Goal: Task Accomplishment & Management: Use online tool/utility

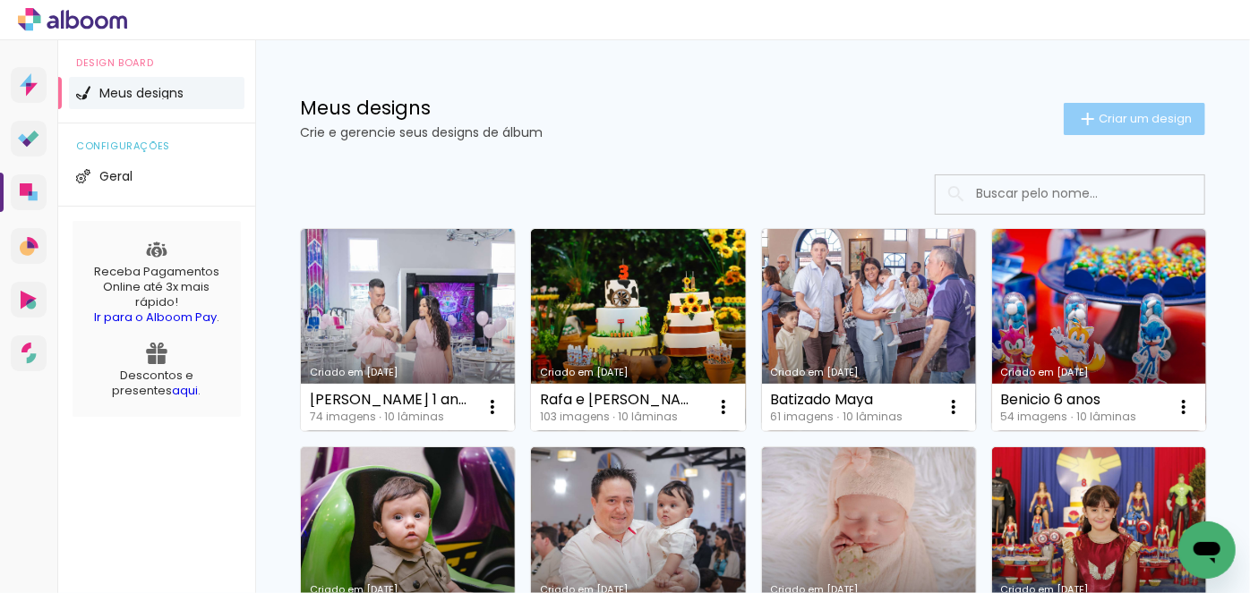
click at [1077, 118] on iron-icon at bounding box center [1087, 118] width 21 height 21
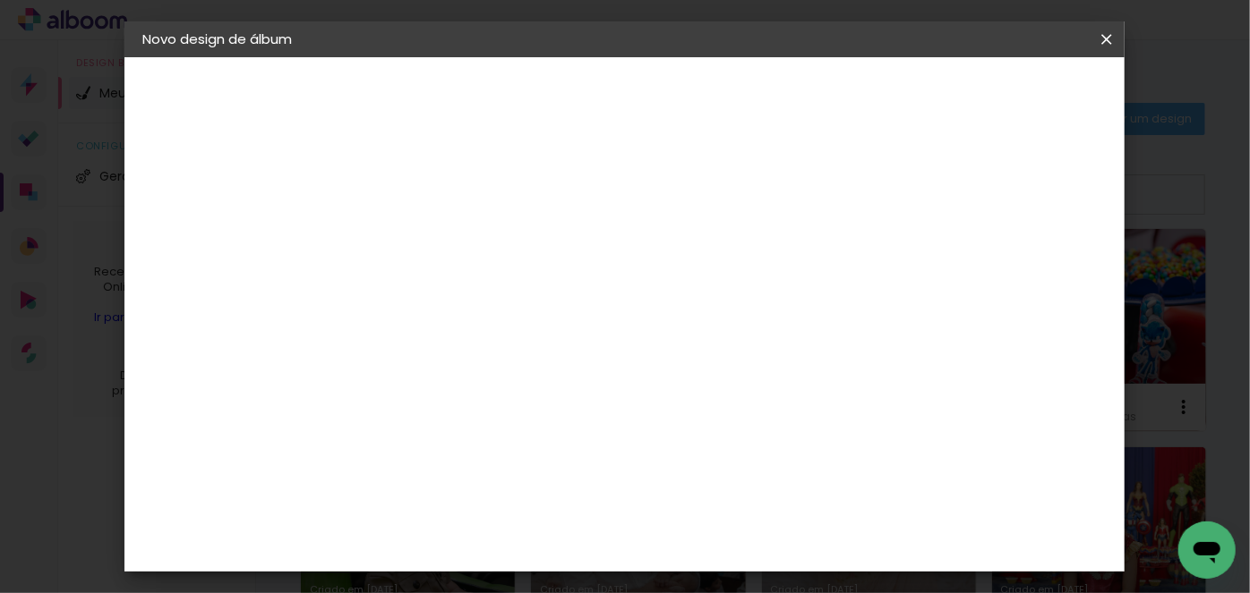
click at [435, 241] on input at bounding box center [435, 240] width 0 height 28
type input "[PERSON_NAME]"
type paper-input "[PERSON_NAME]"
click at [0, 0] on slot "Avançar" at bounding box center [0, 0] width 0 height 0
click at [506, 338] on input at bounding box center [480, 340] width 181 height 22
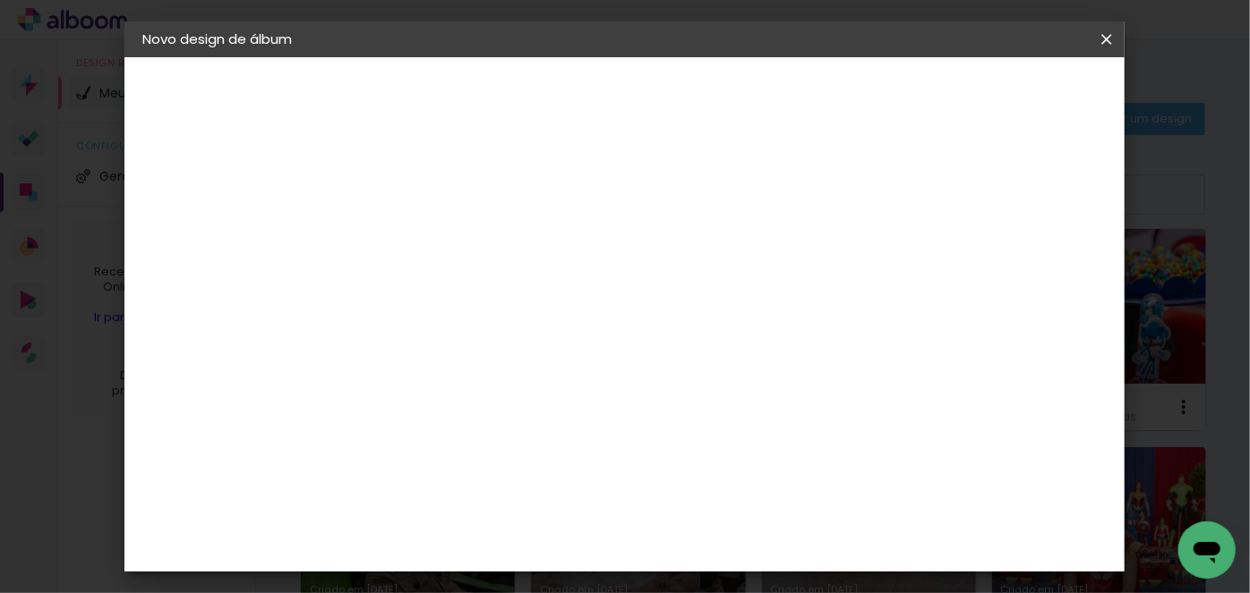
type input "qua"
type paper-input "qua"
click at [473, 397] on div "Quality" at bounding box center [447, 404] width 49 height 14
click at [0, 0] on slot "Tamanho Livre" at bounding box center [0, 0] width 0 height 0
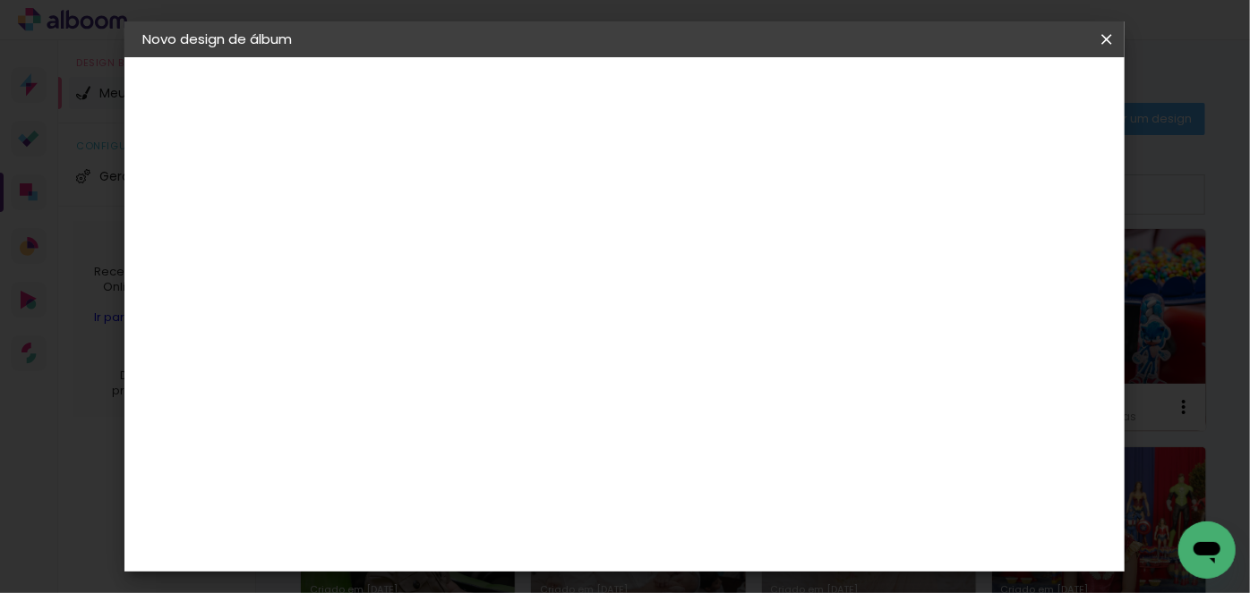
click at [0, 0] on slot "Tamanho Livre" at bounding box center [0, 0] width 0 height 0
click at [722, 104] on paper-button "Avançar" at bounding box center [679, 95] width 88 height 30
click at [205, 220] on div "Tamanho livre" at bounding box center [212, 221] width 62 height 25
click at [474, 339] on input "qua" at bounding box center [462, 340] width 145 height 22
click at [458, 397] on div "Quality" at bounding box center [447, 404] width 49 height 14
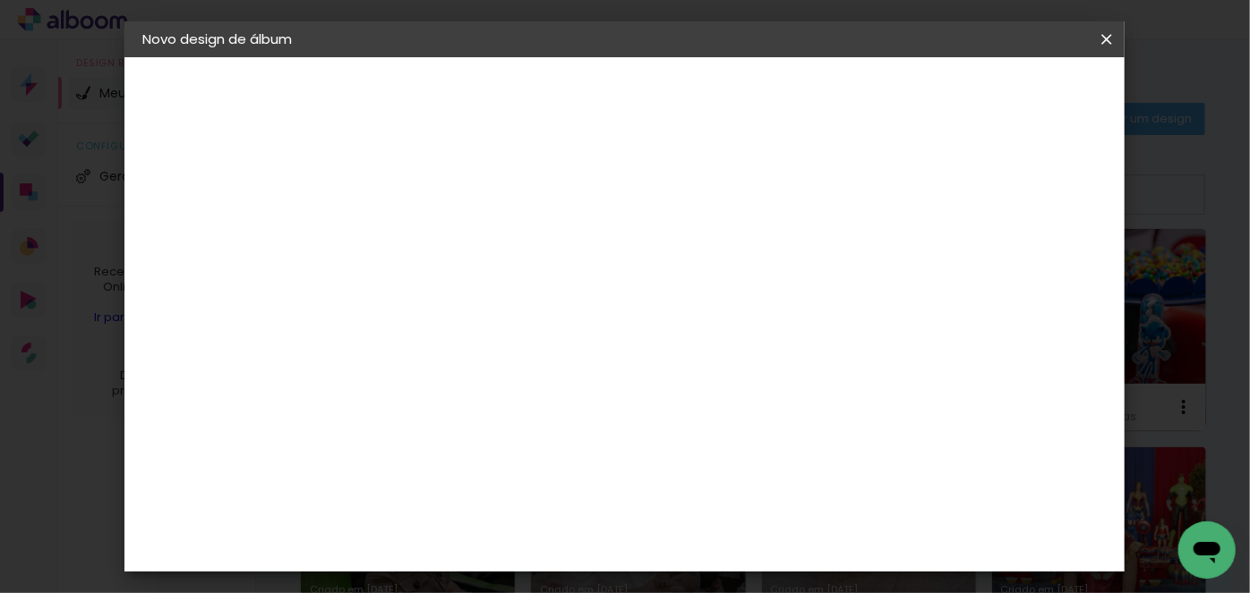
click at [0, 0] on slot "Tamanho Livre" at bounding box center [0, 0] width 0 height 0
click at [453, 400] on div "Quality" at bounding box center [447, 404] width 49 height 14
click at [0, 0] on slot "Avançar" at bounding box center [0, 0] width 0 height 0
click at [505, 301] on input "text" at bounding box center [470, 312] width 70 height 28
click at [0, 0] on slot "SlimBook" at bounding box center [0, 0] width 0 height 0
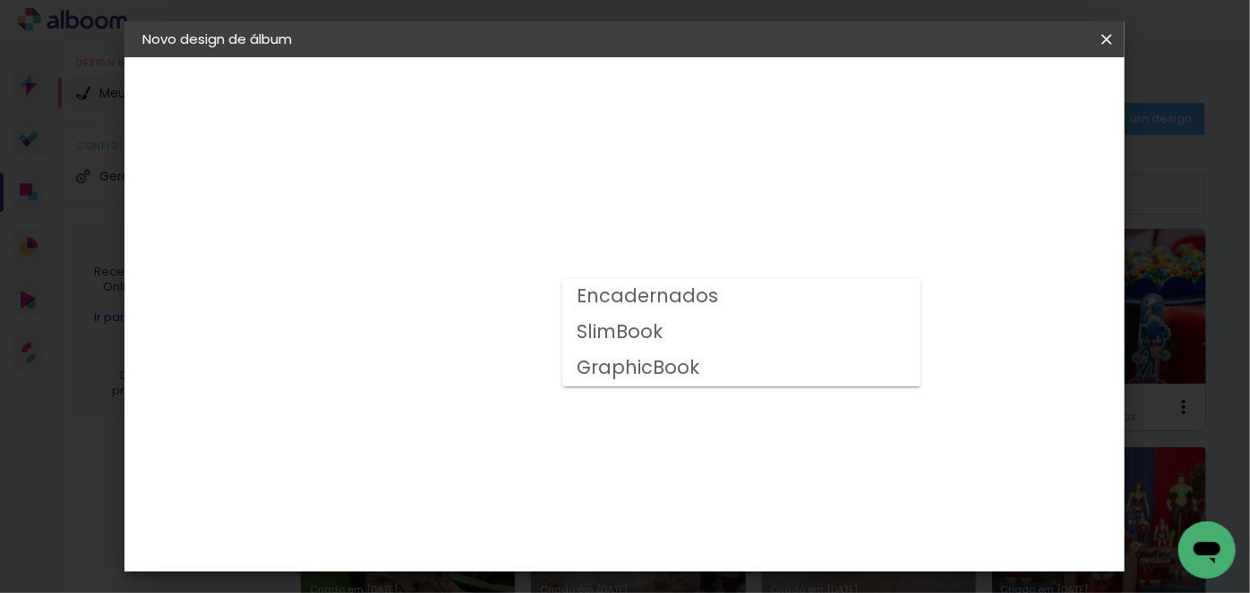
type input "SlimBook"
click at [556, 395] on span "20 × 30" at bounding box center [514, 413] width 83 height 37
click at [754, 77] on header "Modelo Escolha o modelo do álbum. Voltar Avançar" at bounding box center [555, 110] width 397 height 107
click at [0, 0] on slot "Avançar" at bounding box center [0, 0] width 0 height 0
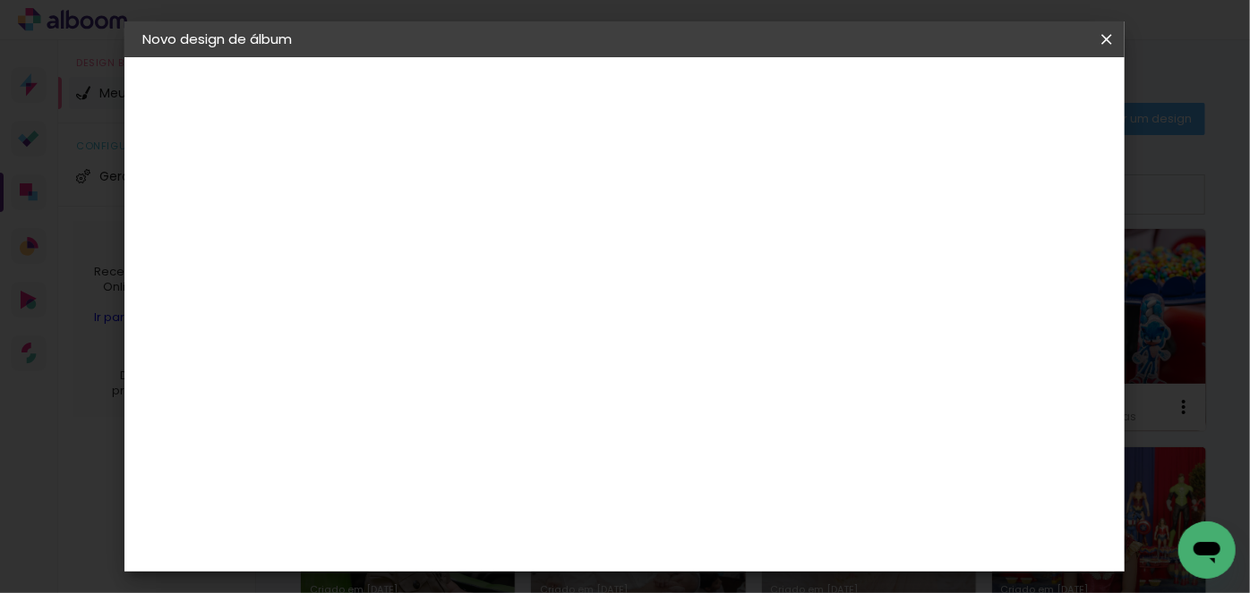
click at [894, 200] on div at bounding box center [886, 193] width 16 height 16
type paper-checkbox "on"
click at [995, 91] on span "Iniciar design" at bounding box center [954, 95] width 81 height 13
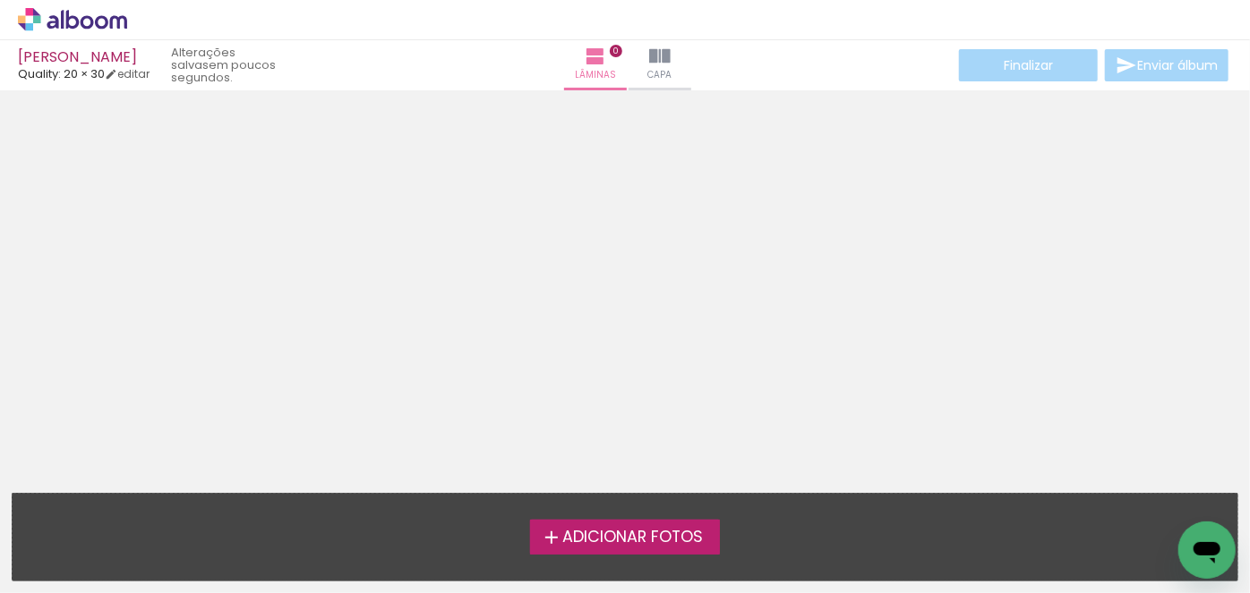
click at [587, 534] on span "Adicionar Fotos" at bounding box center [632, 538] width 141 height 16
click at [0, 0] on input "file" at bounding box center [0, 0] width 0 height 0
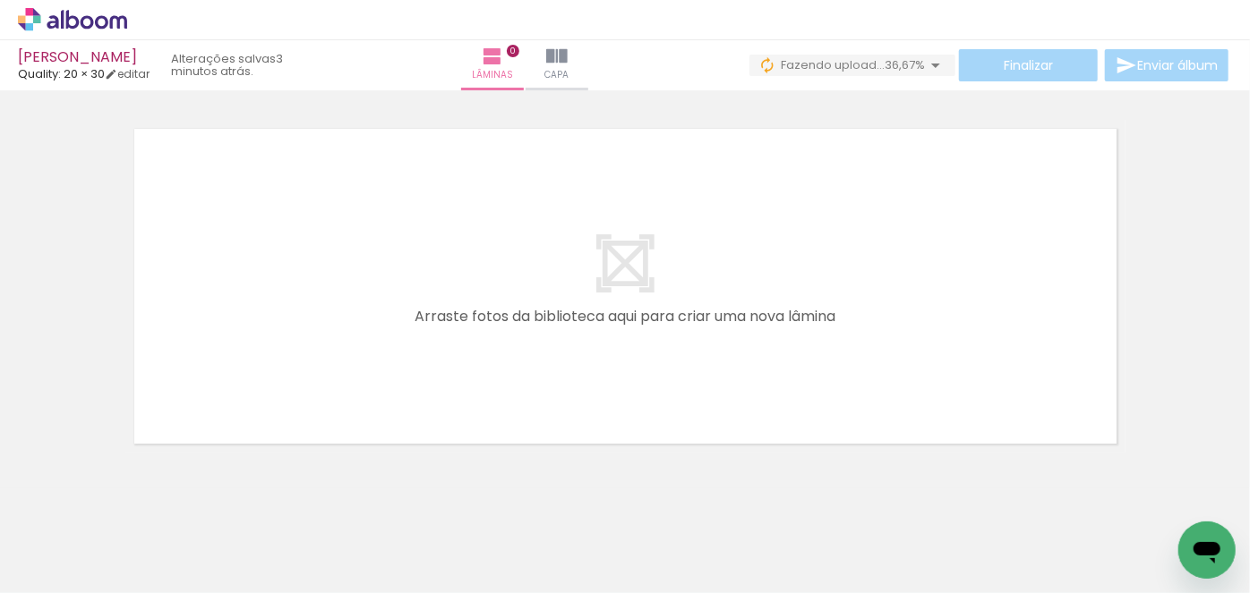
scroll to position [0, 688]
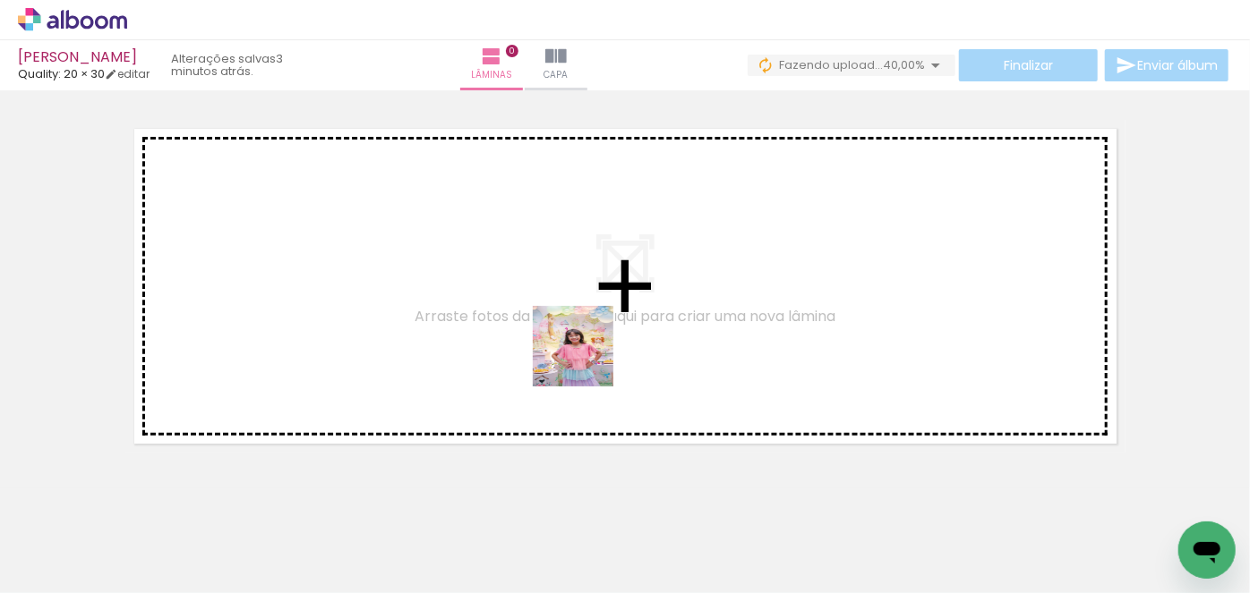
drag, startPoint x: 491, startPoint y: 538, endPoint x: 595, endPoint y: 567, distance: 108.6
click at [602, 321] on quentale-workspace at bounding box center [625, 296] width 1250 height 593
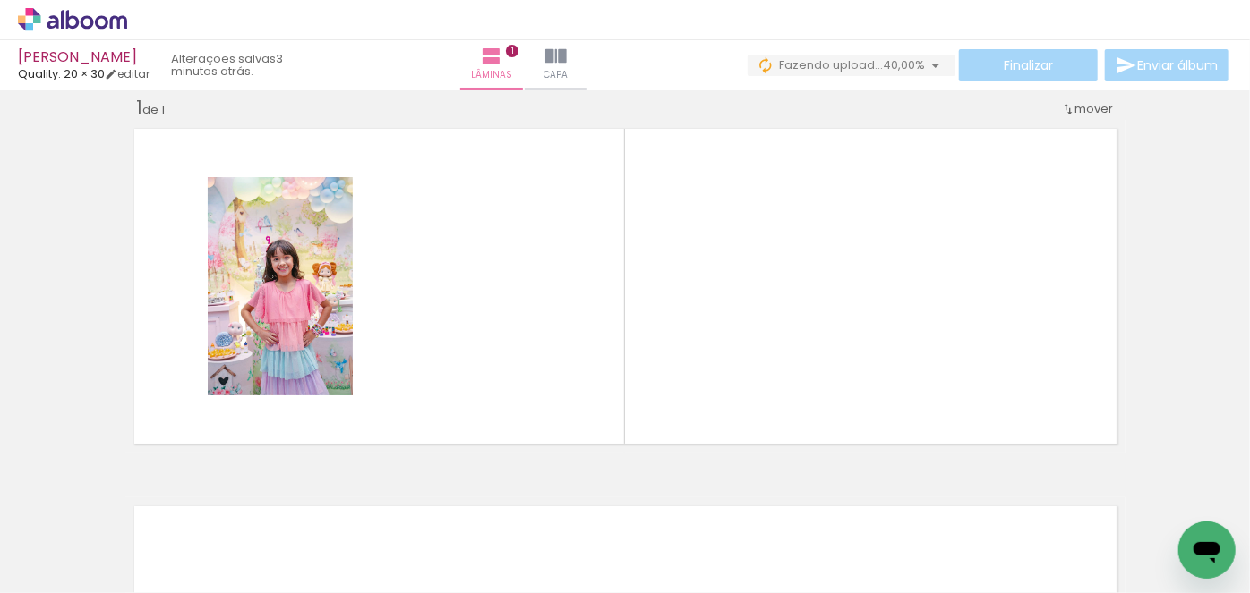
scroll to position [22, 0]
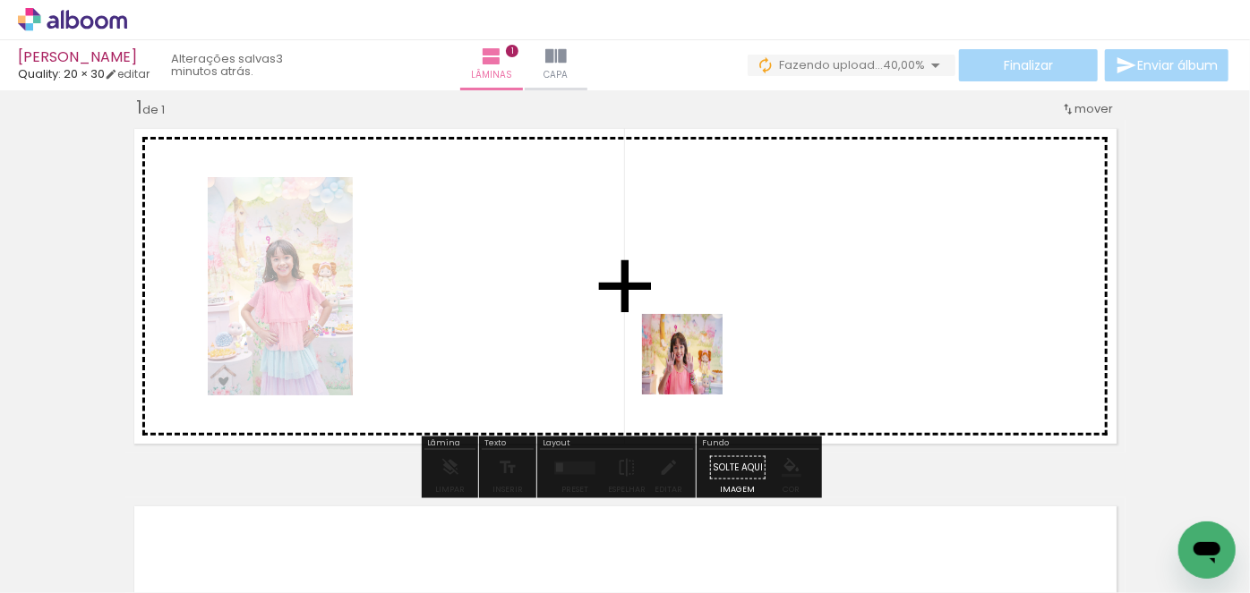
drag, startPoint x: 576, startPoint y: 535, endPoint x: 525, endPoint y: 589, distance: 74.1
click at [699, 363] on quentale-workspace at bounding box center [625, 296] width 1250 height 593
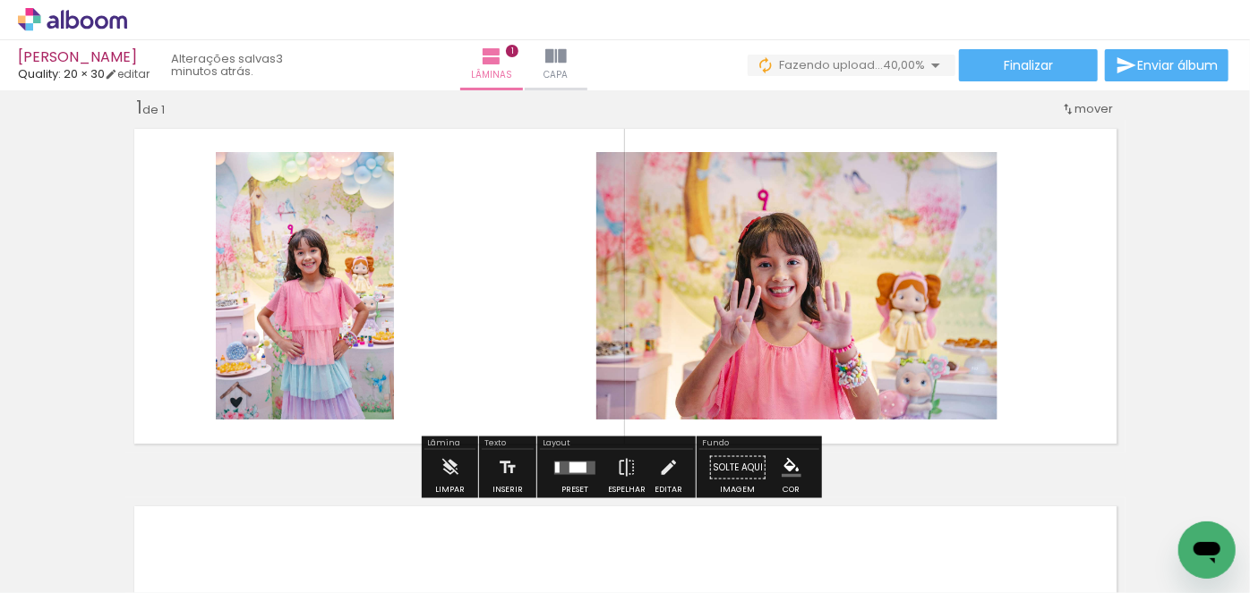
scroll to position [0, 1587]
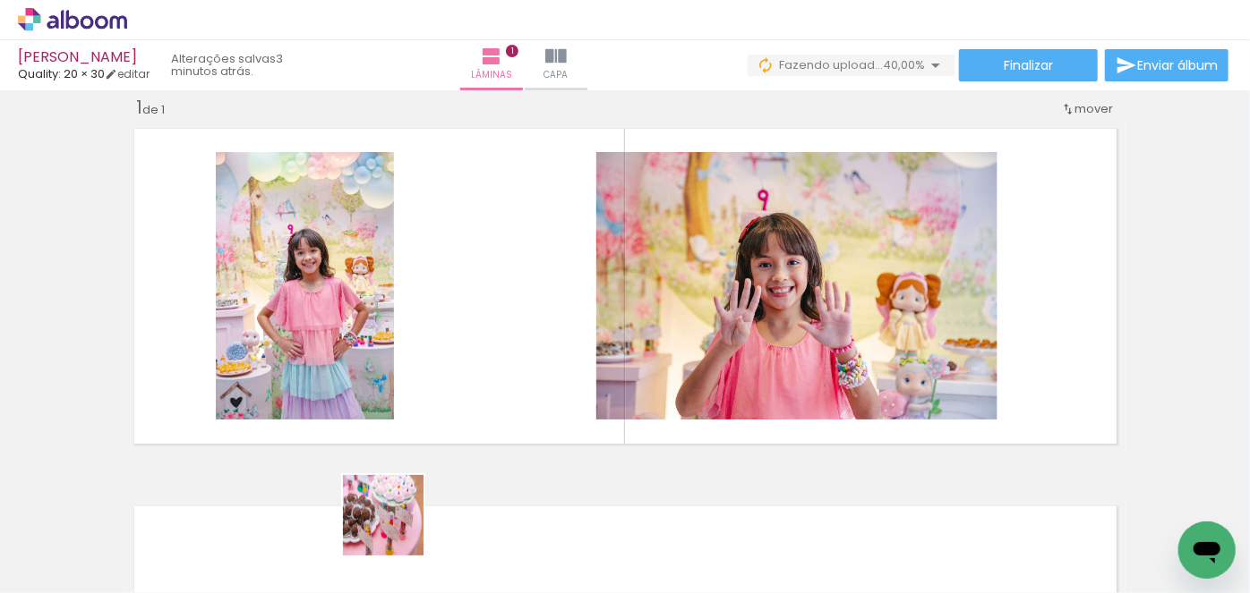
drag, startPoint x: 394, startPoint y: 545, endPoint x: 503, endPoint y: 525, distance: 111.0
click at [513, 315] on quentale-workspace at bounding box center [625, 296] width 1250 height 593
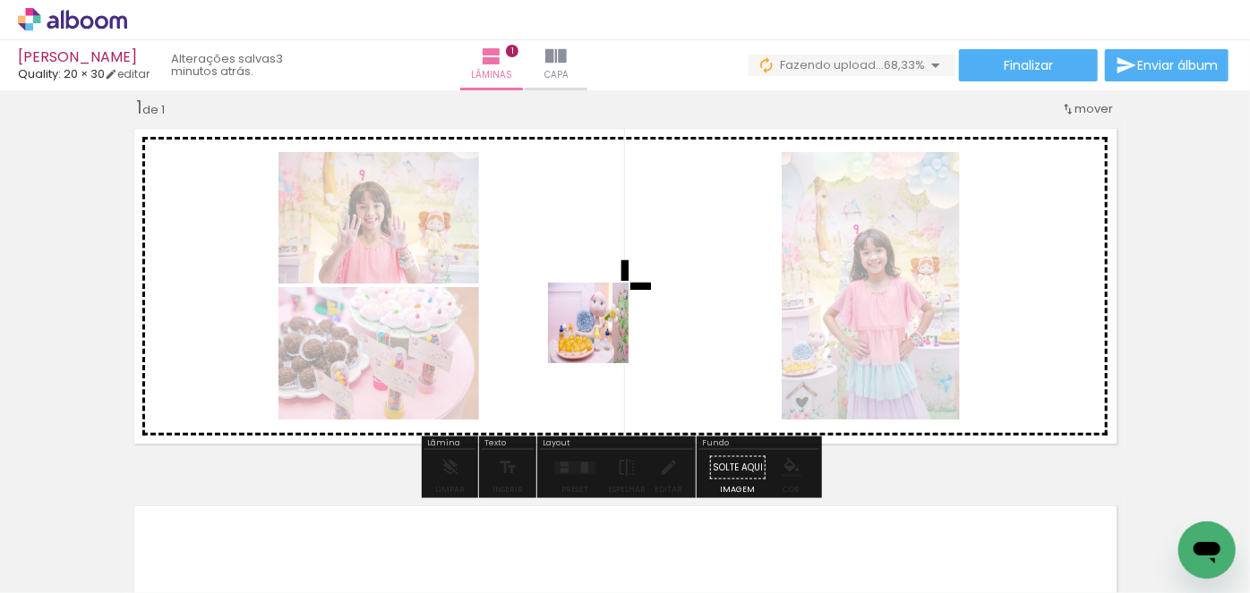
drag, startPoint x: 481, startPoint y: 540, endPoint x: 610, endPoint y: 325, distance: 250.5
click at [610, 325] on quentale-workspace at bounding box center [625, 296] width 1250 height 593
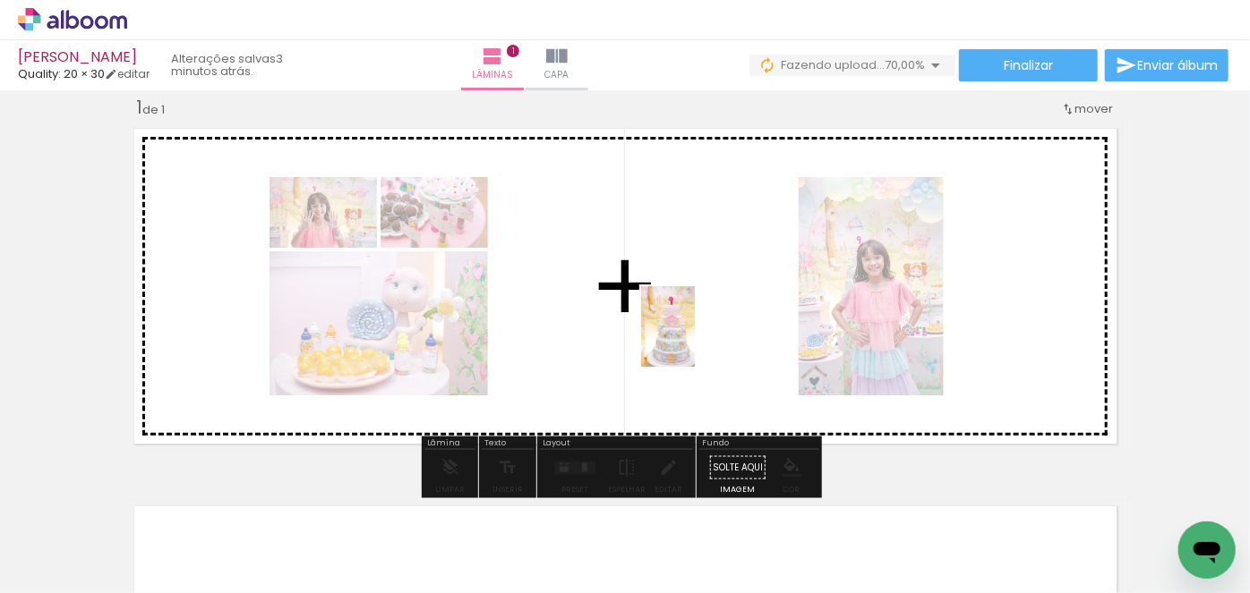
drag, startPoint x: 585, startPoint y: 553, endPoint x: 885, endPoint y: 535, distance: 301.3
click at [700, 334] on quentale-workspace at bounding box center [625, 296] width 1250 height 593
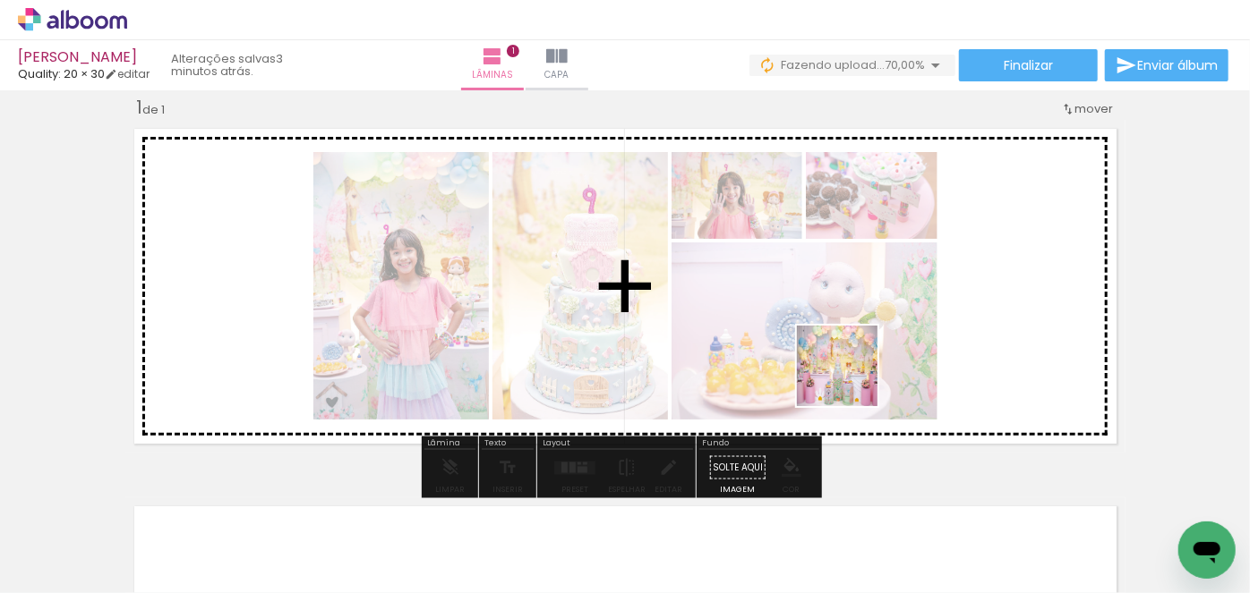
drag, startPoint x: 894, startPoint y: 475, endPoint x: 844, endPoint y: 374, distance: 112.9
click at [844, 374] on quentale-workspace at bounding box center [625, 296] width 1250 height 593
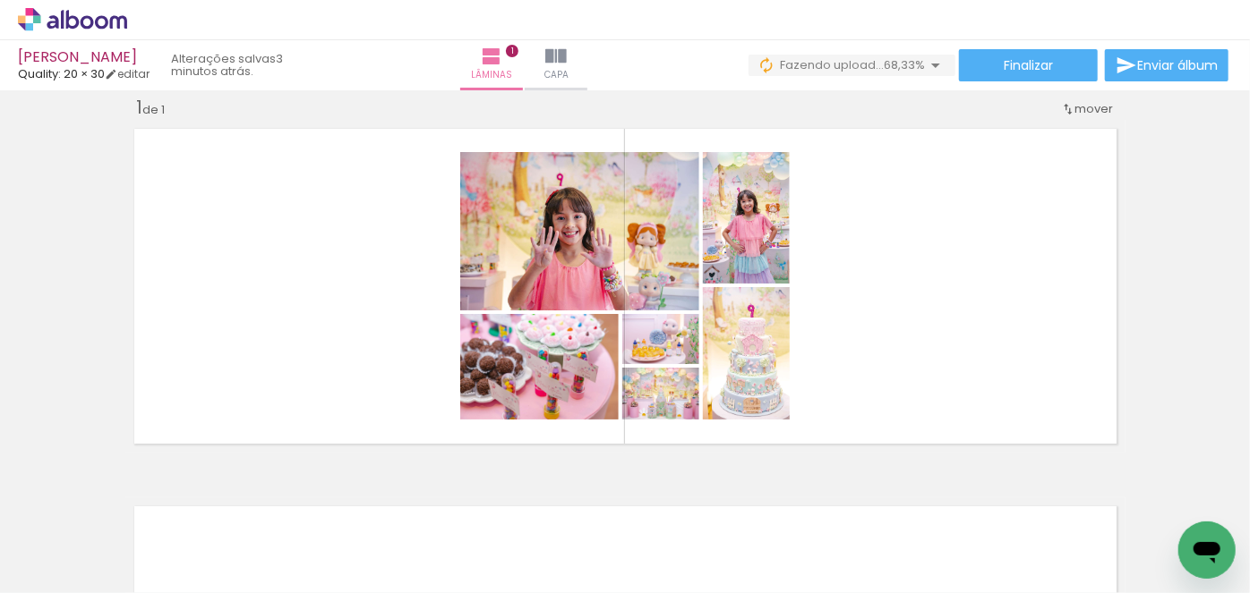
scroll to position [0, 4917]
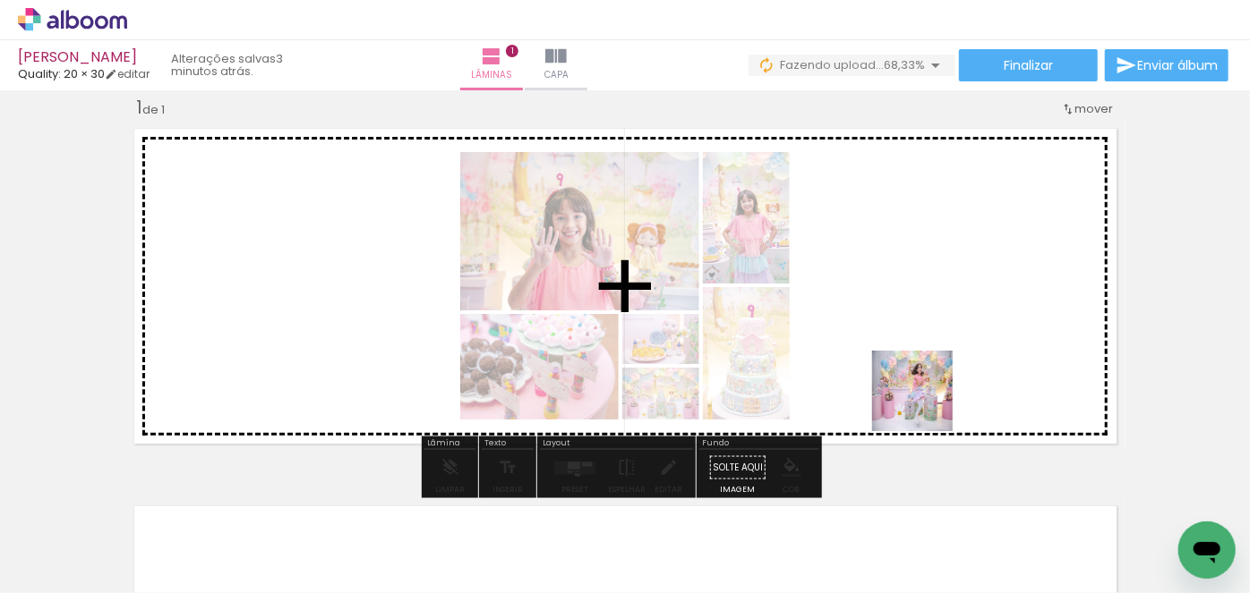
drag, startPoint x: 1088, startPoint y: 539, endPoint x: 926, endPoint y: 405, distance: 210.4
click at [926, 405] on quentale-workspace at bounding box center [625, 296] width 1250 height 593
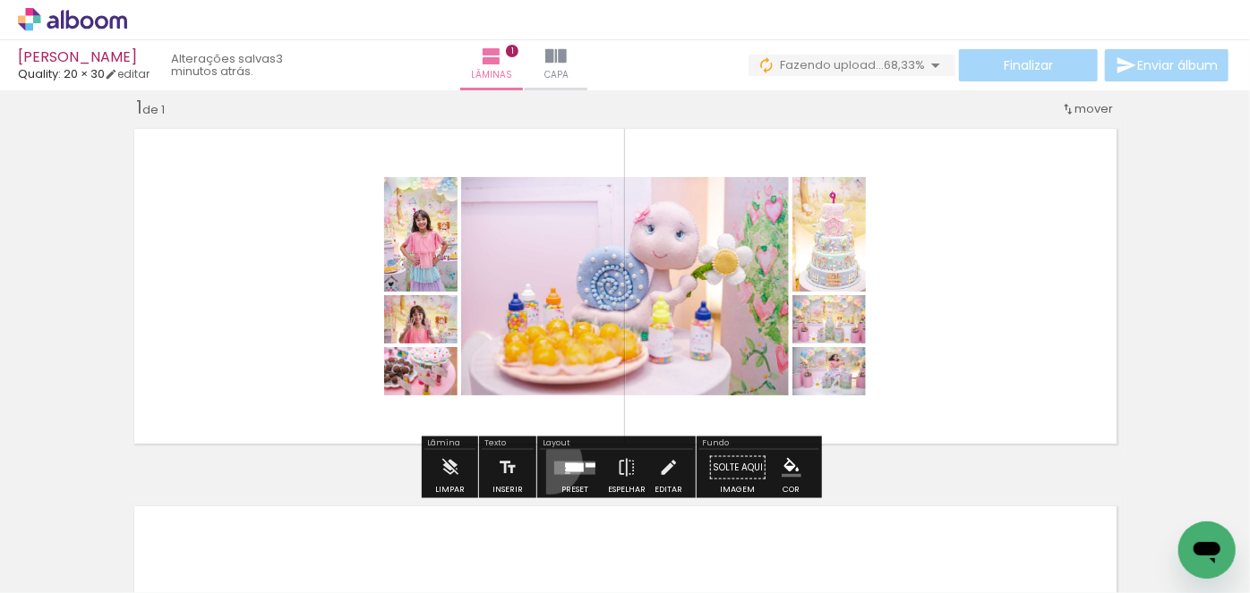
click at [551, 461] on div at bounding box center [575, 468] width 48 height 36
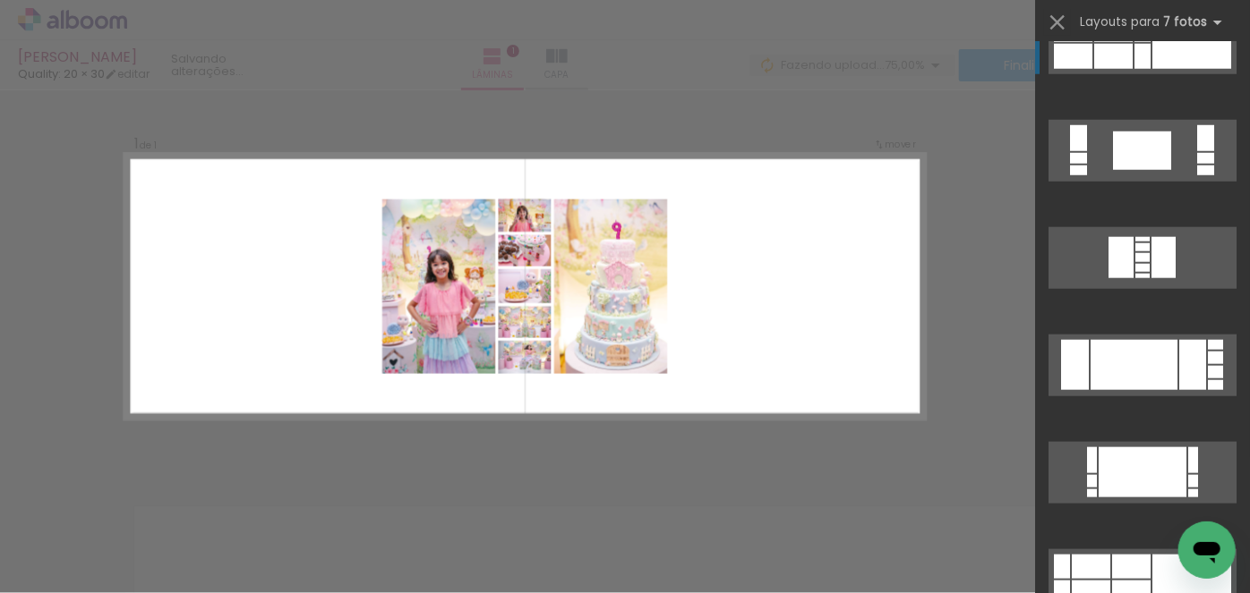
scroll to position [976, 0]
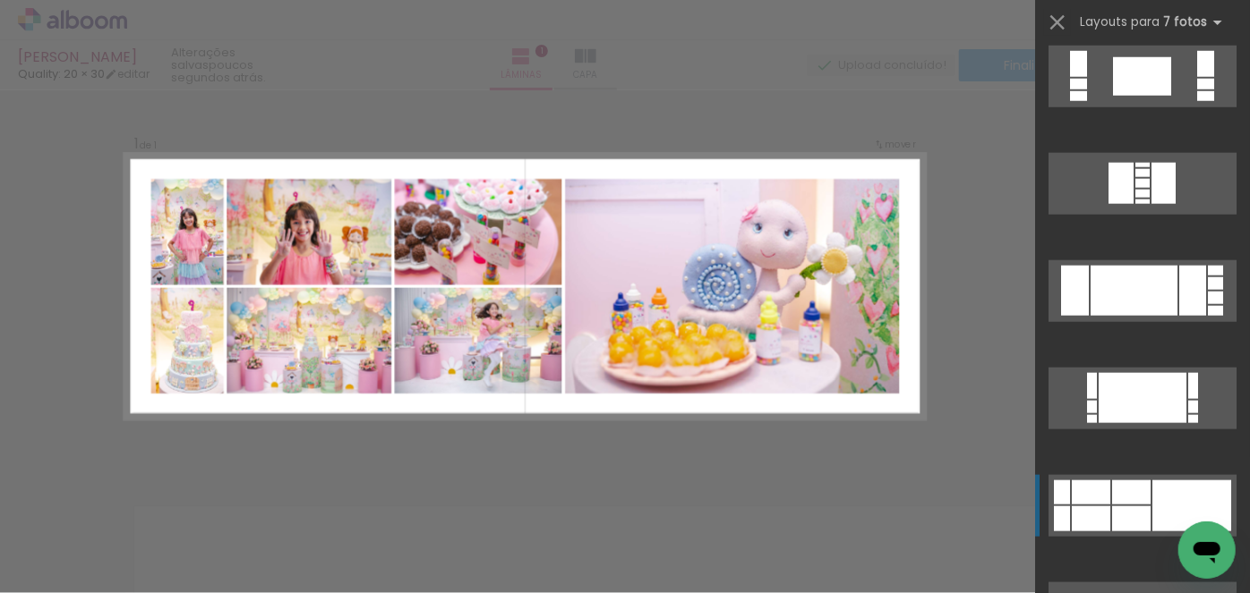
click at [1136, 510] on div at bounding box center [1131, 519] width 38 height 25
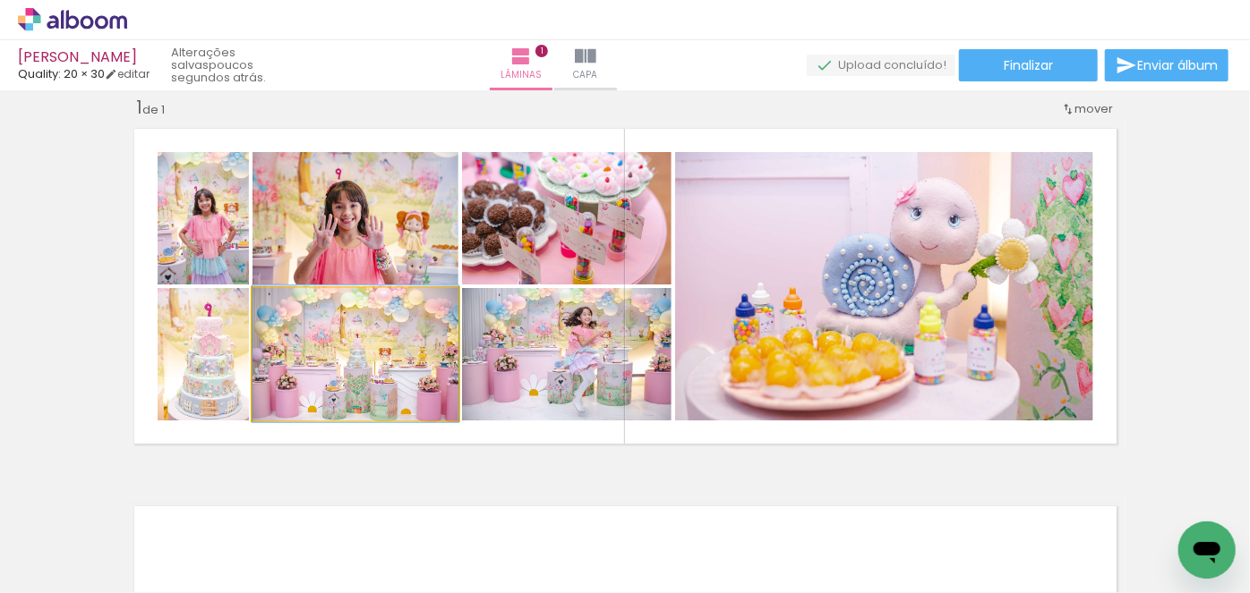
click at [320, 384] on quentale-photo at bounding box center [355, 354] width 206 height 132
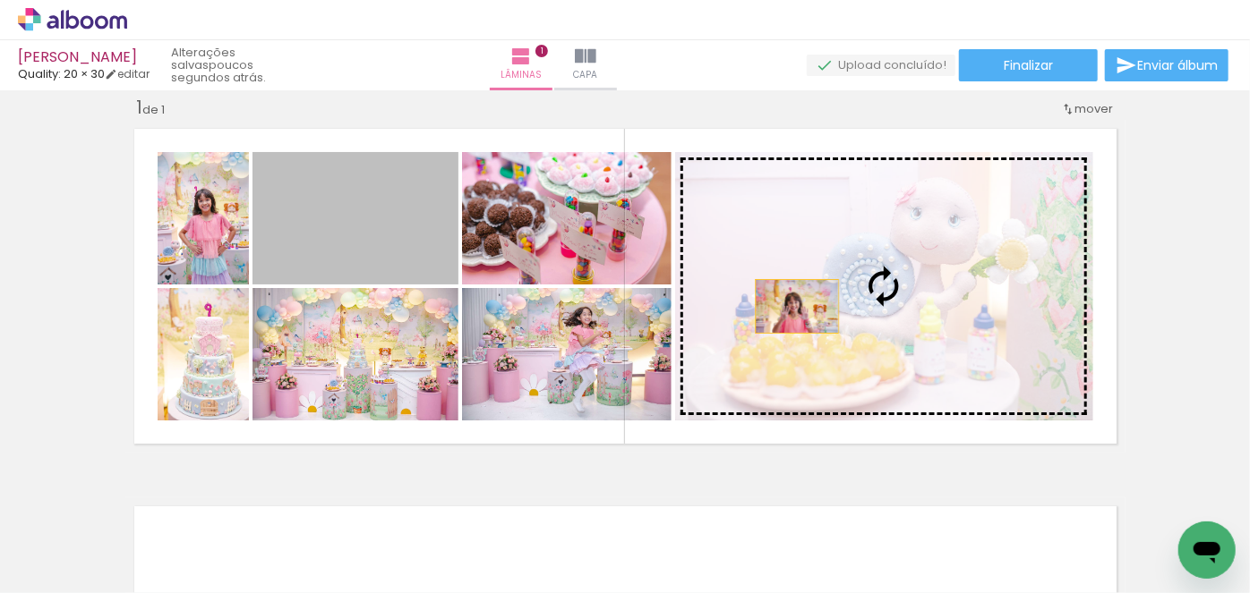
drag, startPoint x: 331, startPoint y: 243, endPoint x: 790, endPoint y: 306, distance: 463.6
click at [0, 0] on slot at bounding box center [0, 0] width 0 height 0
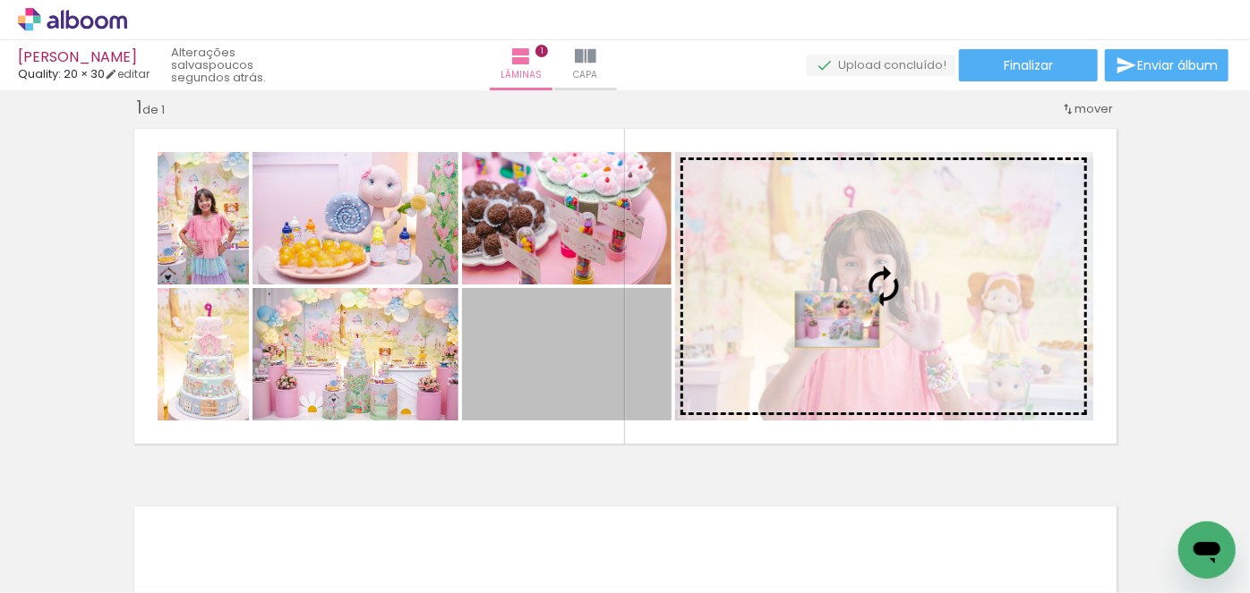
drag, startPoint x: 546, startPoint y: 352, endPoint x: 831, endPoint y: 320, distance: 286.4
click at [0, 0] on slot at bounding box center [0, 0] width 0 height 0
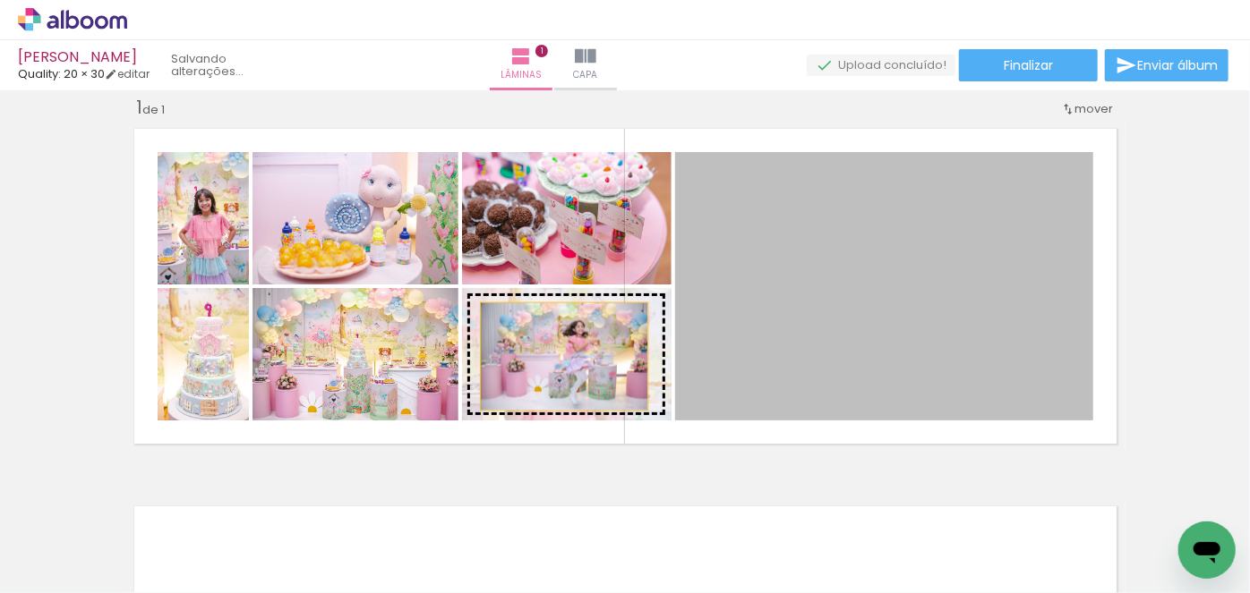
drag, startPoint x: 995, startPoint y: 282, endPoint x: 558, endPoint y: 356, distance: 444.0
click at [0, 0] on slot at bounding box center [0, 0] width 0 height 0
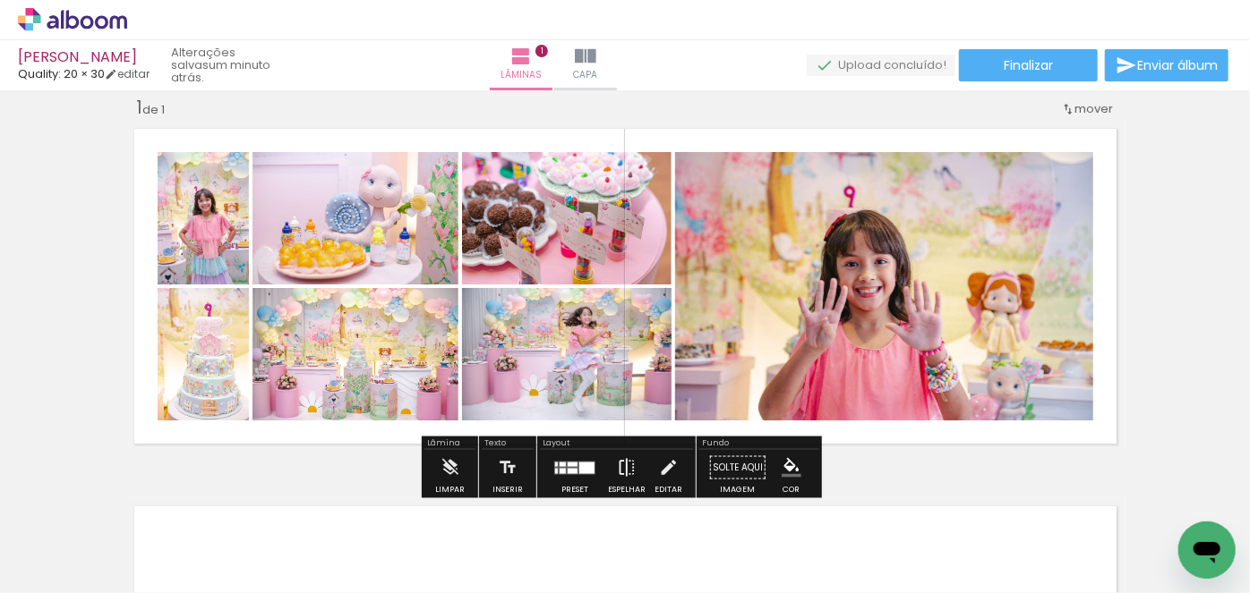
click at [617, 470] on iron-icon at bounding box center [627, 468] width 20 height 36
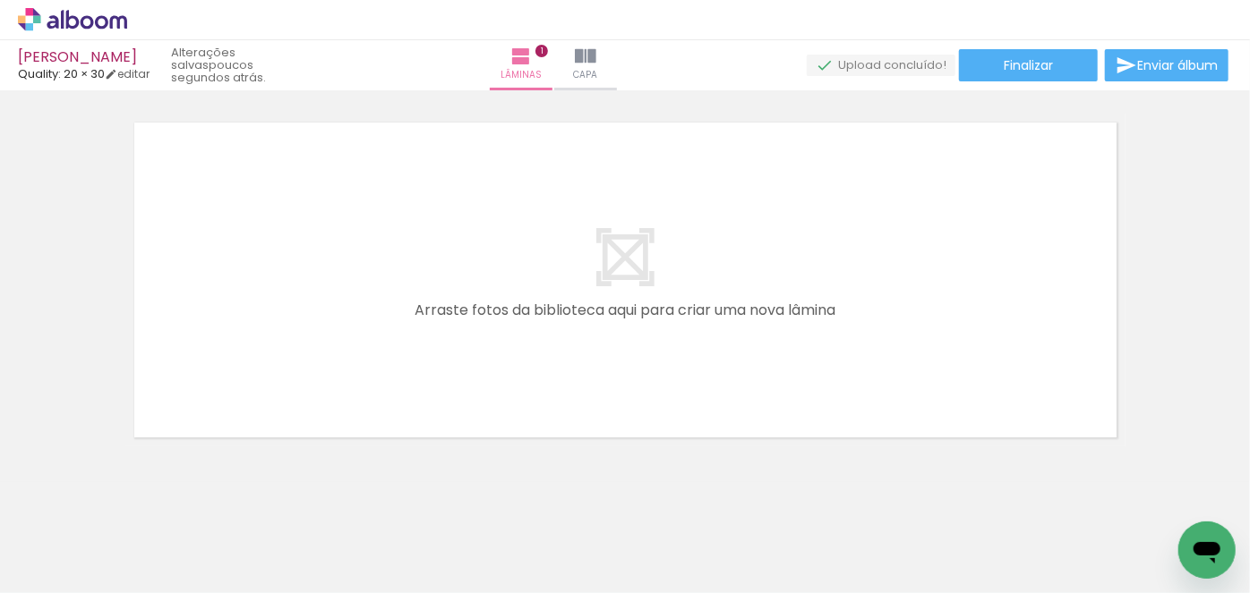
scroll to position [0, 0]
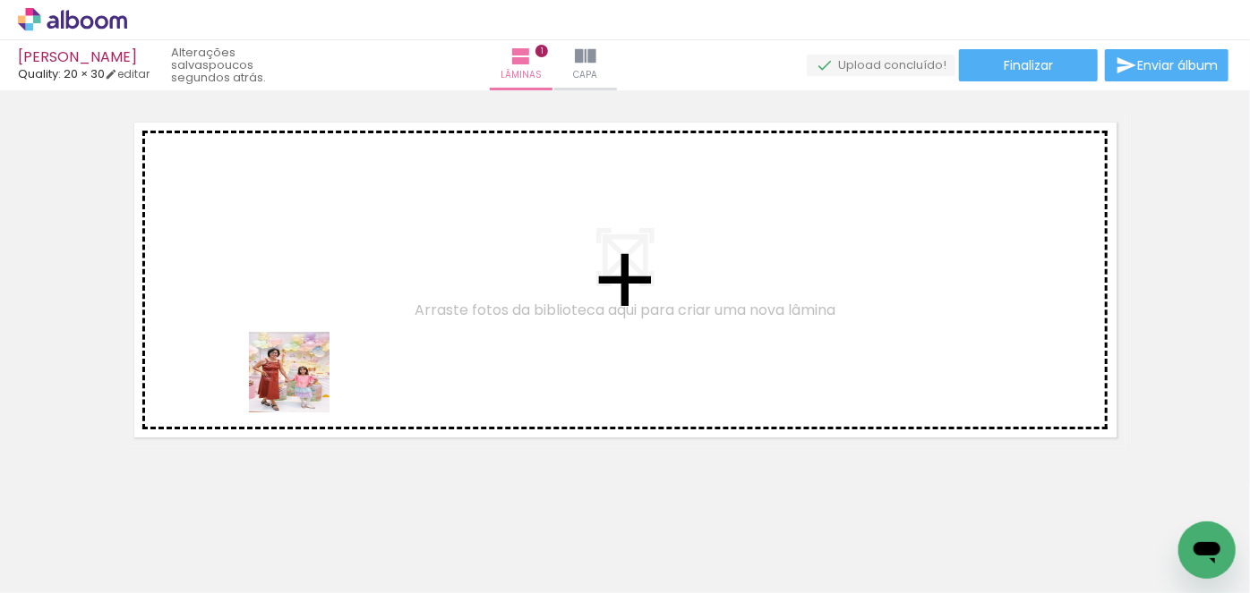
drag, startPoint x: 193, startPoint y: 542, endPoint x: 313, endPoint y: 359, distance: 219.2
click at [313, 359] on quentale-workspace at bounding box center [625, 296] width 1250 height 593
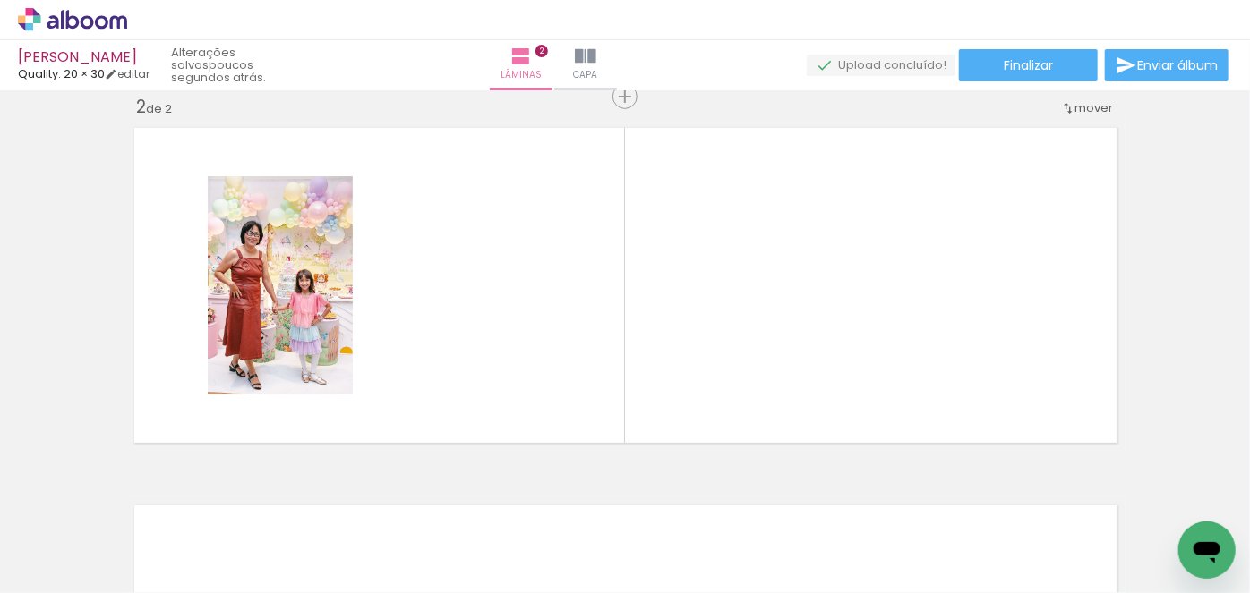
scroll to position [400, 0]
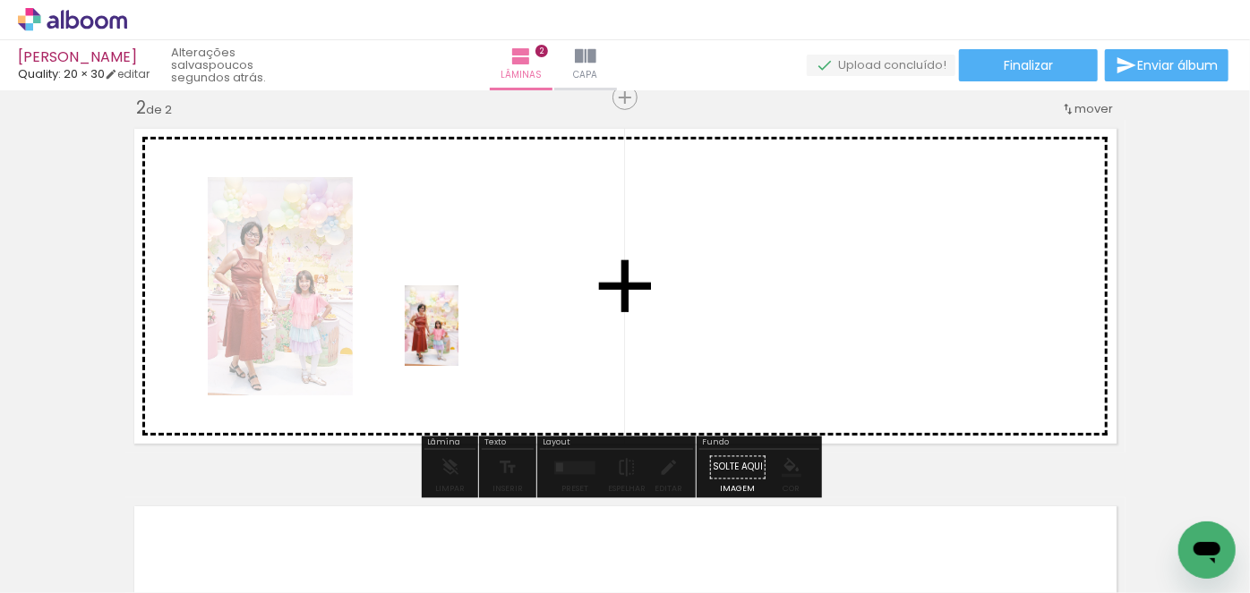
drag, startPoint x: 360, startPoint y: 411, endPoint x: 458, endPoint y: 339, distance: 121.8
click at [458, 339] on quentale-workspace at bounding box center [625, 296] width 1250 height 593
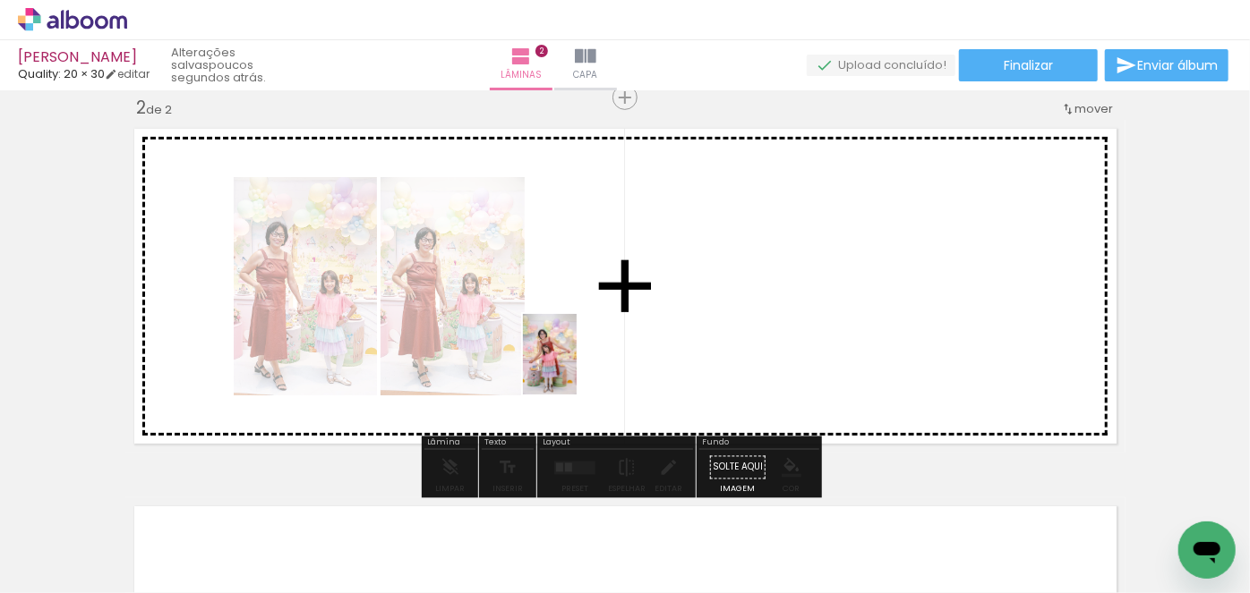
drag, startPoint x: 380, startPoint y: 551, endPoint x: 599, endPoint y: 349, distance: 298.4
click at [599, 349] on quentale-workspace at bounding box center [625, 296] width 1250 height 593
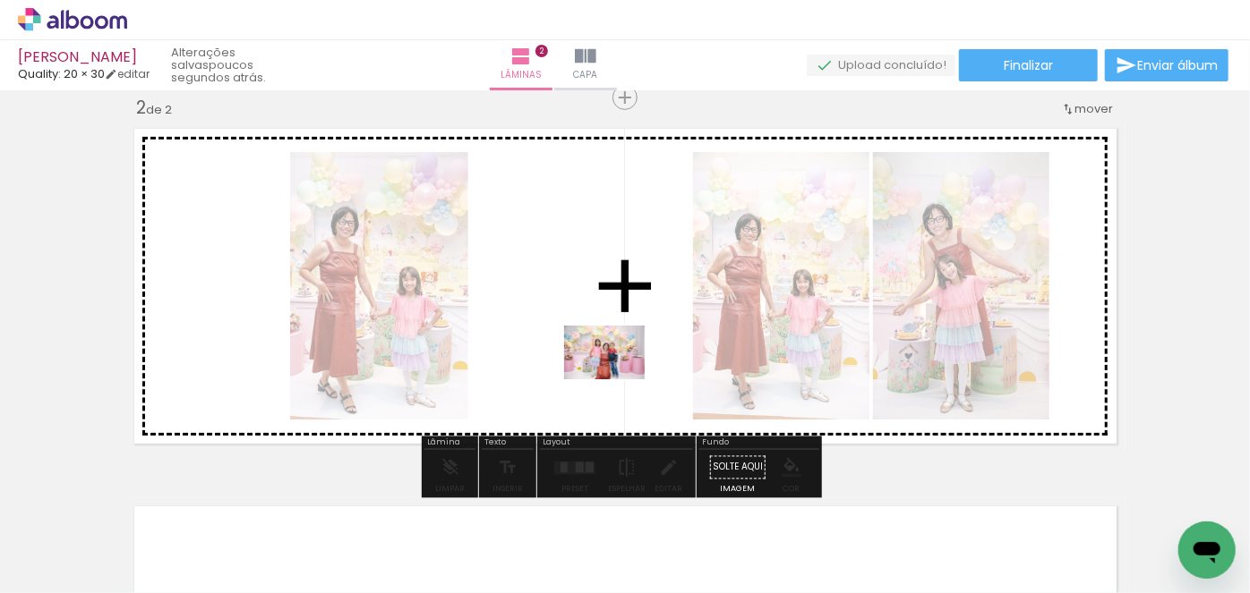
drag, startPoint x: 496, startPoint y: 514, endPoint x: 624, endPoint y: 371, distance: 192.1
click at [624, 371] on quentale-workspace at bounding box center [625, 296] width 1250 height 593
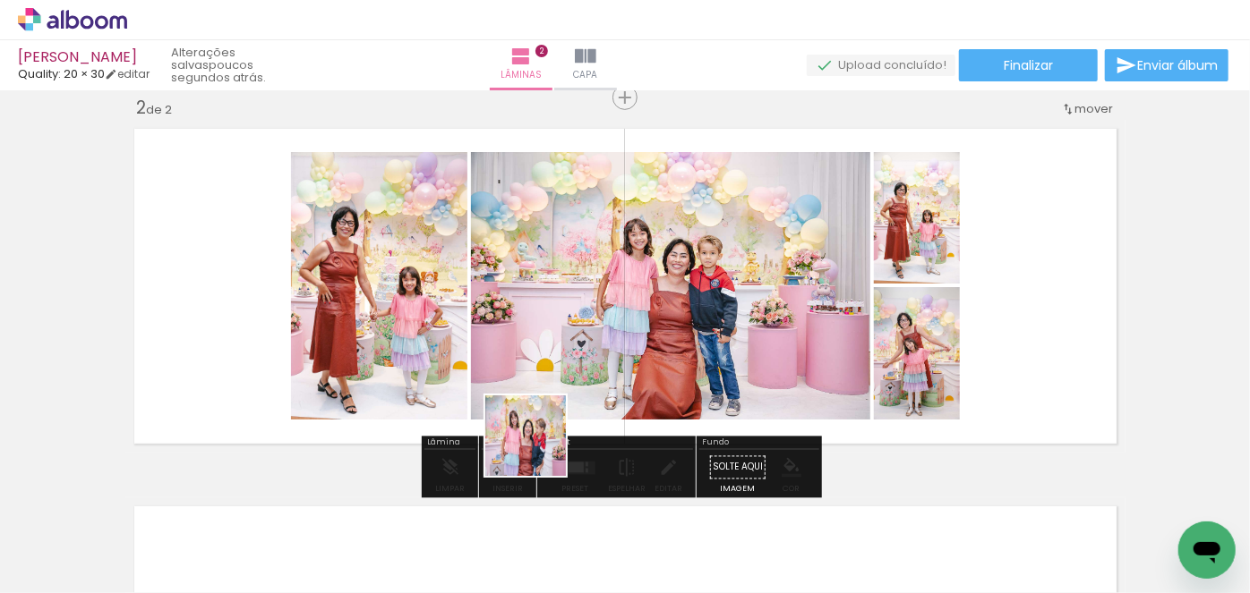
drag, startPoint x: 568, startPoint y: 539, endPoint x: 538, endPoint y: 378, distance: 164.0
click at [538, 378] on quentale-workspace at bounding box center [625, 296] width 1250 height 593
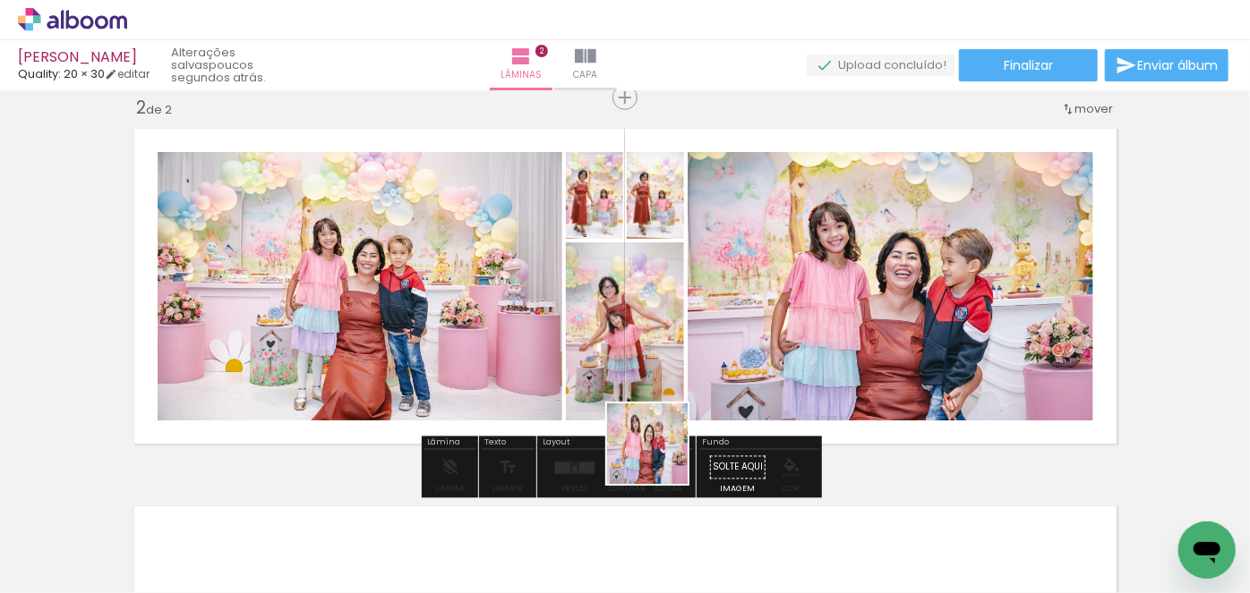
drag, startPoint x: 674, startPoint y: 550, endPoint x: 645, endPoint y: 405, distance: 148.0
click at [645, 405] on quentale-workspace at bounding box center [625, 296] width 1250 height 593
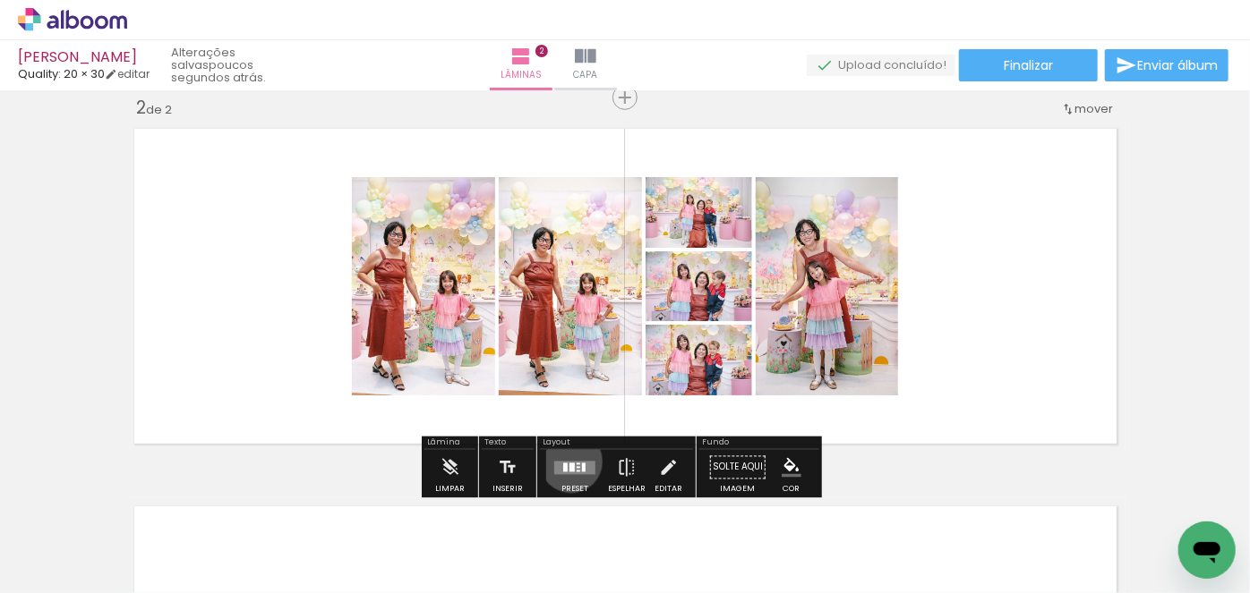
click at [567, 461] on quentale-layouter at bounding box center [574, 467] width 41 height 13
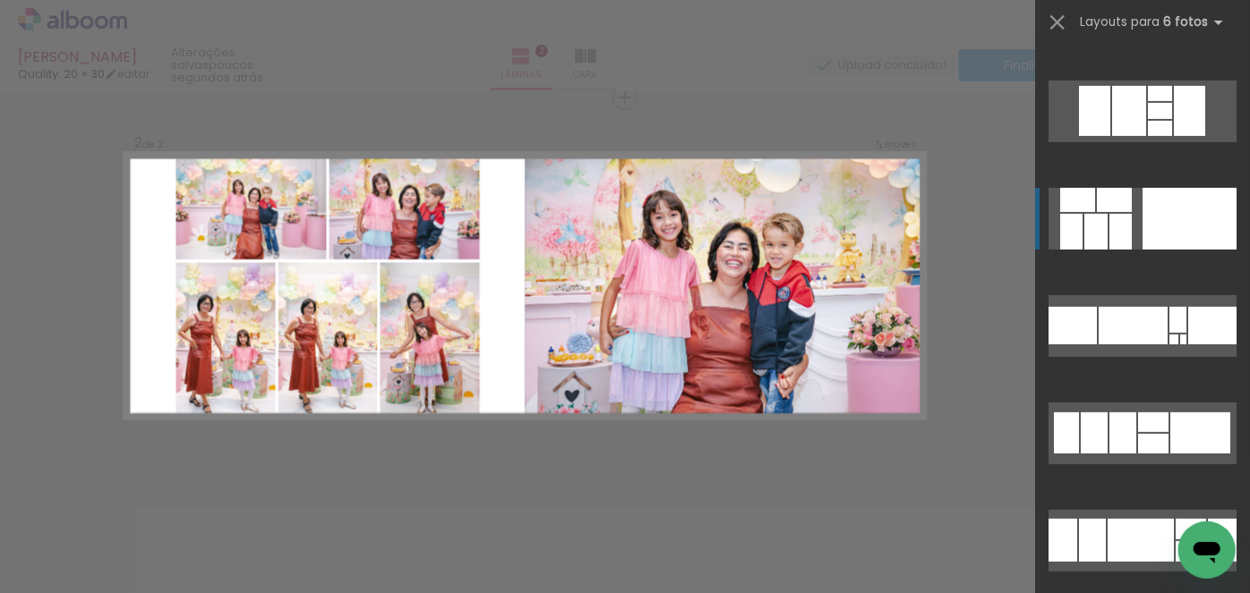
scroll to position [243, 0]
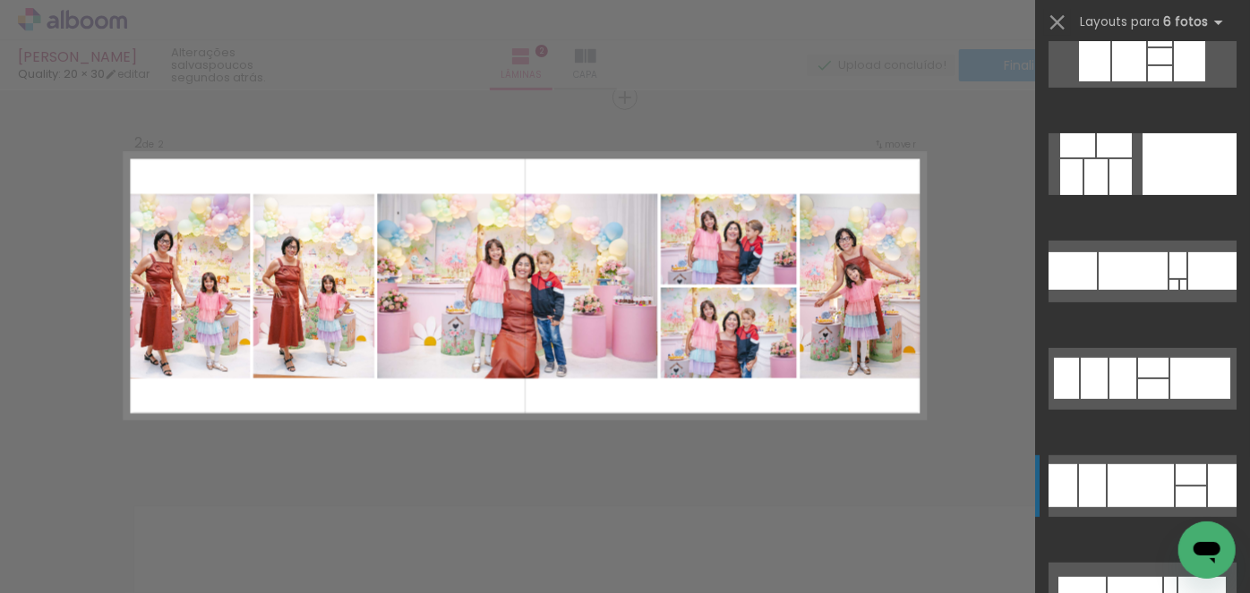
click at [1117, 482] on div at bounding box center [1140, 486] width 66 height 43
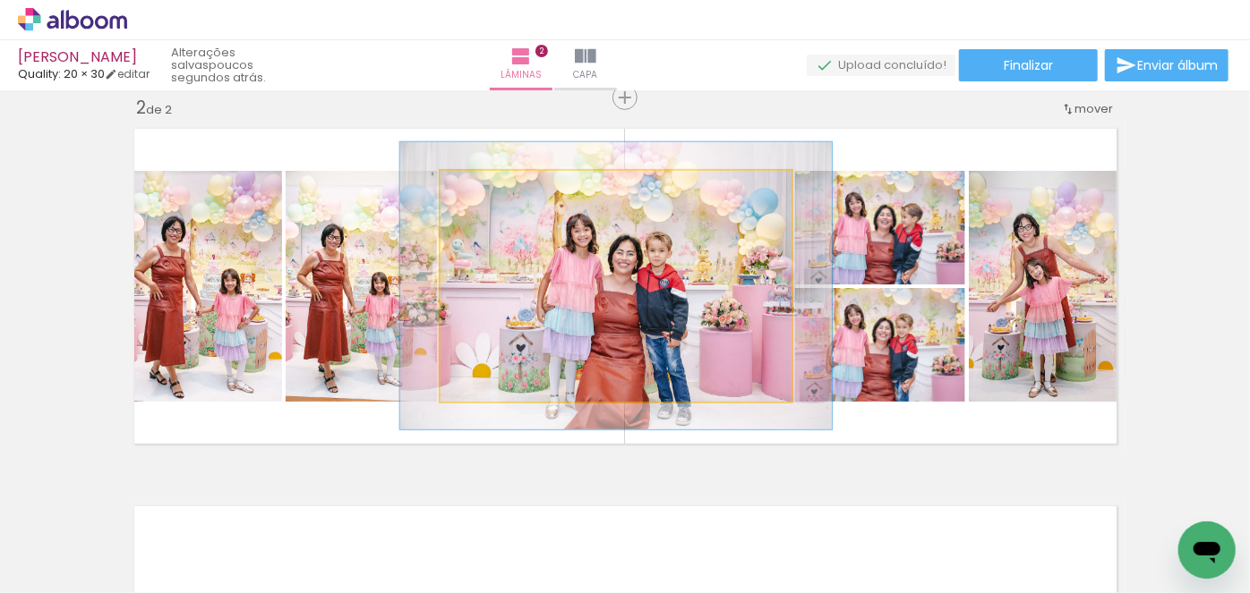
drag, startPoint x: 483, startPoint y: 190, endPoint x: 498, endPoint y: 185, distance: 15.0
type paper-slider "123"
click at [498, 185] on div at bounding box center [496, 189] width 29 height 29
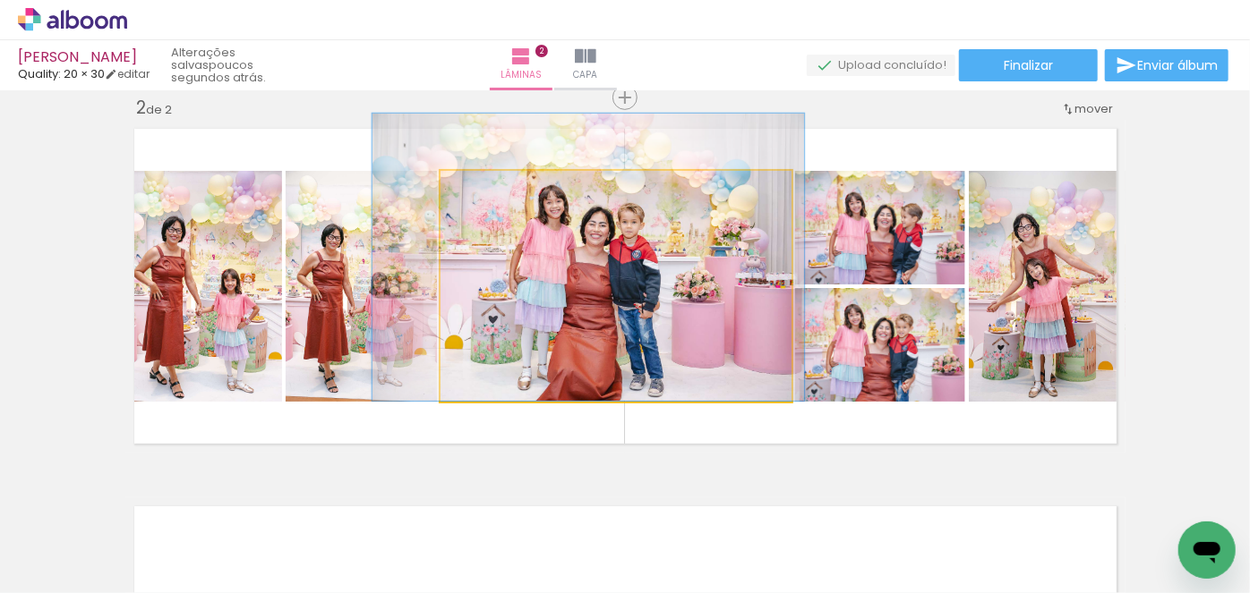
drag, startPoint x: 752, startPoint y: 342, endPoint x: 724, endPoint y: 311, distance: 41.9
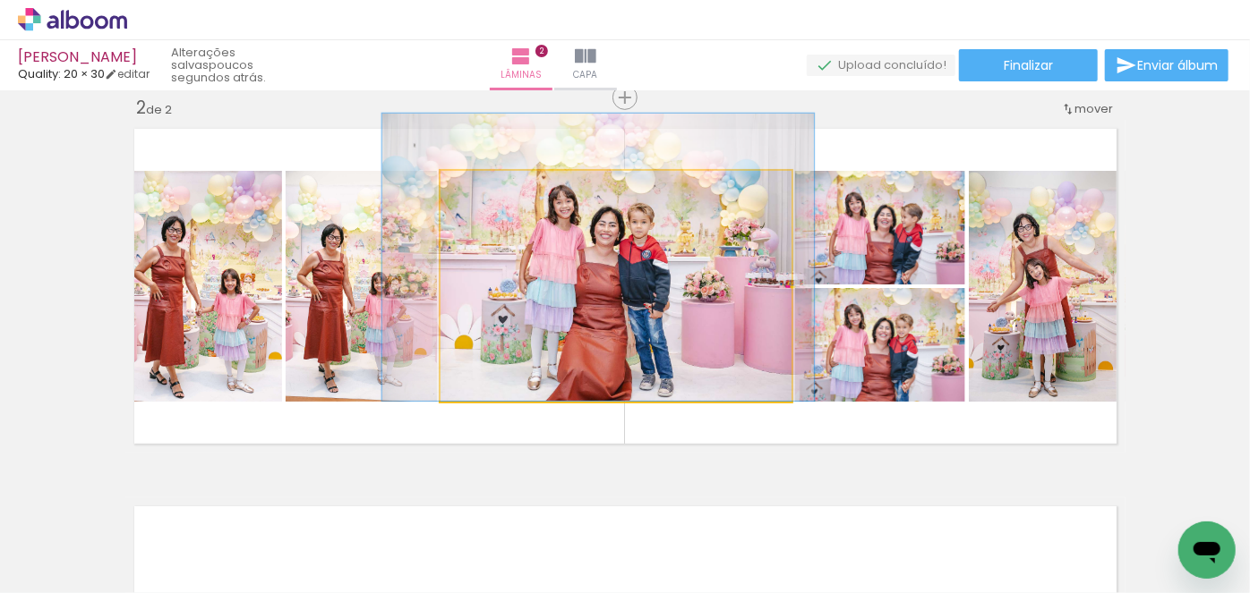
drag, startPoint x: 724, startPoint y: 311, endPoint x: 734, endPoint y: 311, distance: 9.8
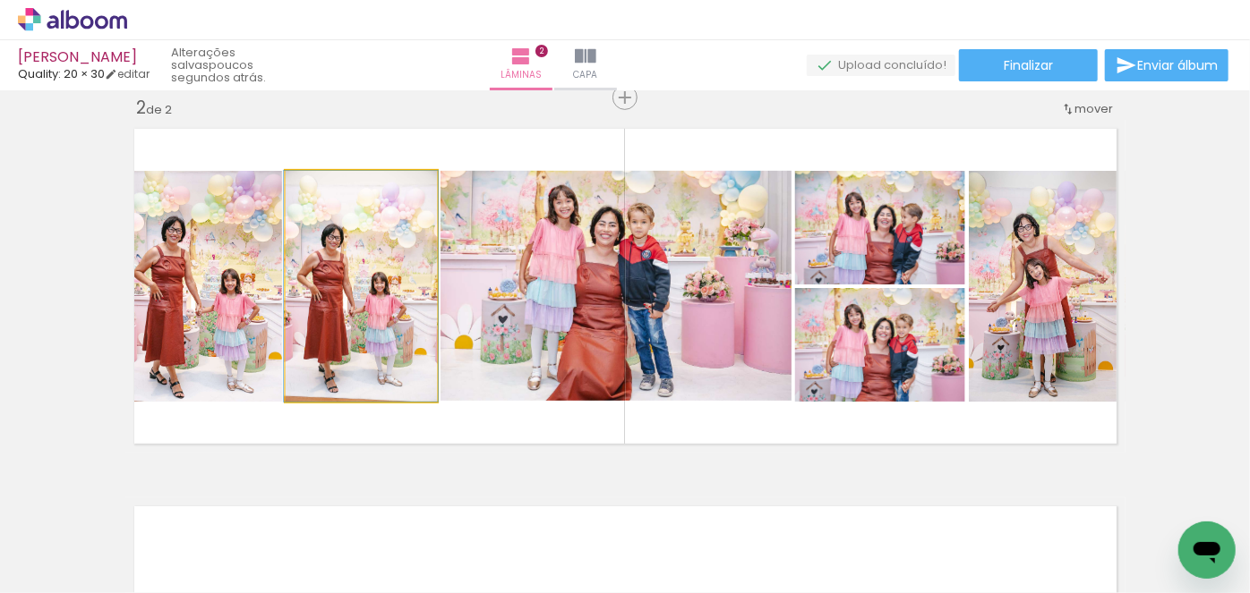
drag, startPoint x: 373, startPoint y: 327, endPoint x: 370, endPoint y: 339, distance: 13.0
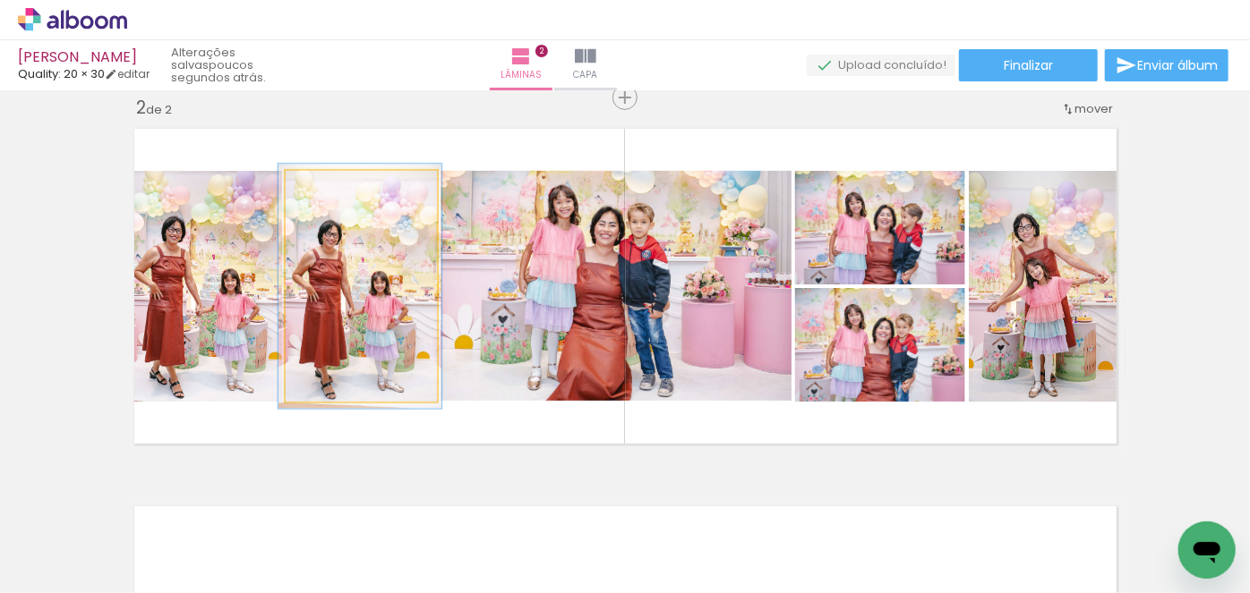
type paper-slider "106"
click at [328, 186] on div at bounding box center [331, 190] width 16 height 16
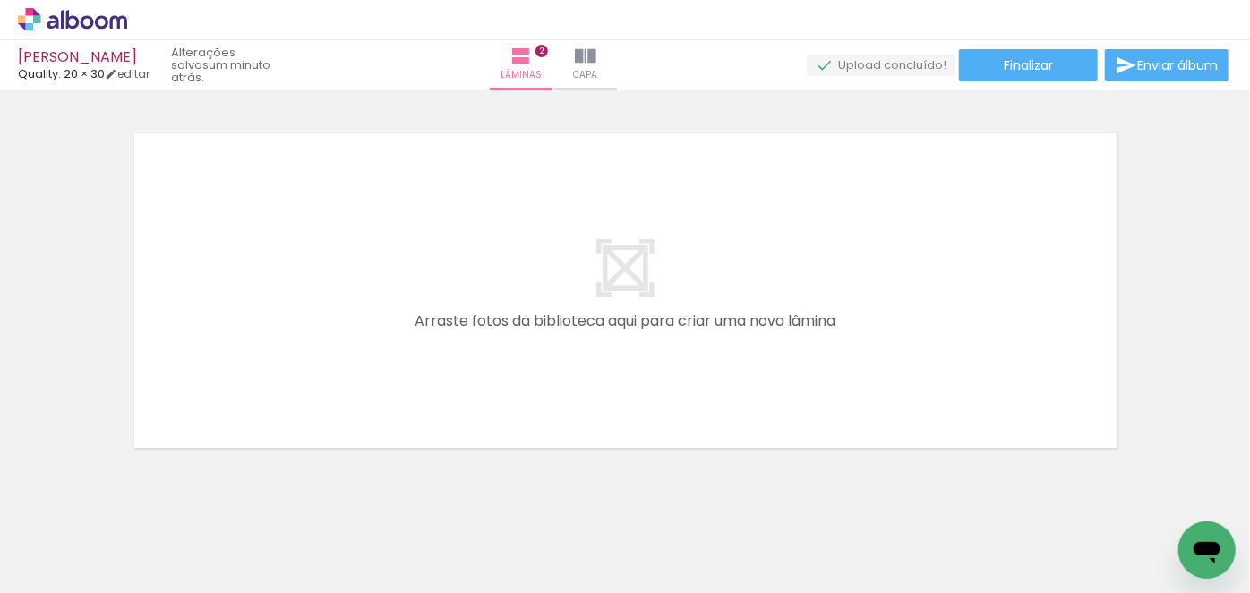
scroll to position [807, 0]
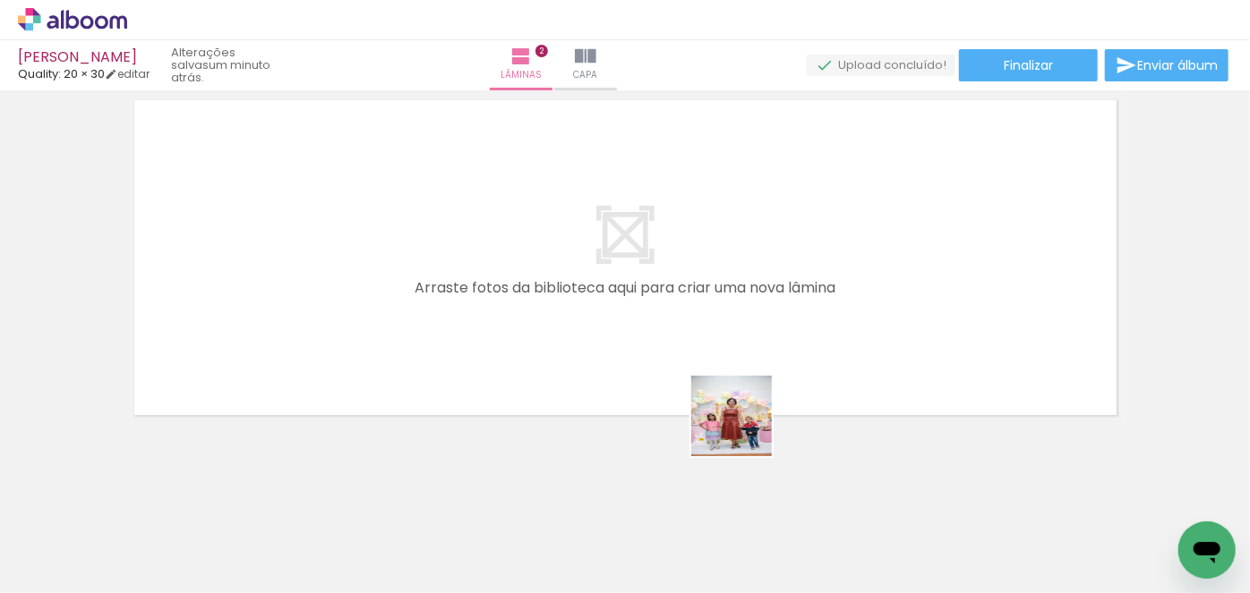
drag, startPoint x: 790, startPoint y: 559, endPoint x: 747, endPoint y: 430, distance: 135.9
click at [674, 359] on quentale-workspace at bounding box center [625, 296] width 1250 height 593
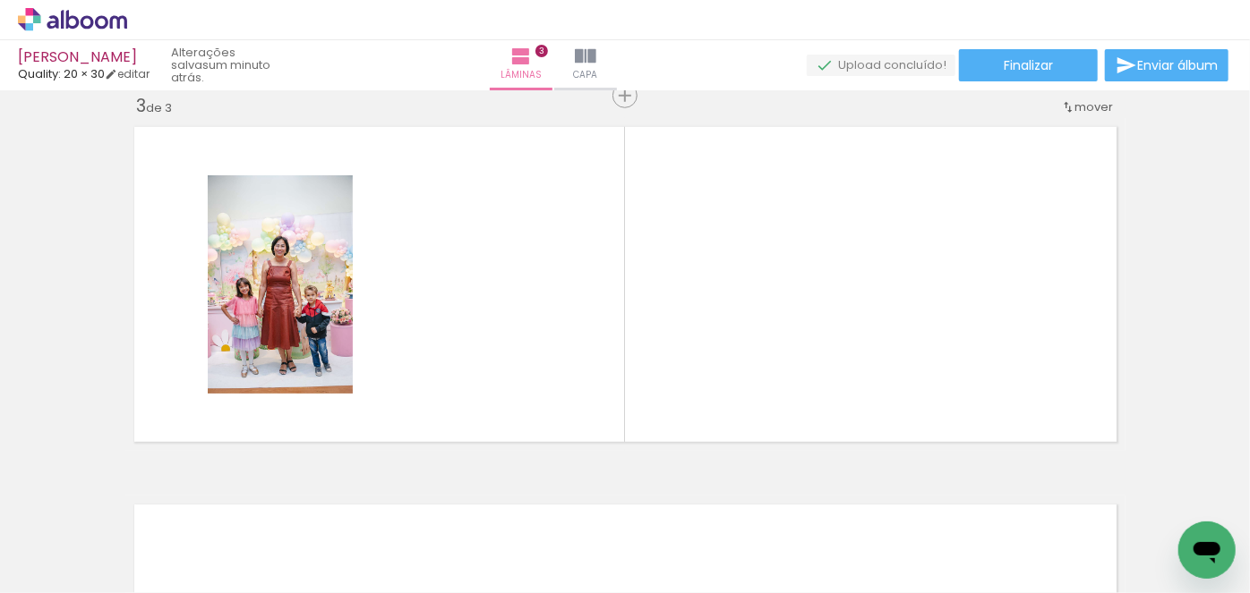
scroll to position [778, 0]
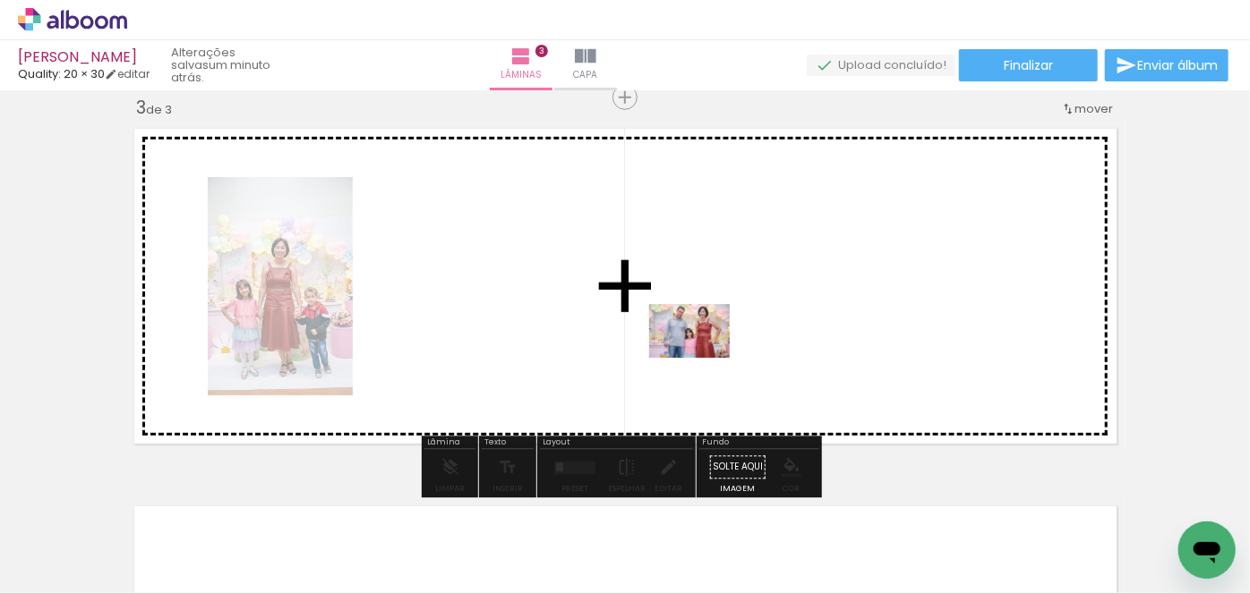
drag, startPoint x: 885, startPoint y: 549, endPoint x: 779, endPoint y: 432, distance: 157.8
click at [699, 358] on quentale-workspace at bounding box center [625, 296] width 1250 height 593
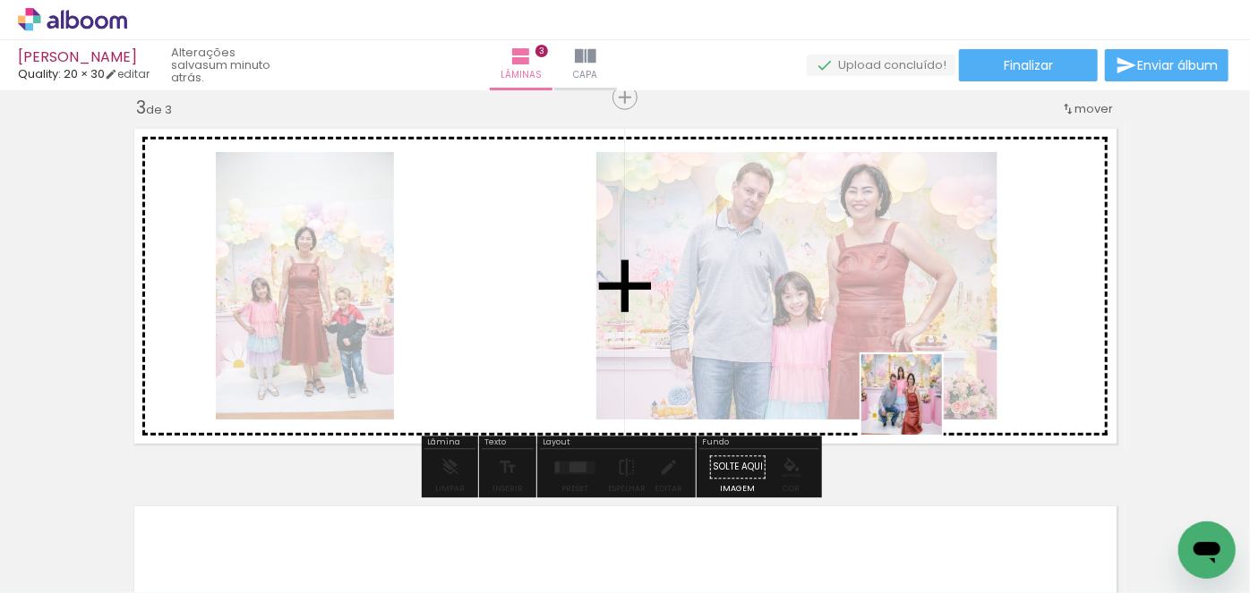
drag, startPoint x: 1010, startPoint y: 538, endPoint x: 866, endPoint y: 363, distance: 226.4
click at [866, 363] on quentale-workspace at bounding box center [625, 296] width 1250 height 593
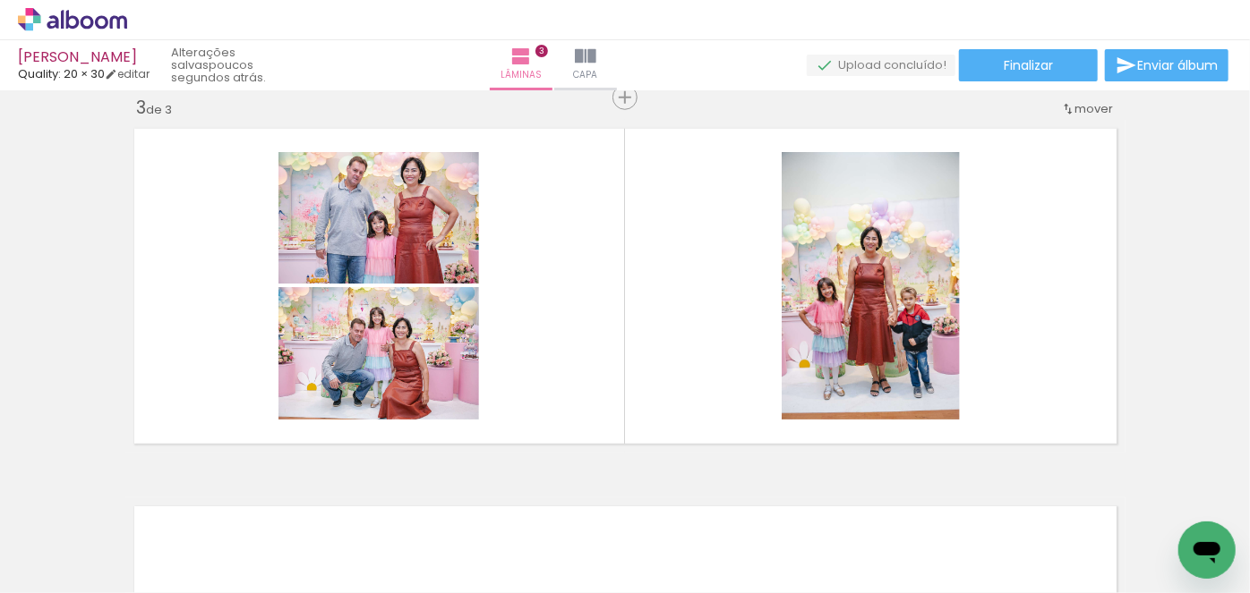
scroll to position [0, 4060]
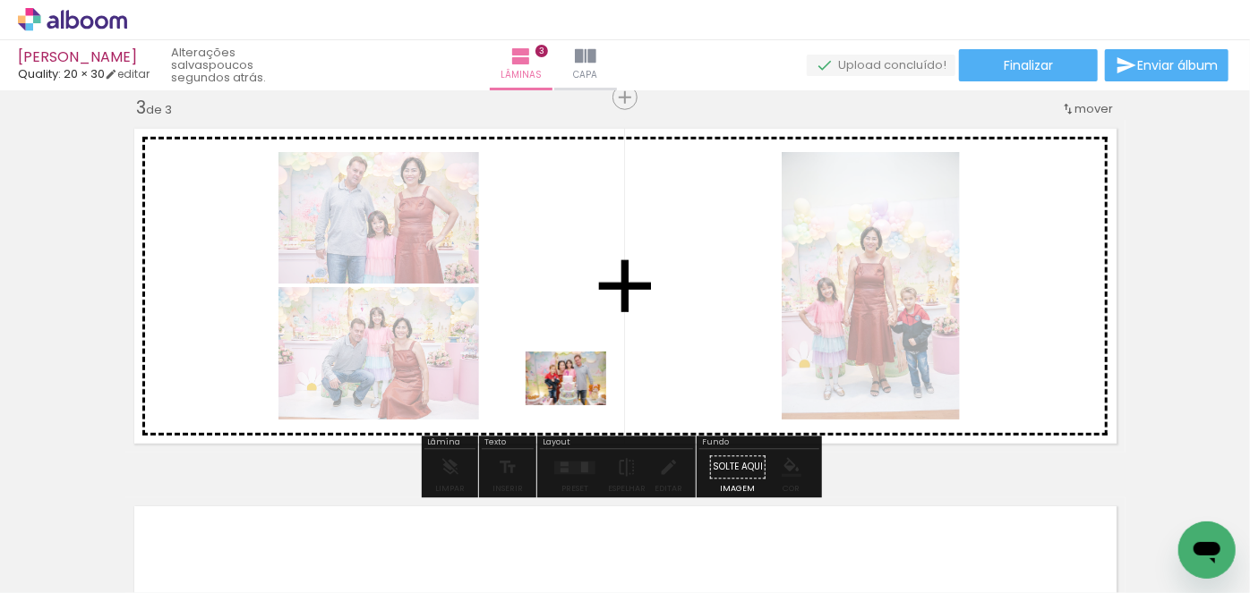
drag, startPoint x: 440, startPoint y: 548, endPoint x: 579, endPoint y: 406, distance: 199.4
click at [579, 406] on quentale-workspace at bounding box center [625, 296] width 1250 height 593
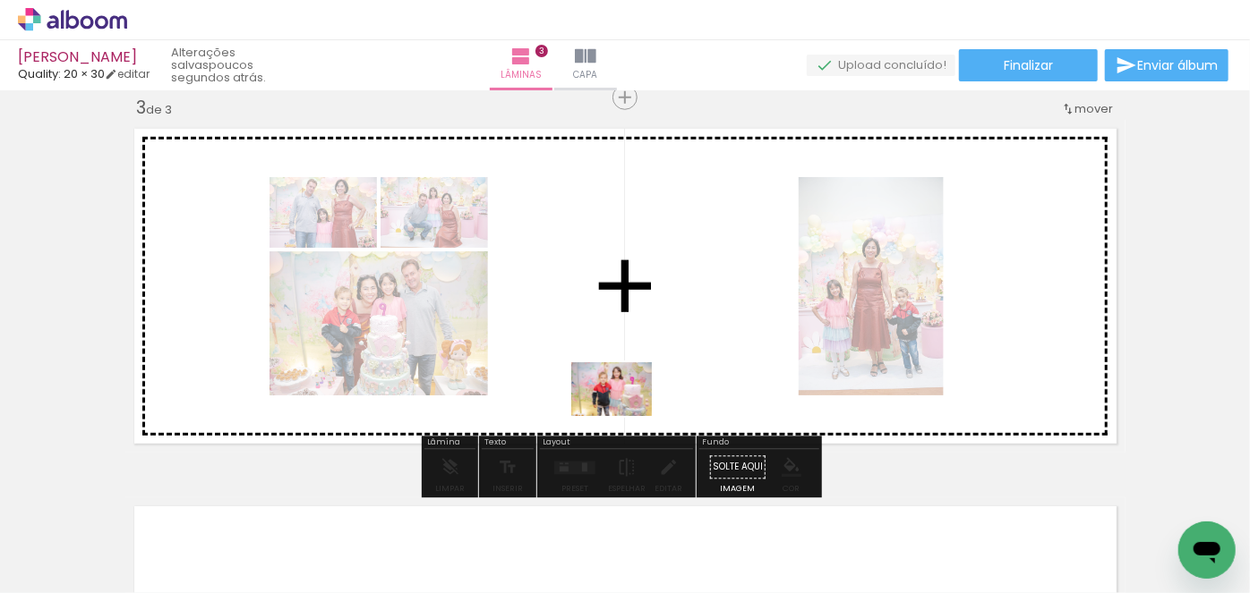
drag, startPoint x: 541, startPoint y: 550, endPoint x: 625, endPoint y: 416, distance: 157.7
click at [625, 416] on quentale-workspace at bounding box center [625, 296] width 1250 height 593
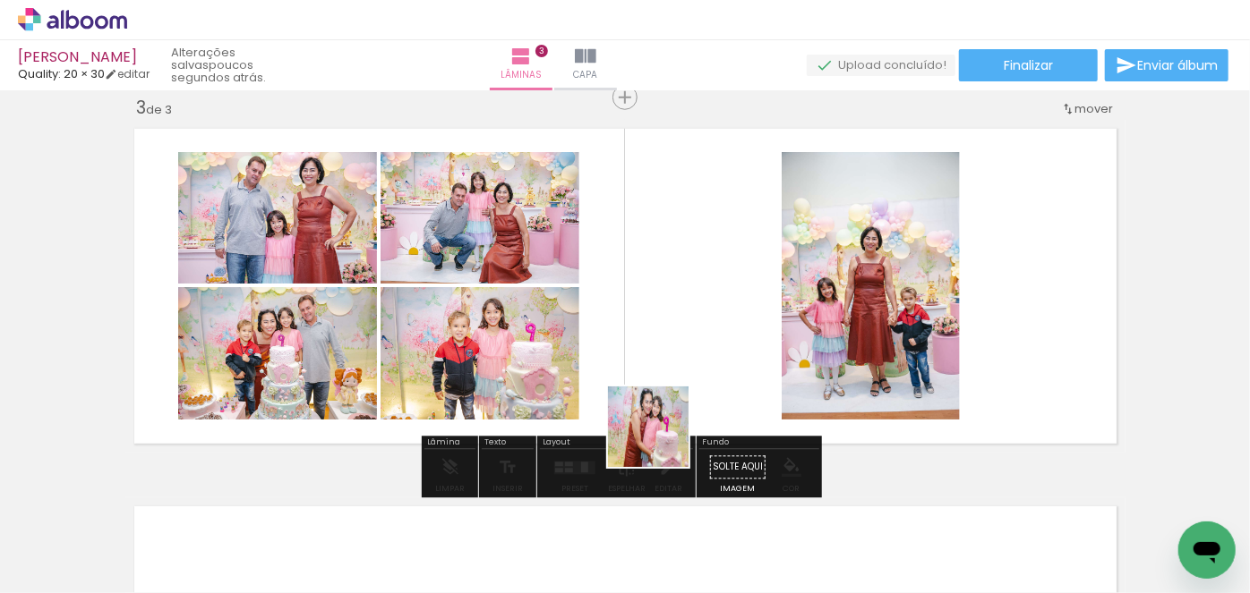
drag, startPoint x: 637, startPoint y: 534, endPoint x: 696, endPoint y: 443, distance: 108.0
click at [678, 390] on quentale-workspace at bounding box center [625, 296] width 1250 height 593
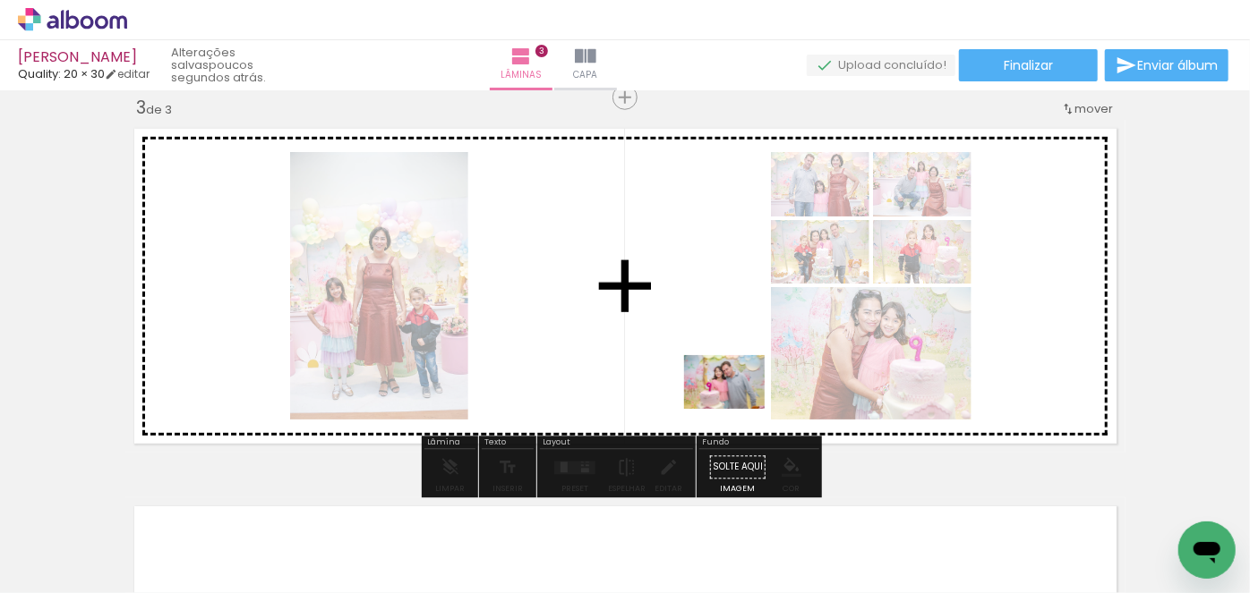
drag, startPoint x: 742, startPoint y: 547, endPoint x: 730, endPoint y: 397, distance: 150.9
click at [730, 397] on quentale-workspace at bounding box center [625, 296] width 1250 height 593
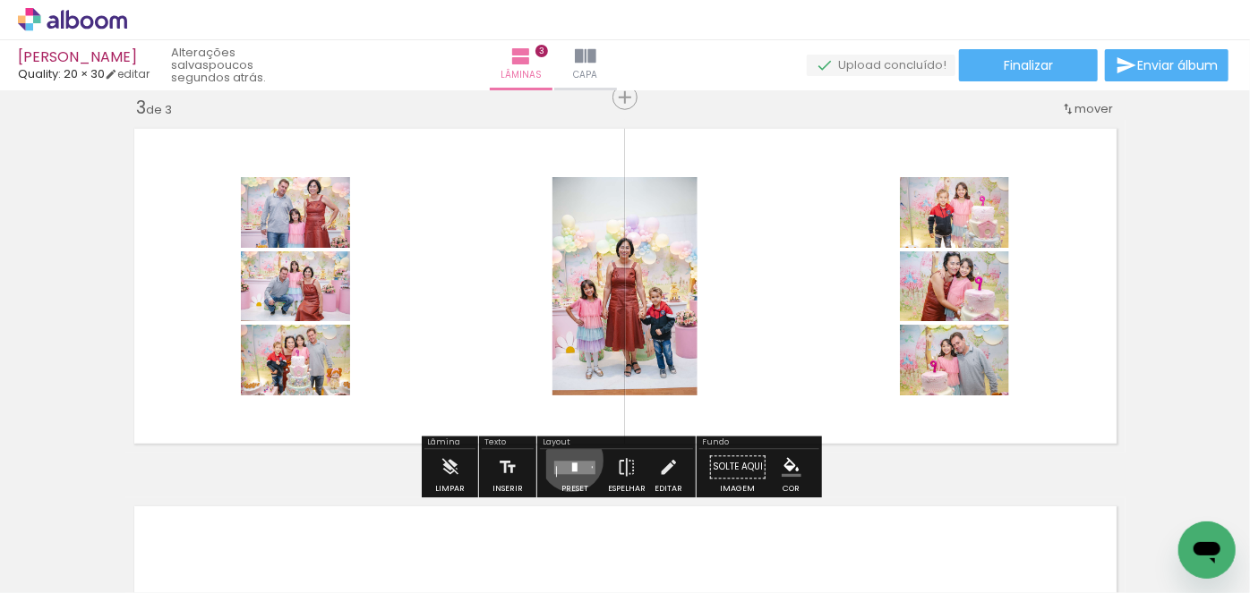
click at [568, 461] on quentale-layouter at bounding box center [574, 467] width 41 height 13
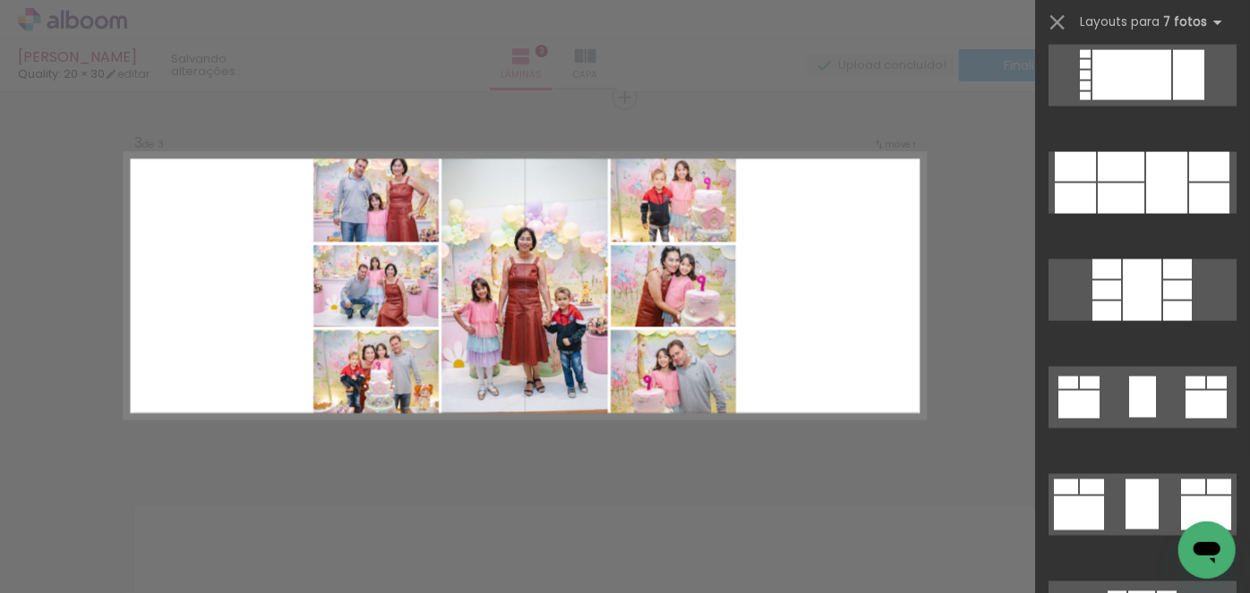
scroll to position [1302, 0]
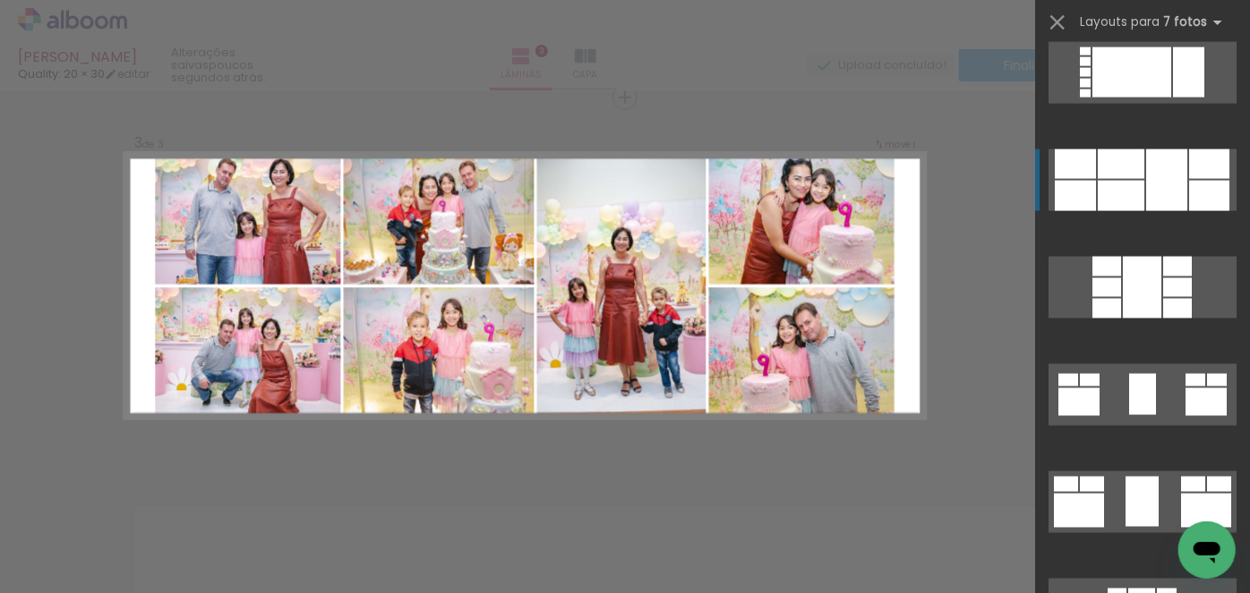
click at [1116, 173] on div at bounding box center [1120, 164] width 47 height 30
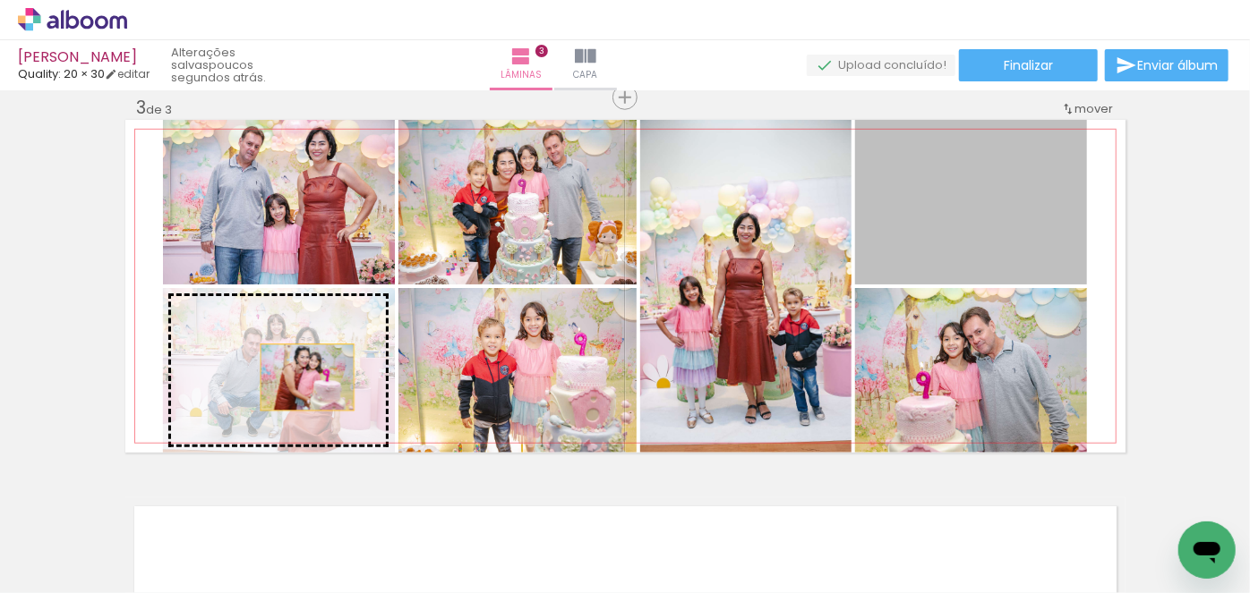
drag, startPoint x: 971, startPoint y: 227, endPoint x: 293, endPoint y: 378, distance: 695.0
click at [0, 0] on slot at bounding box center [0, 0] width 0 height 0
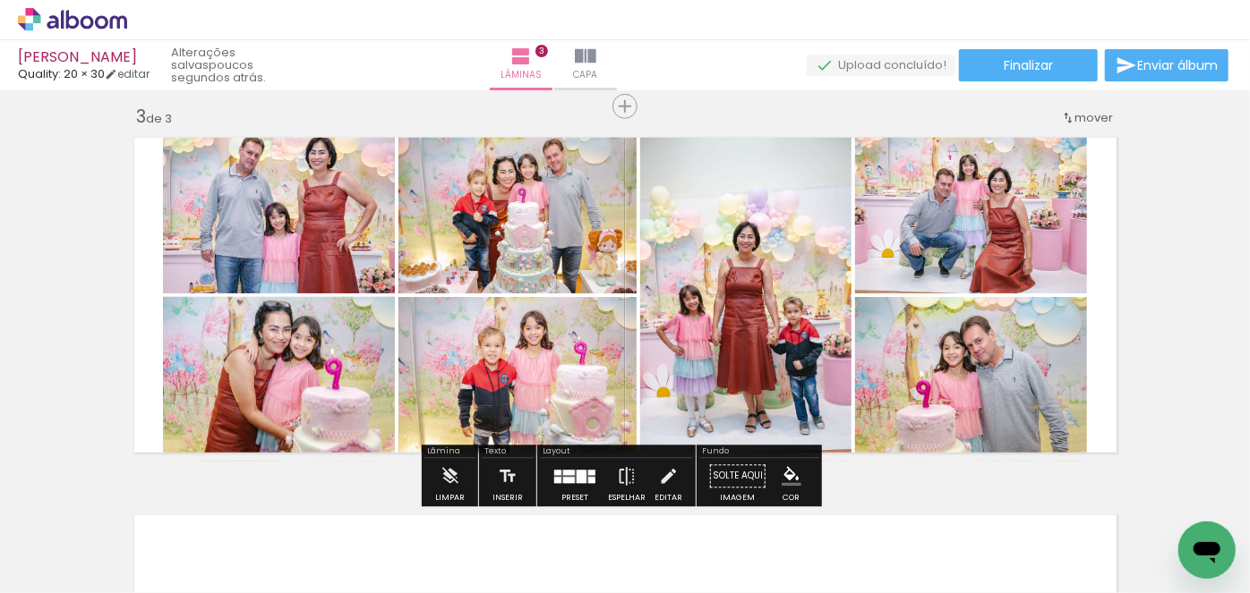
scroll to position [778, 0]
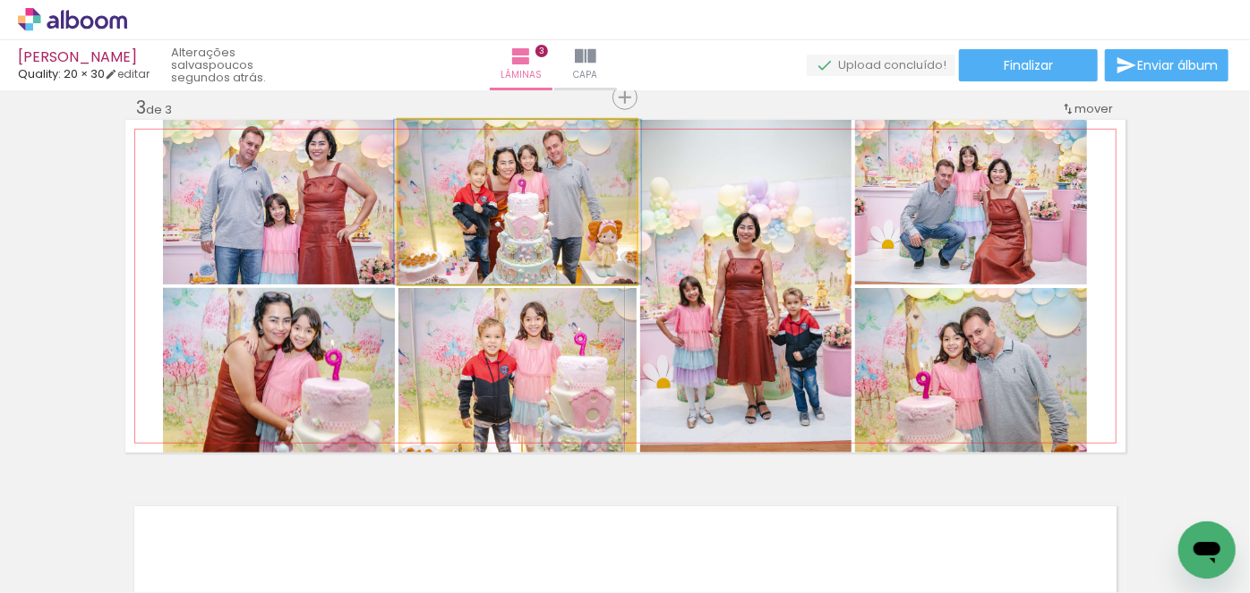
click at [597, 217] on quentale-photo at bounding box center [517, 202] width 238 height 165
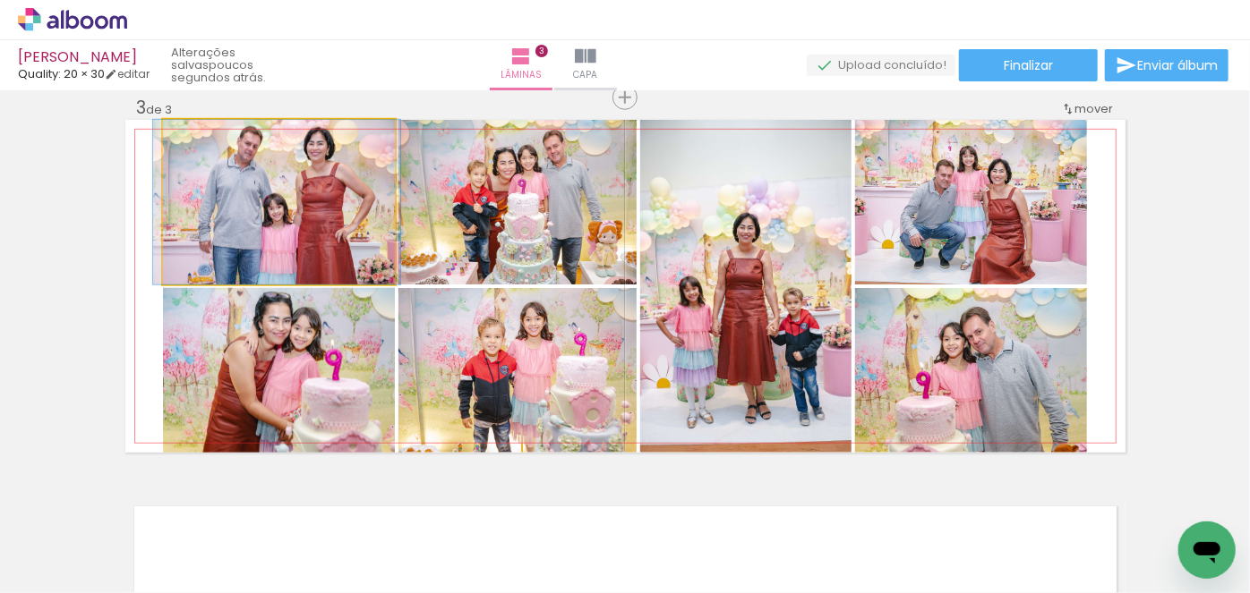
drag, startPoint x: 315, startPoint y: 218, endPoint x: 318, endPoint y: 233, distance: 14.6
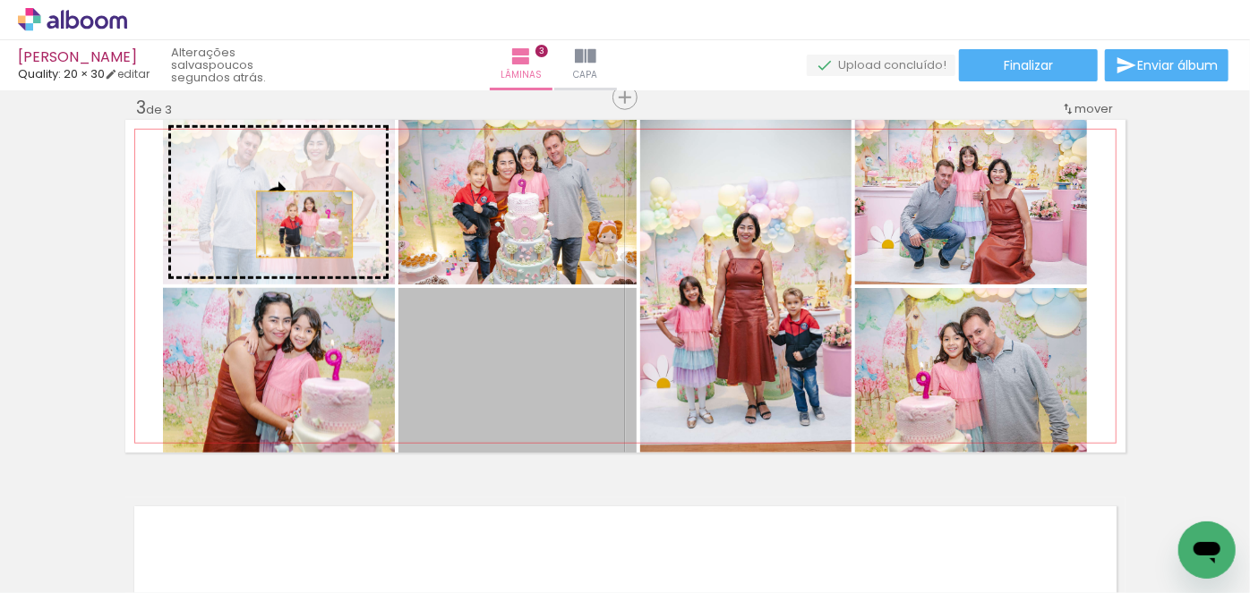
drag, startPoint x: 576, startPoint y: 386, endPoint x: 278, endPoint y: 214, distance: 343.3
click at [0, 0] on slot at bounding box center [0, 0] width 0 height 0
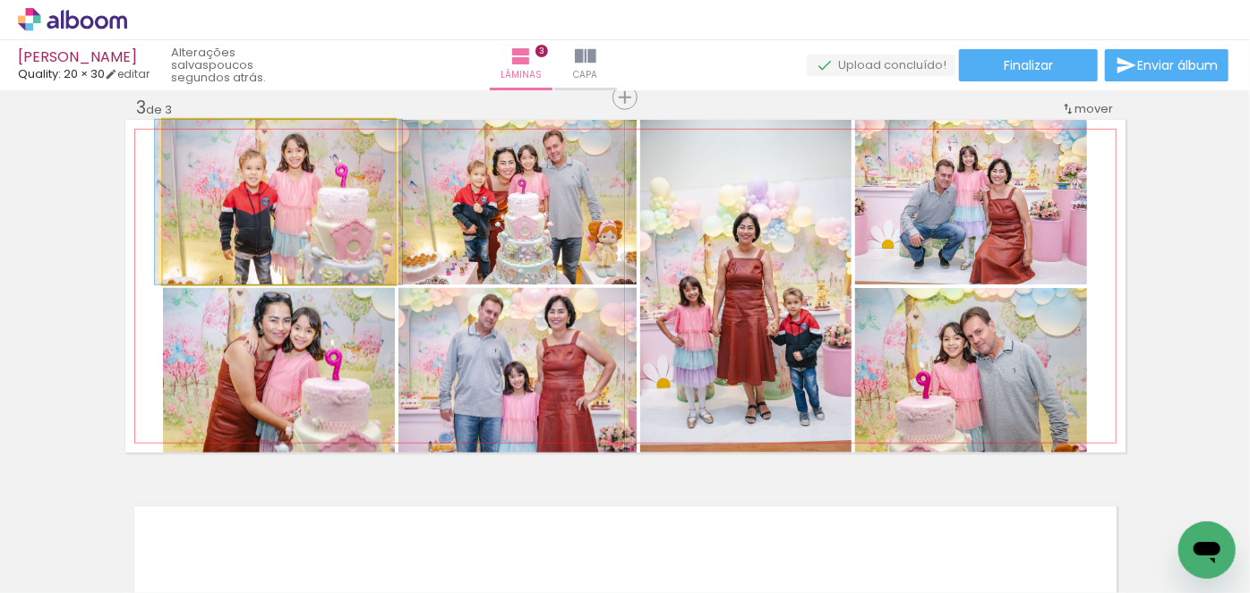
click at [286, 206] on quentale-photo at bounding box center [279, 202] width 232 height 165
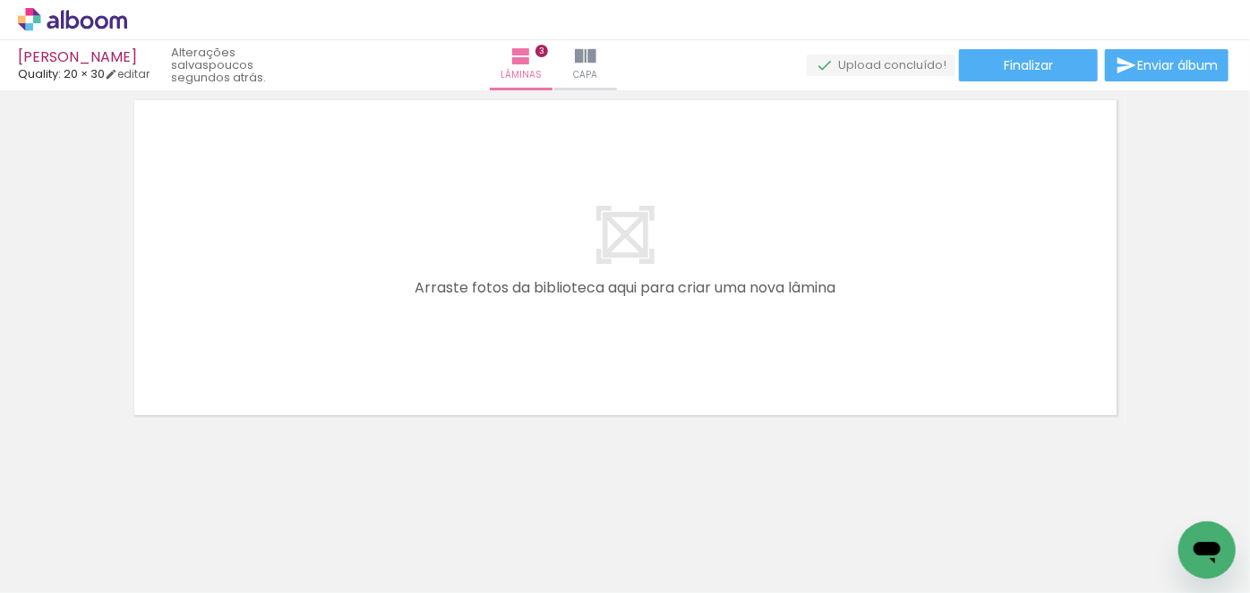
scroll to position [0, 753]
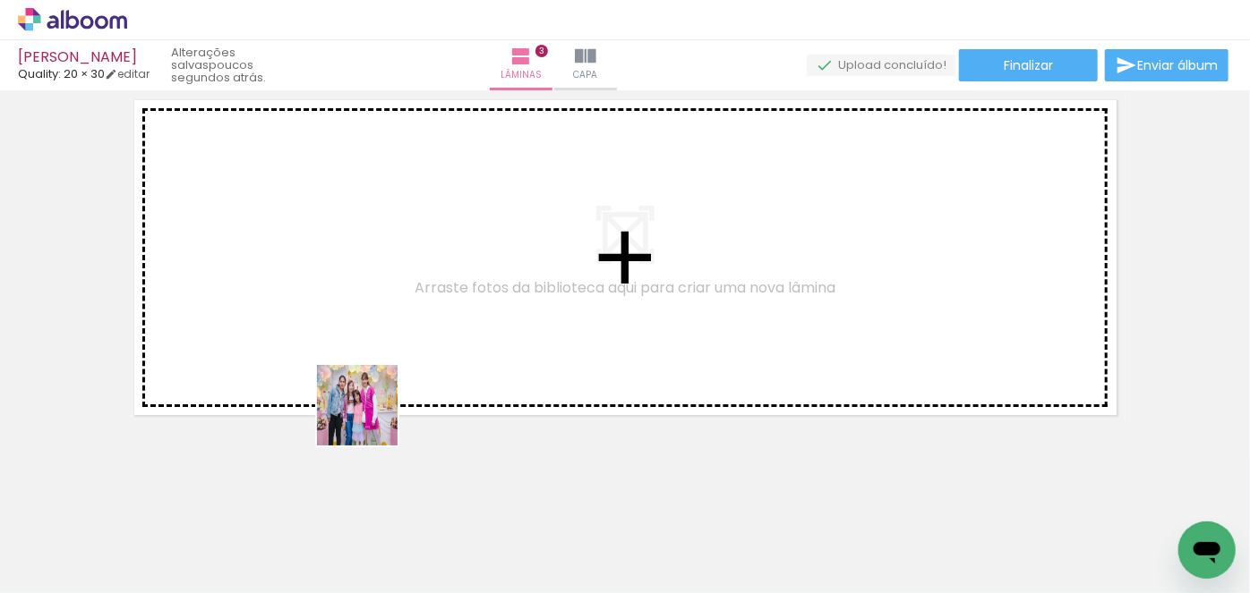
drag, startPoint x: 336, startPoint y: 540, endPoint x: 405, endPoint y: 354, distance: 197.7
click at [401, 348] on quentale-workspace at bounding box center [625, 296] width 1250 height 593
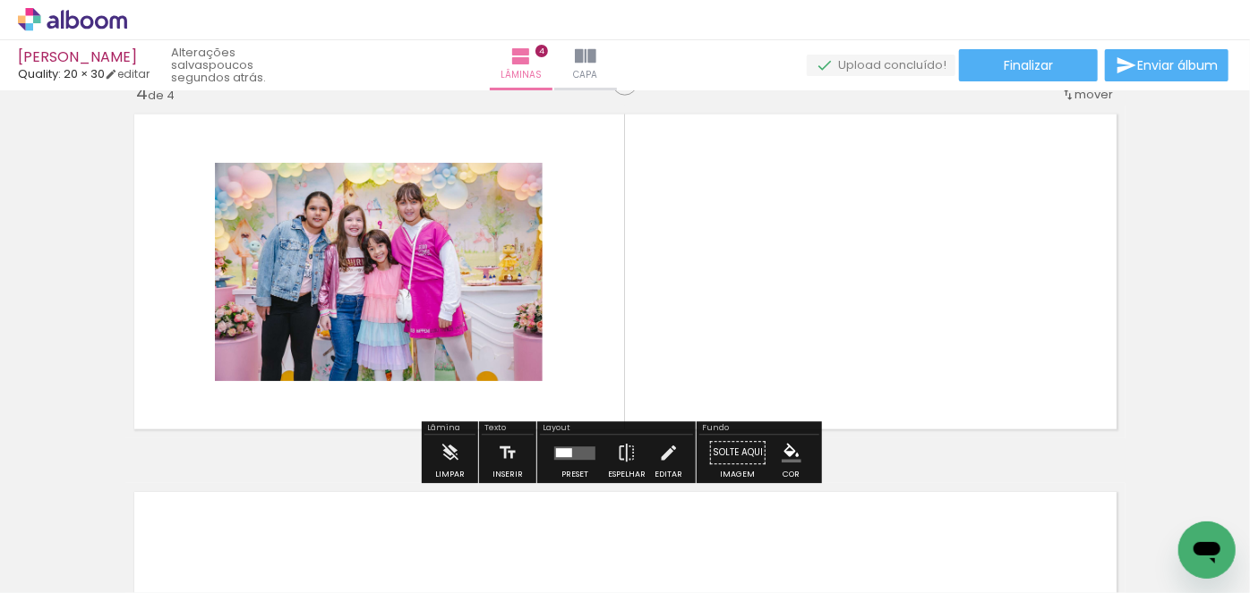
scroll to position [1156, 0]
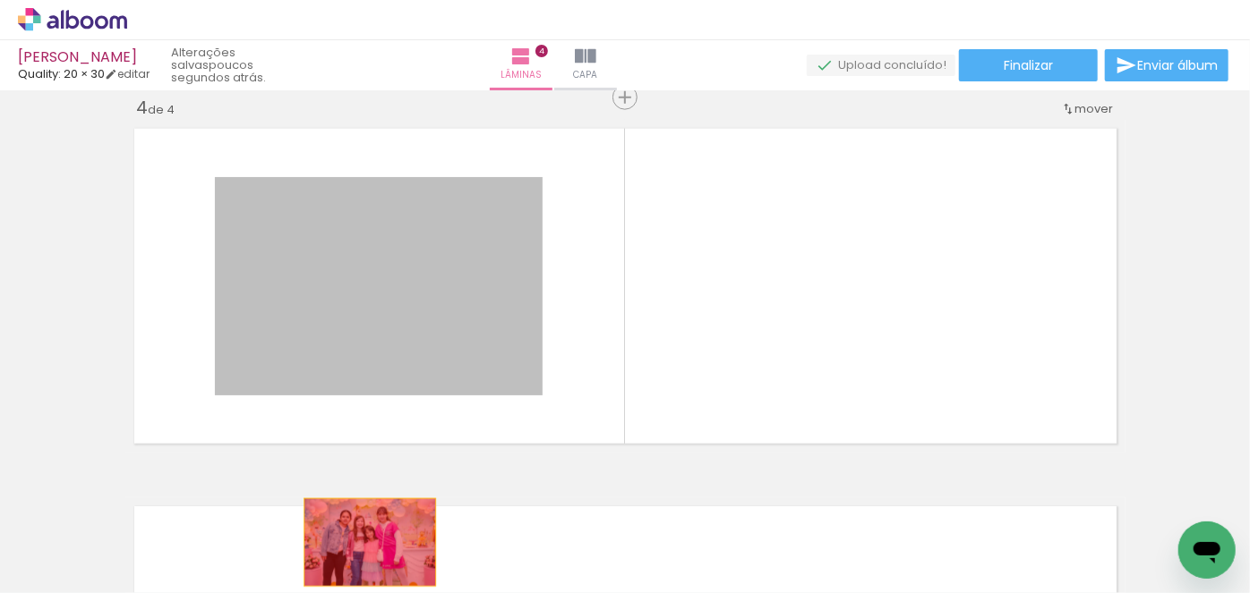
drag, startPoint x: 422, startPoint y: 303, endPoint x: 363, endPoint y: 542, distance: 246.9
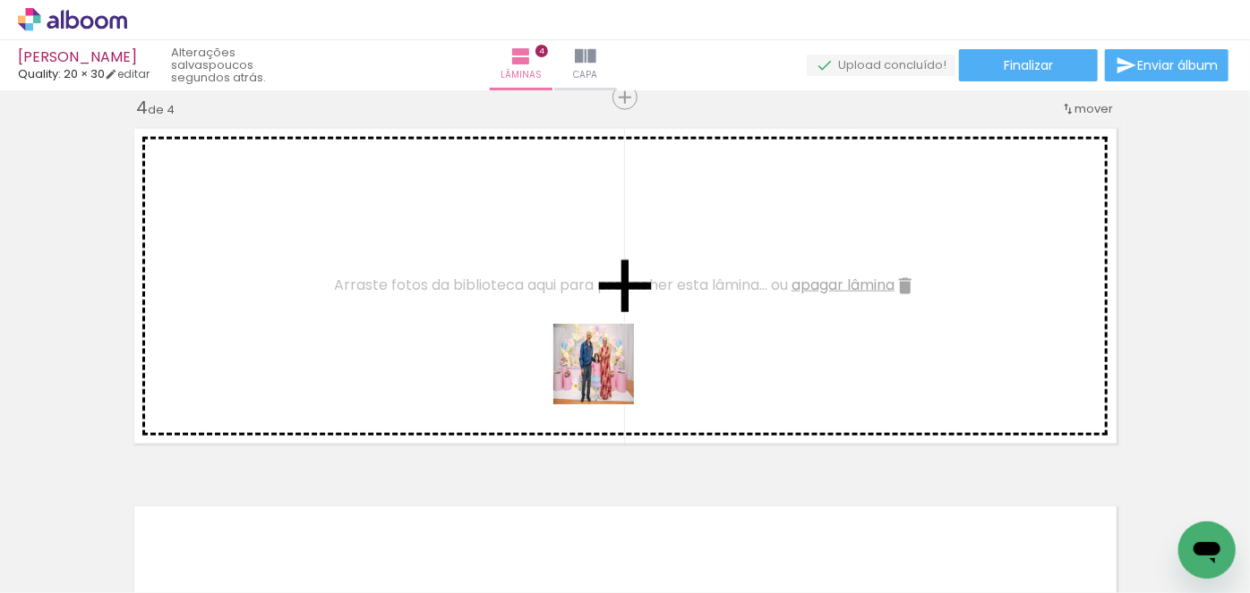
drag, startPoint x: 628, startPoint y: 543, endPoint x: 607, endPoint y: 378, distance: 167.0
click at [607, 378] on quentale-workspace at bounding box center [625, 296] width 1250 height 593
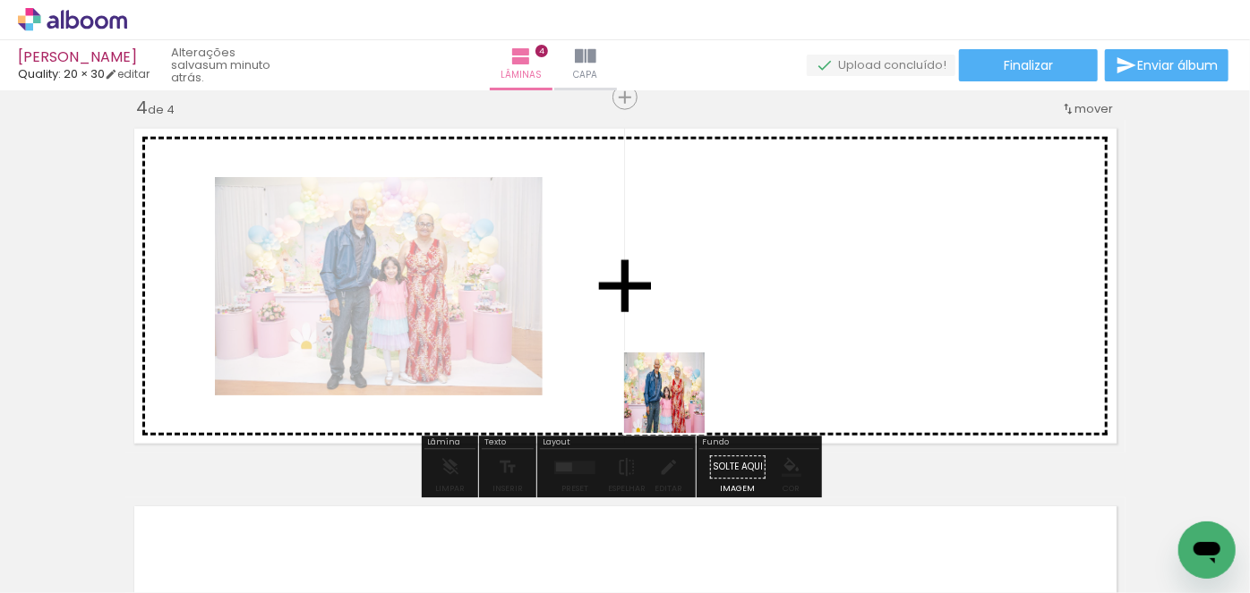
drag, startPoint x: 734, startPoint y: 537, endPoint x: 650, endPoint y: 350, distance: 205.1
click at [650, 350] on quentale-workspace at bounding box center [625, 296] width 1250 height 593
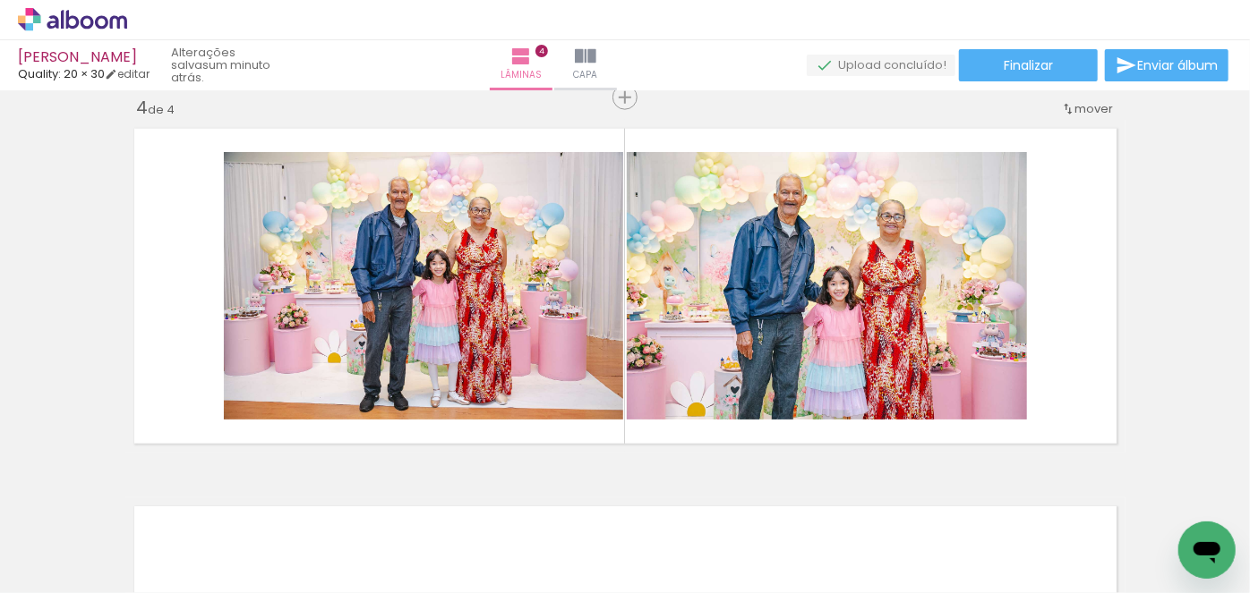
scroll to position [0, 1866]
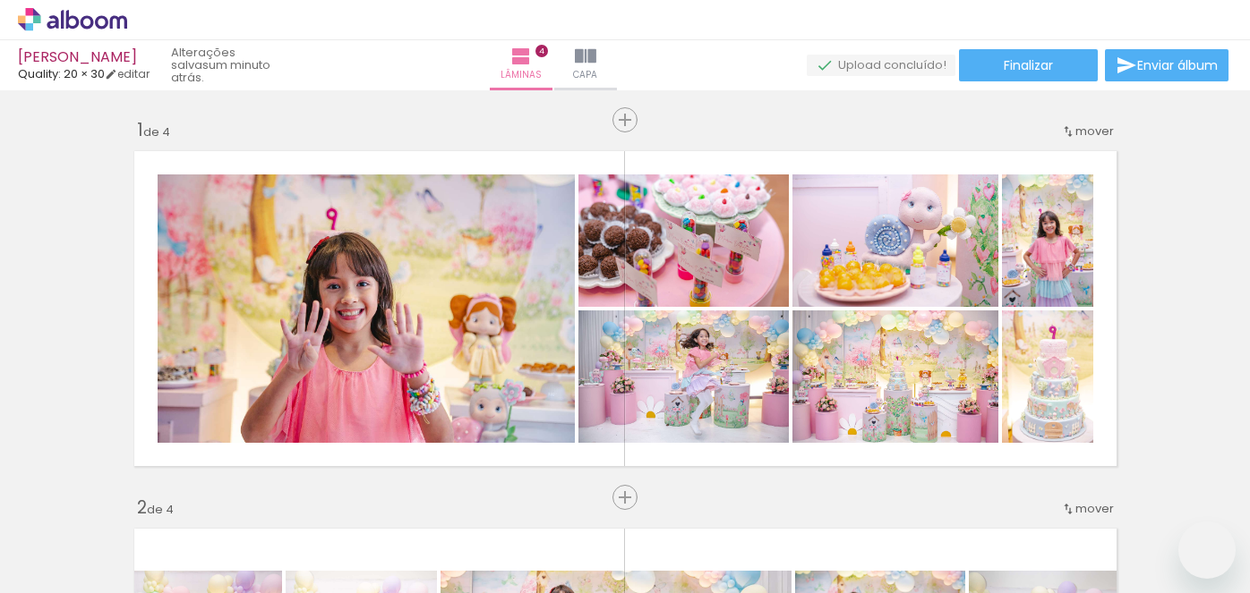
drag, startPoint x: 0, startPoint y: 0, endPoint x: 660, endPoint y: 329, distance: 737.4
click at [660, 329] on quentale-workspace at bounding box center [625, 296] width 1250 height 593
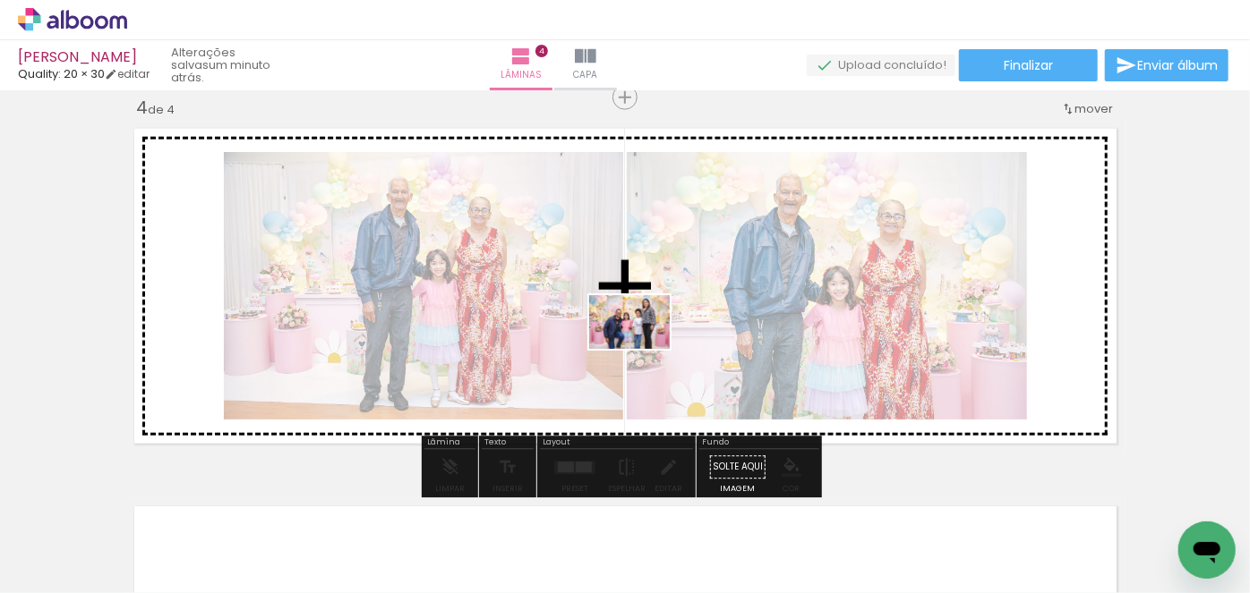
drag, startPoint x: 529, startPoint y: 549, endPoint x: 645, endPoint y: 347, distance: 232.2
click at [645, 347] on quentale-workspace at bounding box center [625, 296] width 1250 height 593
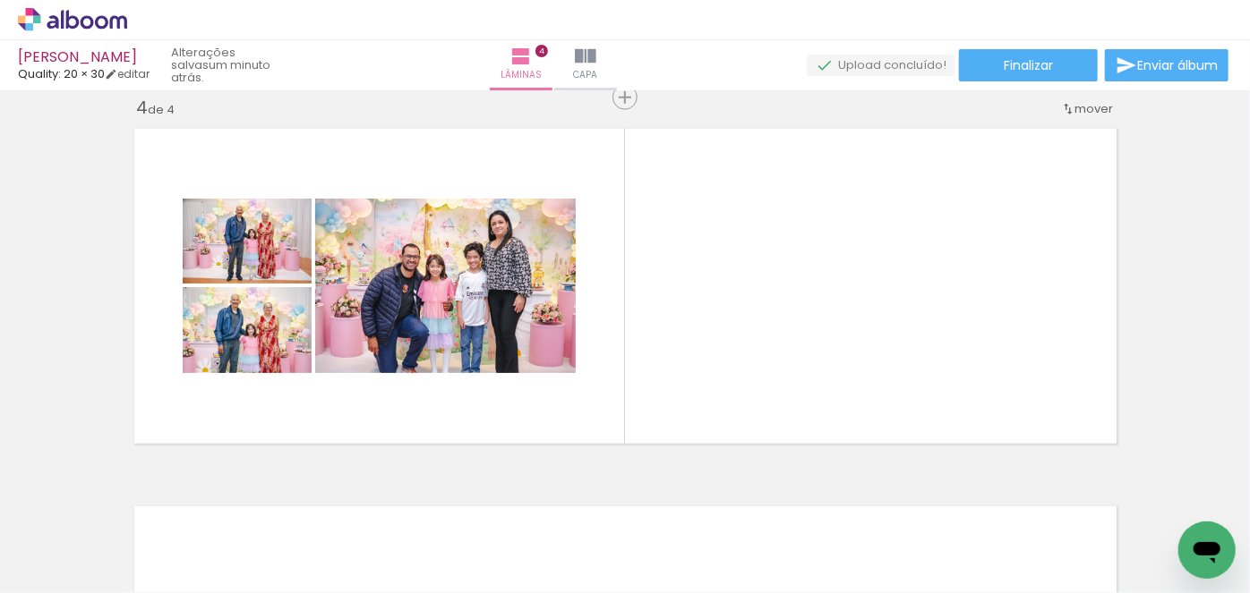
scroll to position [0, 3015]
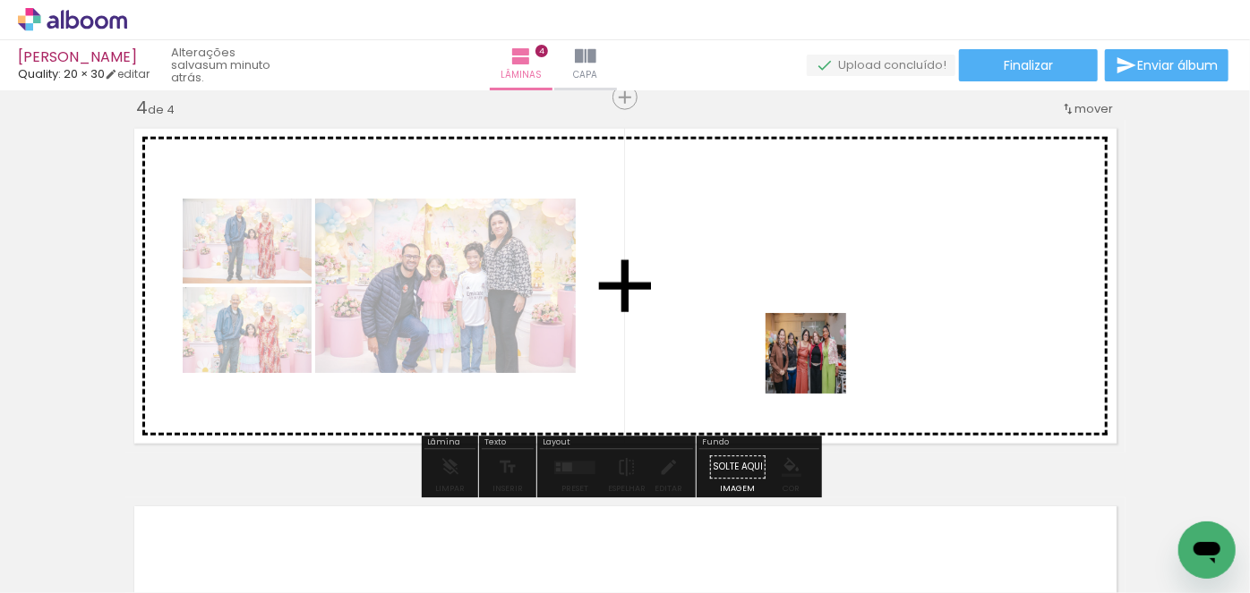
drag, startPoint x: 860, startPoint y: 543, endPoint x: 759, endPoint y: 480, distance: 119.5
click at [811, 358] on quentale-workspace at bounding box center [625, 296] width 1250 height 593
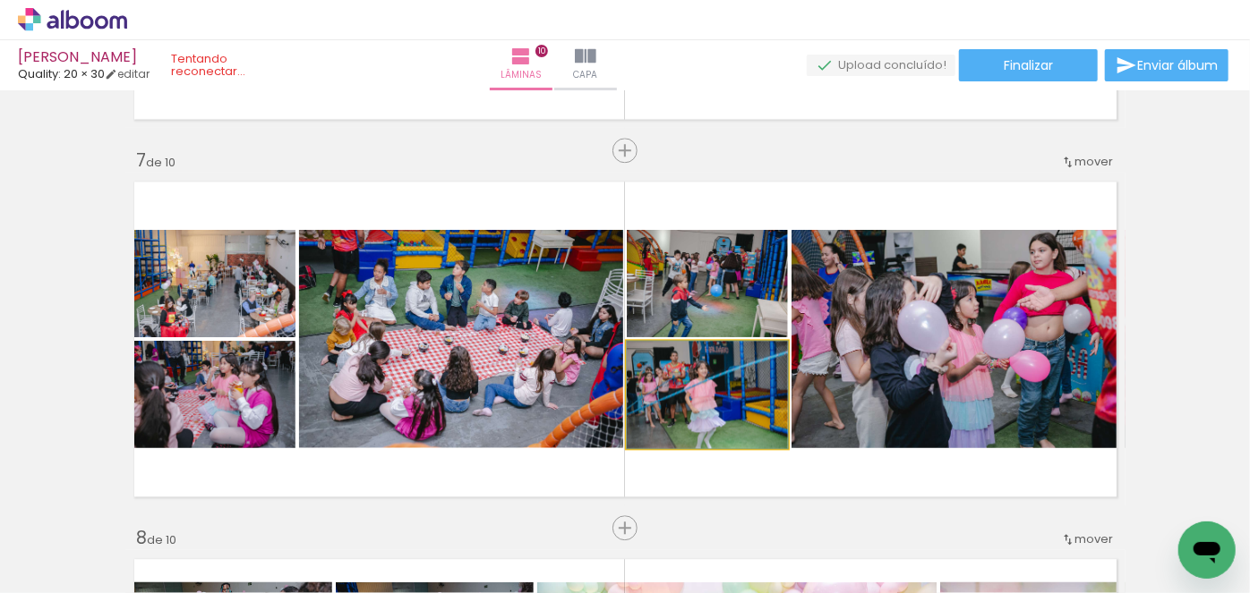
scroll to position [243, 0]
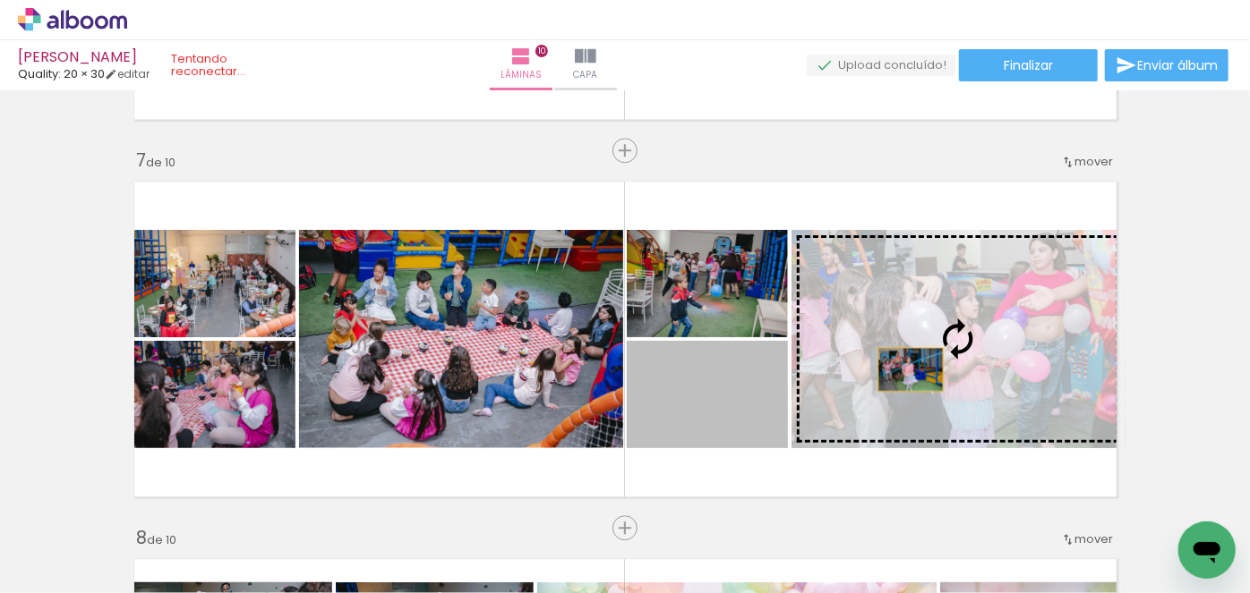
drag, startPoint x: 676, startPoint y: 383, endPoint x: 904, endPoint y: 369, distance: 228.7
click at [0, 0] on slot at bounding box center [0, 0] width 0 height 0
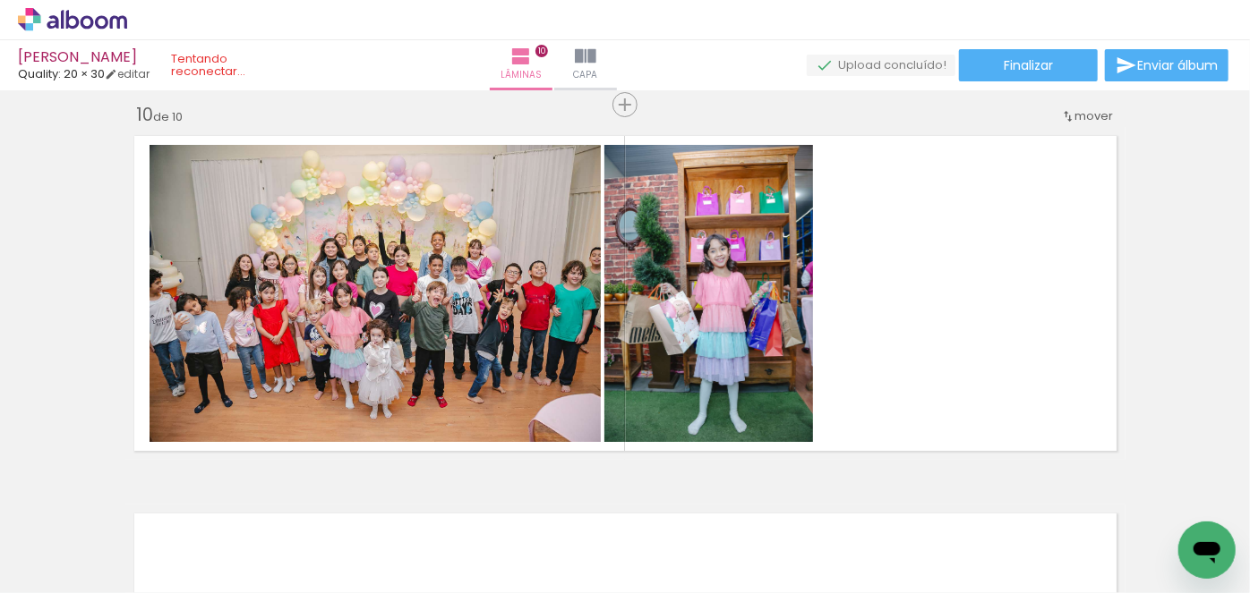
scroll to position [3457, 0]
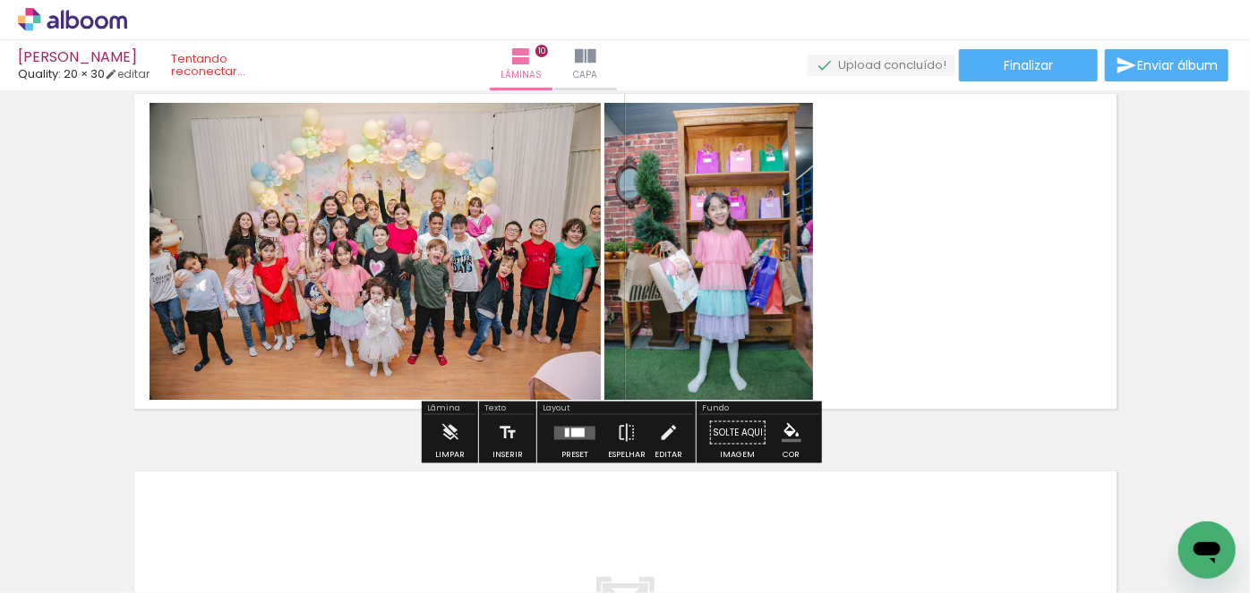
click at [84, 553] on input "Não utilizadas" at bounding box center [50, 553] width 68 height 15
click at [0, 0] on slot "Todas as fotos" at bounding box center [0, 0] width 0 height 0
type input "Todas as fotos"
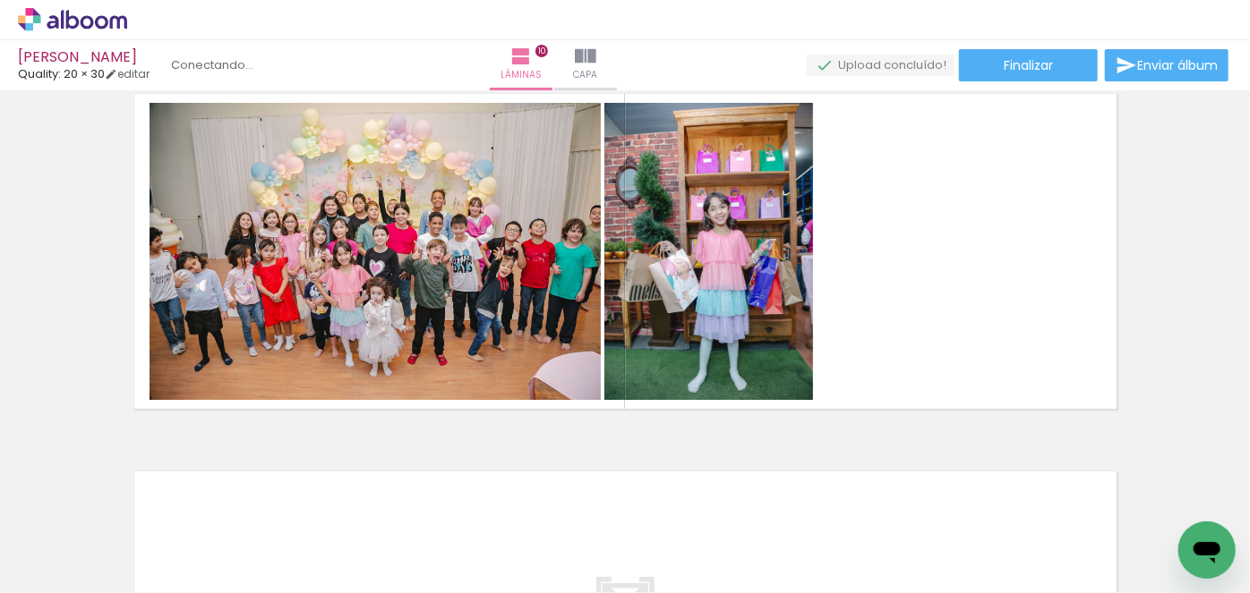
scroll to position [0, 4917]
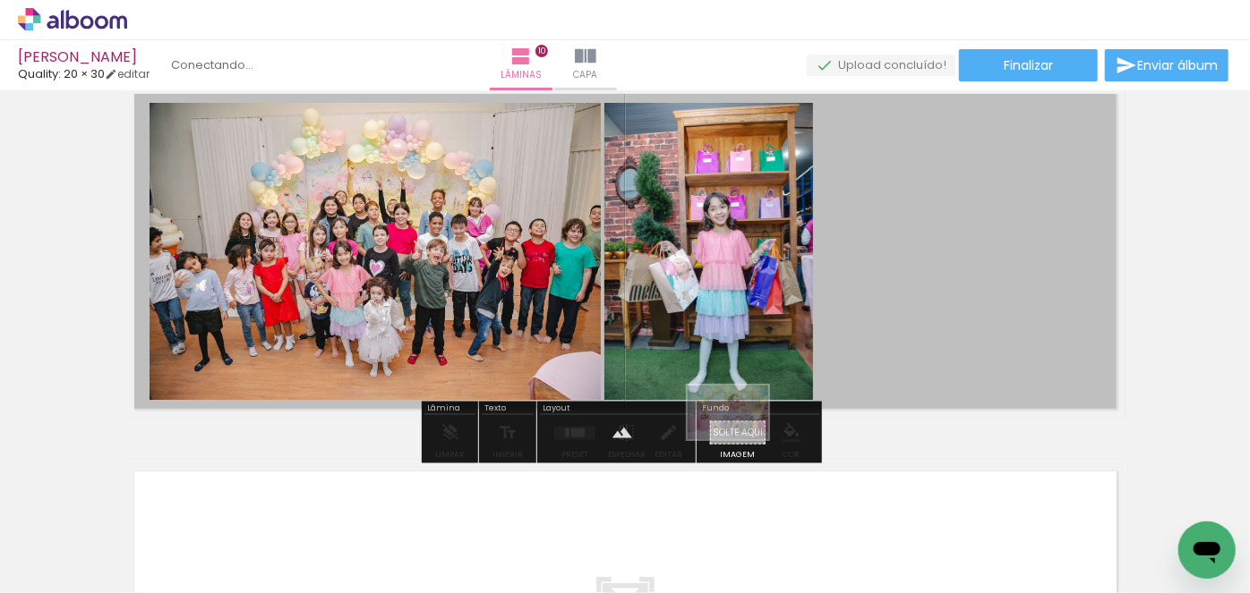
drag, startPoint x: 1084, startPoint y: 540, endPoint x: 738, endPoint y: 439, distance: 360.9
click at [738, 439] on quentale-workspace at bounding box center [625, 296] width 1250 height 593
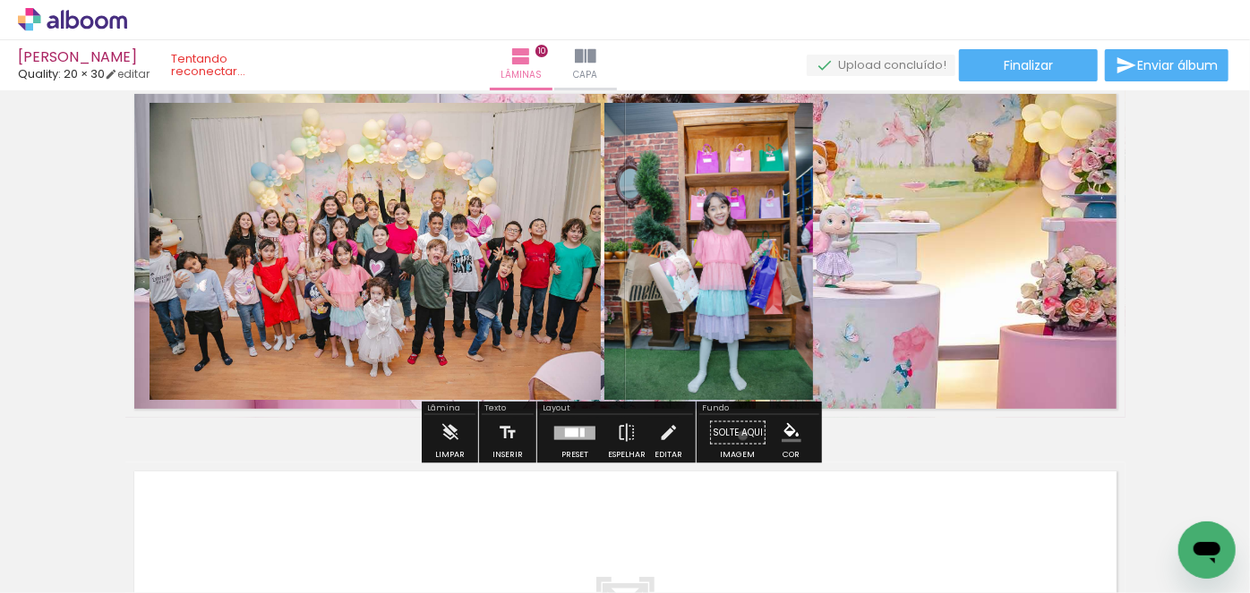
click at [737, 435] on paper-button "Solte aqui Imagem" at bounding box center [737, 438] width 64 height 46
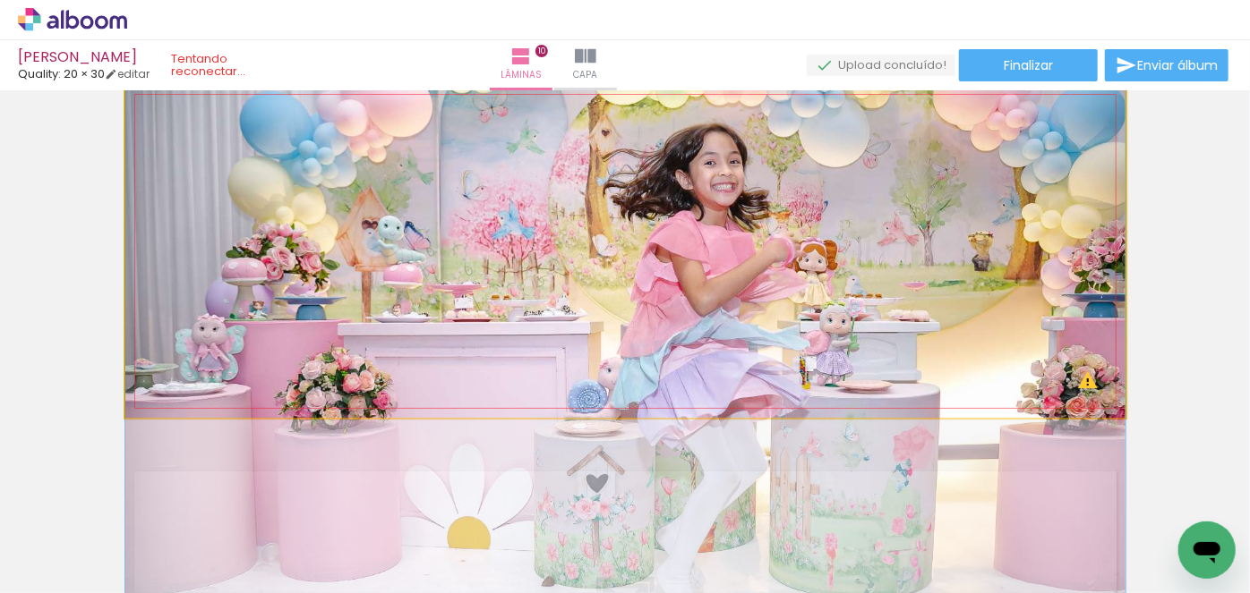
drag, startPoint x: 870, startPoint y: 251, endPoint x: 890, endPoint y: 350, distance: 101.3
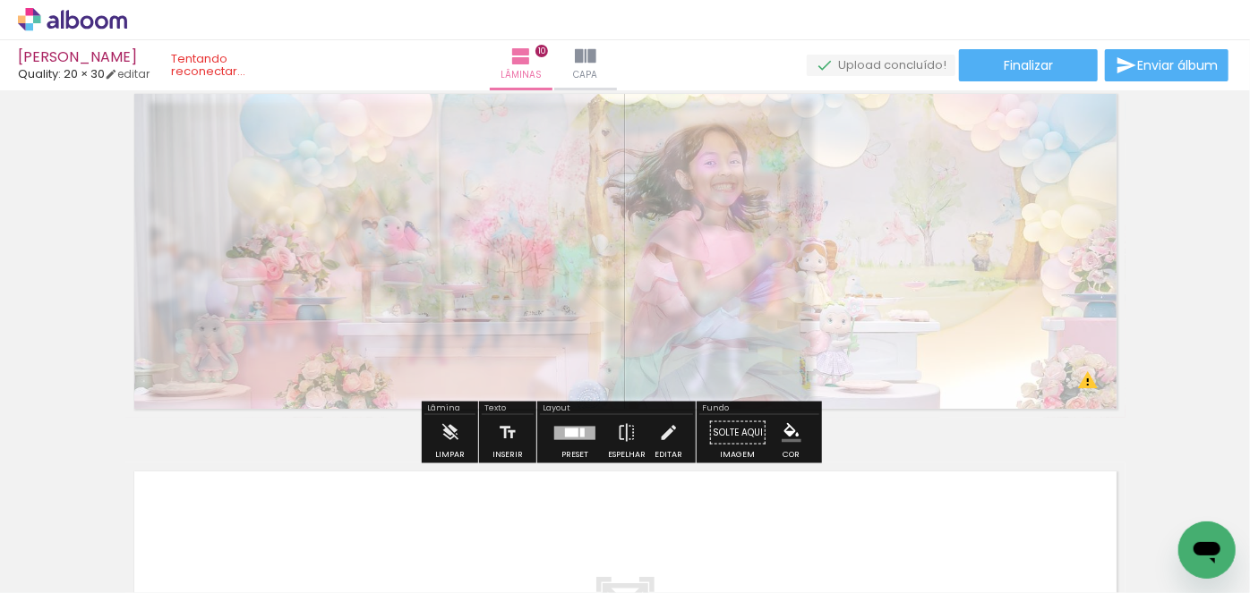
drag, startPoint x: 379, startPoint y: 129, endPoint x: 335, endPoint y: 139, distance: 45.0
type paper-slider "35"
click at [335, 139] on div at bounding box center [343, 130] width 29 height 29
click at [732, 436] on paper-button "Solte aqui Imagem" at bounding box center [737, 438] width 64 height 46
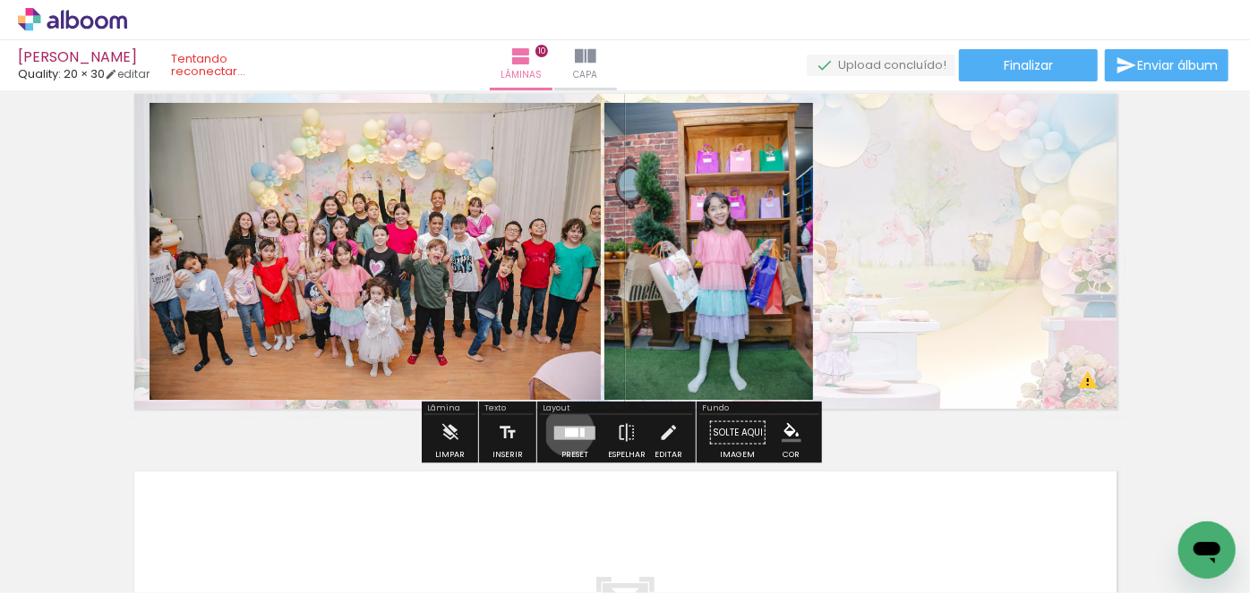
click at [565, 431] on div at bounding box center [571, 432] width 13 height 9
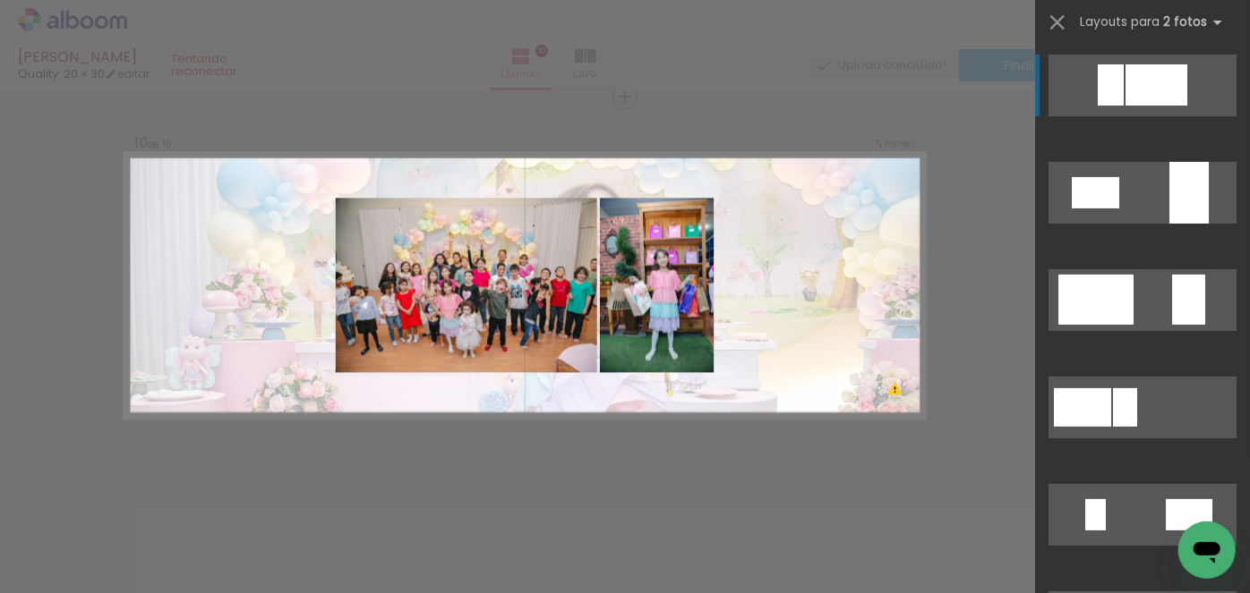
scroll to position [3422, 0]
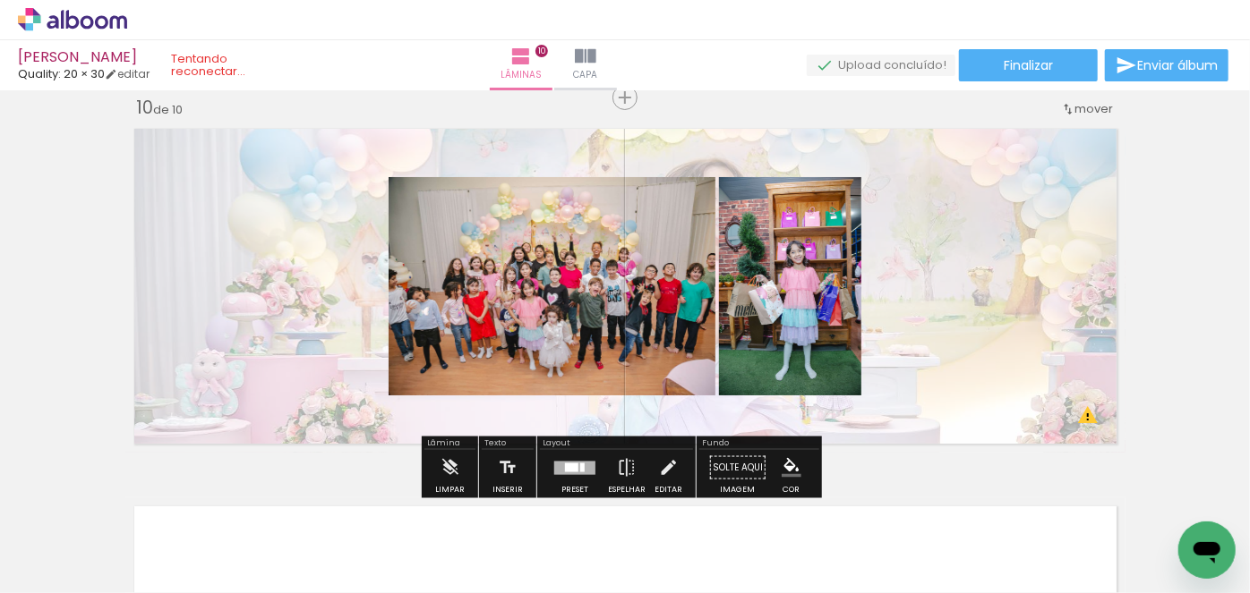
click at [573, 344] on quentale-photo at bounding box center [551, 286] width 327 height 218
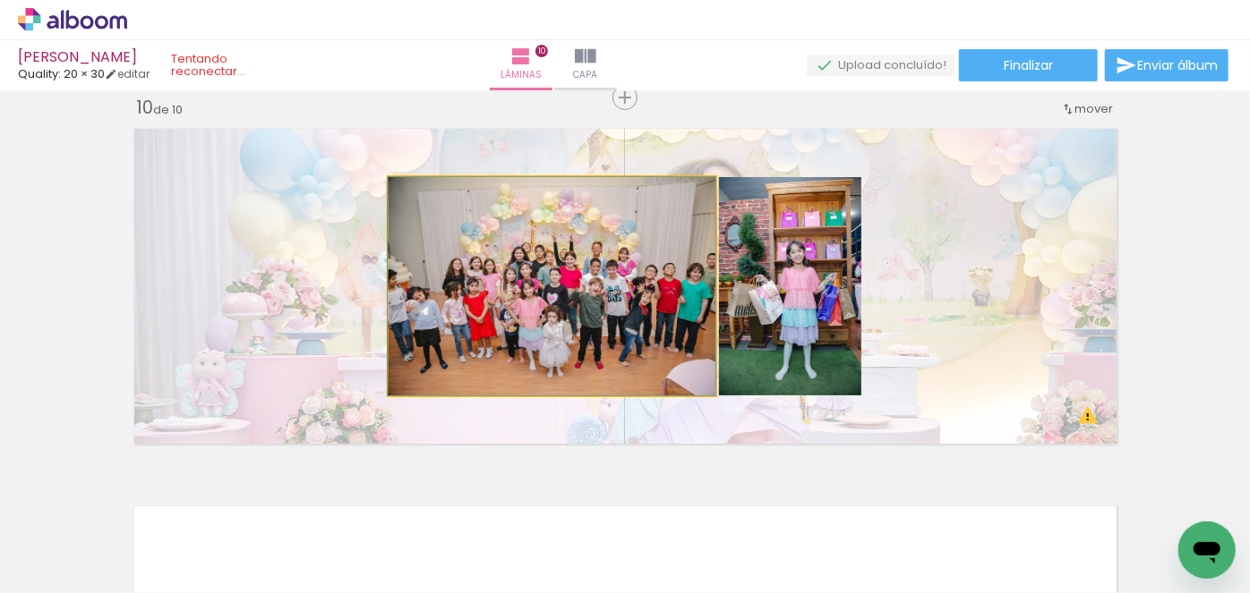
drag, startPoint x: 551, startPoint y: 309, endPoint x: 420, endPoint y: 306, distance: 131.6
click at [553, 305] on quentale-photo at bounding box center [551, 286] width 327 height 218
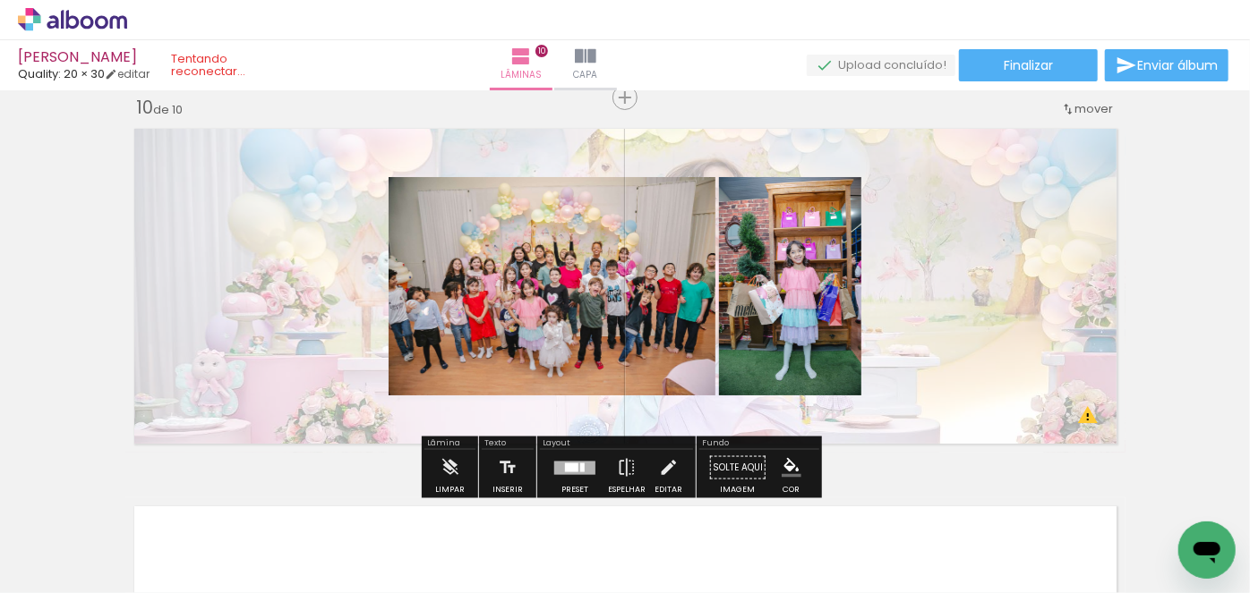
click at [553, 305] on quentale-photo at bounding box center [551, 286] width 327 height 218
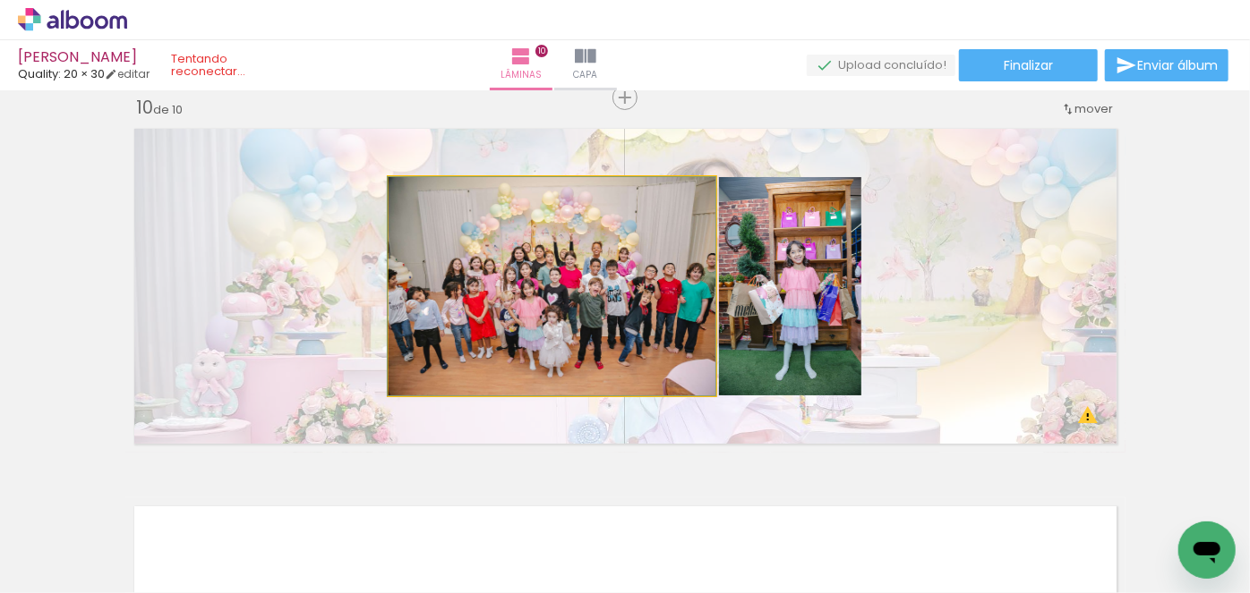
click at [553, 307] on quentale-photo at bounding box center [551, 286] width 327 height 218
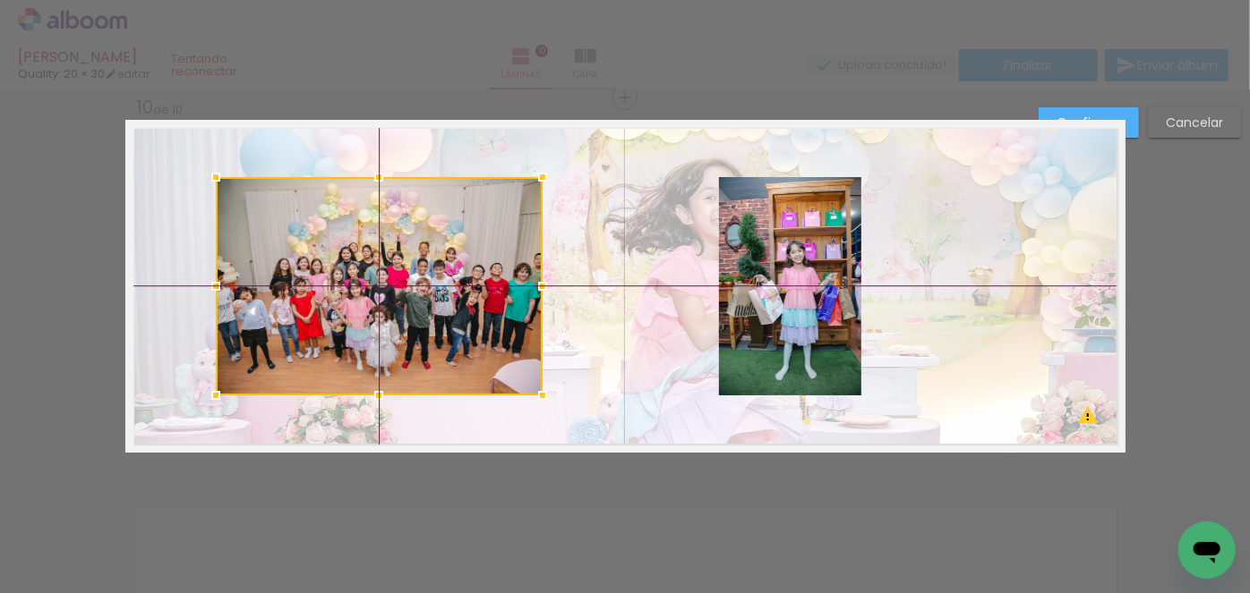
drag, startPoint x: 557, startPoint y: 308, endPoint x: 346, endPoint y: 320, distance: 211.6
click at [346, 320] on div at bounding box center [379, 286] width 327 height 218
click at [761, 329] on quentale-photo at bounding box center [790, 286] width 142 height 218
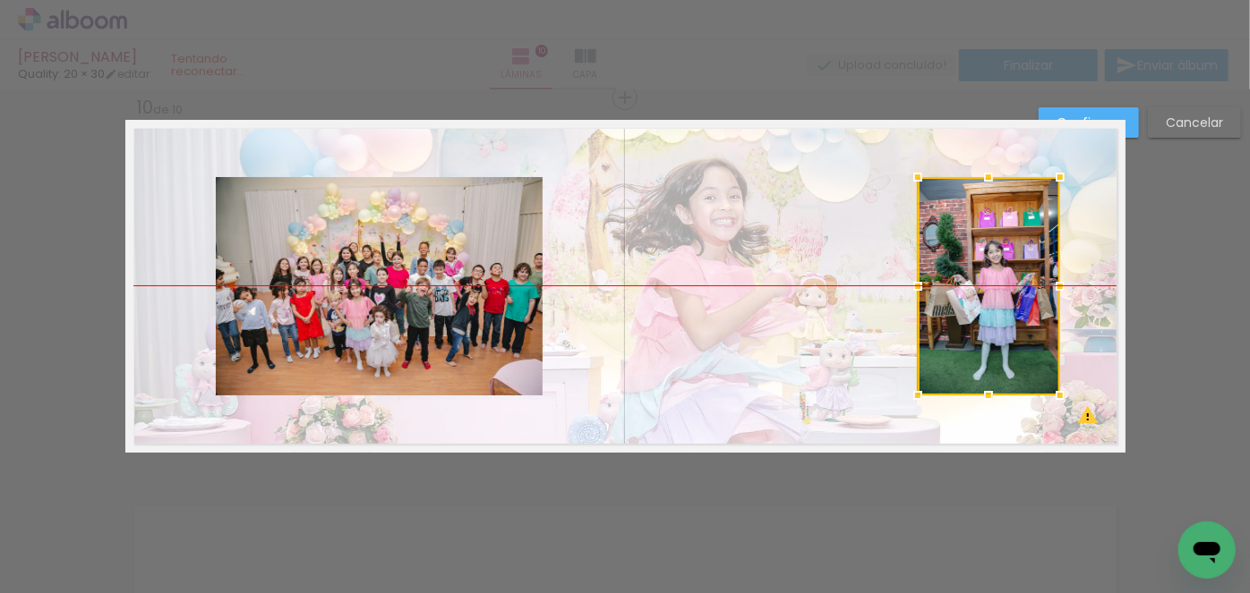
drag, startPoint x: 782, startPoint y: 323, endPoint x: 981, endPoint y: 332, distance: 198.9
click at [981, 332] on div at bounding box center [989, 286] width 142 height 218
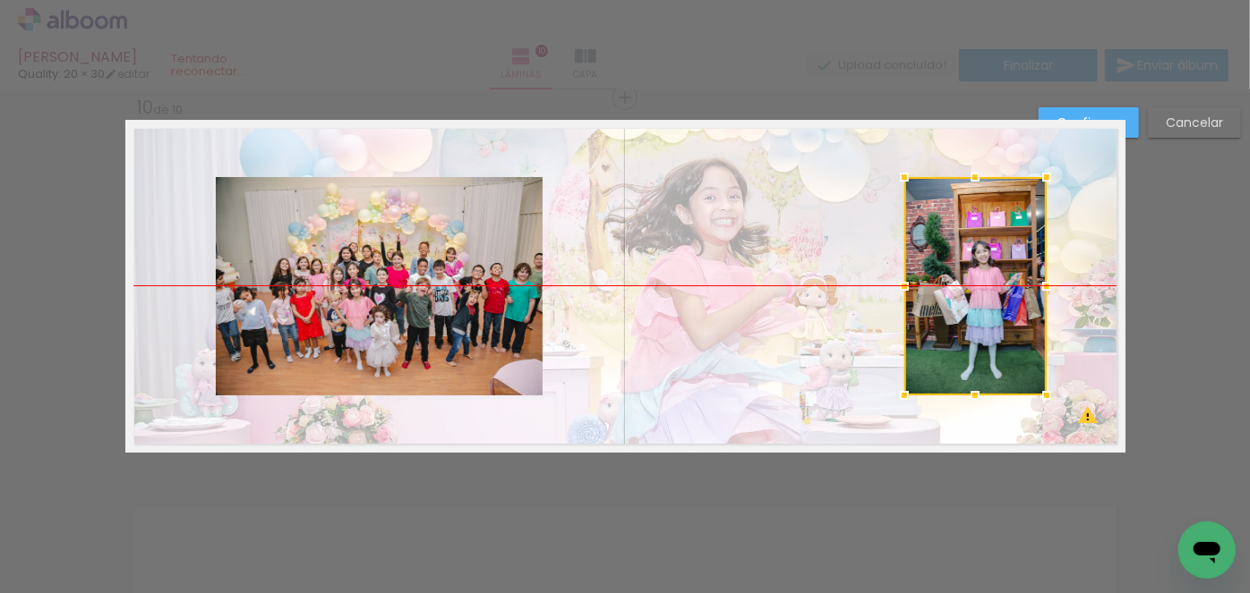
drag, startPoint x: 981, startPoint y: 332, endPoint x: 968, endPoint y: 337, distance: 14.2
click at [968, 337] on div at bounding box center [975, 286] width 142 height 218
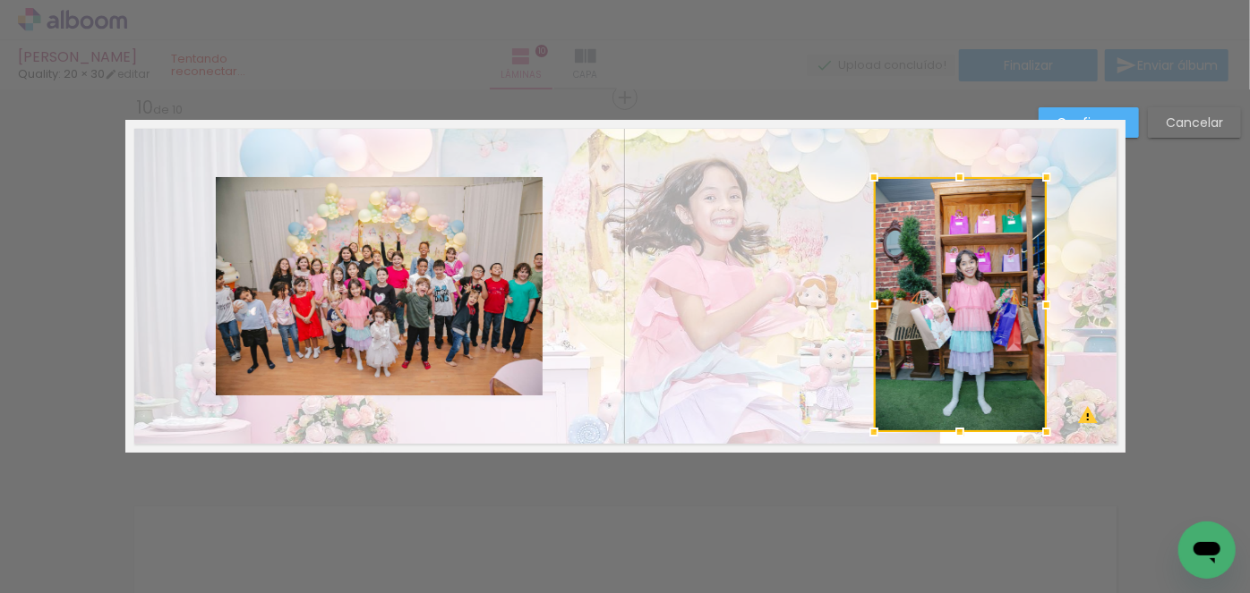
drag, startPoint x: 896, startPoint y: 396, endPoint x: 866, endPoint y: 428, distance: 44.3
click at [866, 428] on div at bounding box center [874, 432] width 36 height 36
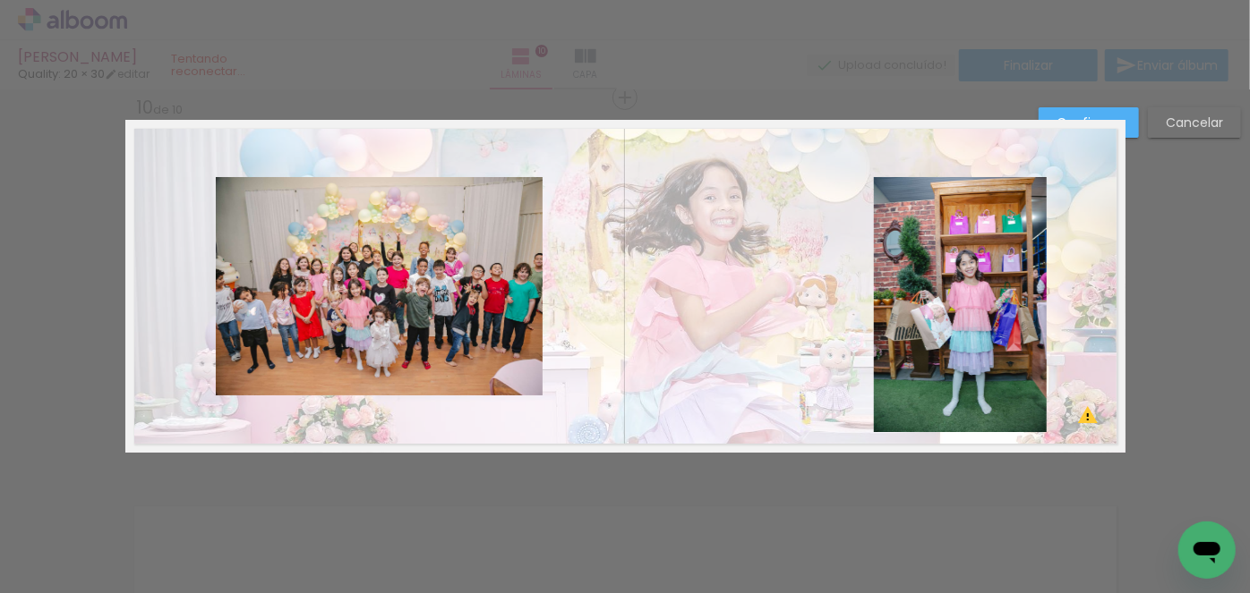
click at [1010, 247] on quentale-photo at bounding box center [960, 304] width 173 height 255
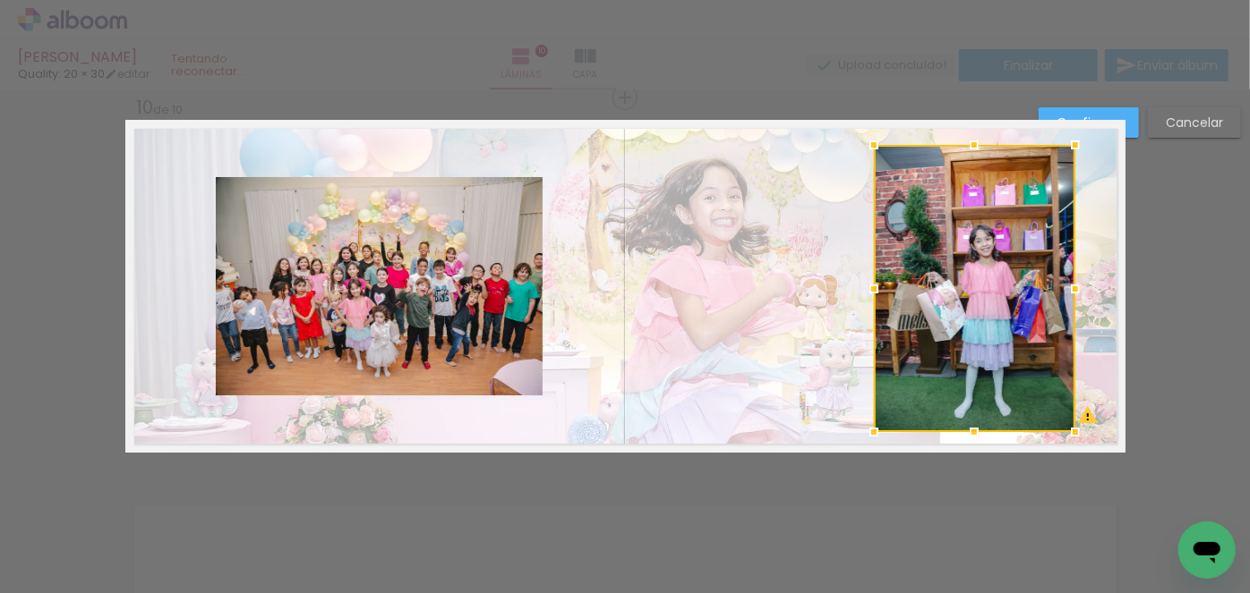
drag, startPoint x: 1037, startPoint y: 177, endPoint x: 1065, endPoint y: 145, distance: 43.1
click at [1065, 145] on div at bounding box center [1075, 145] width 36 height 36
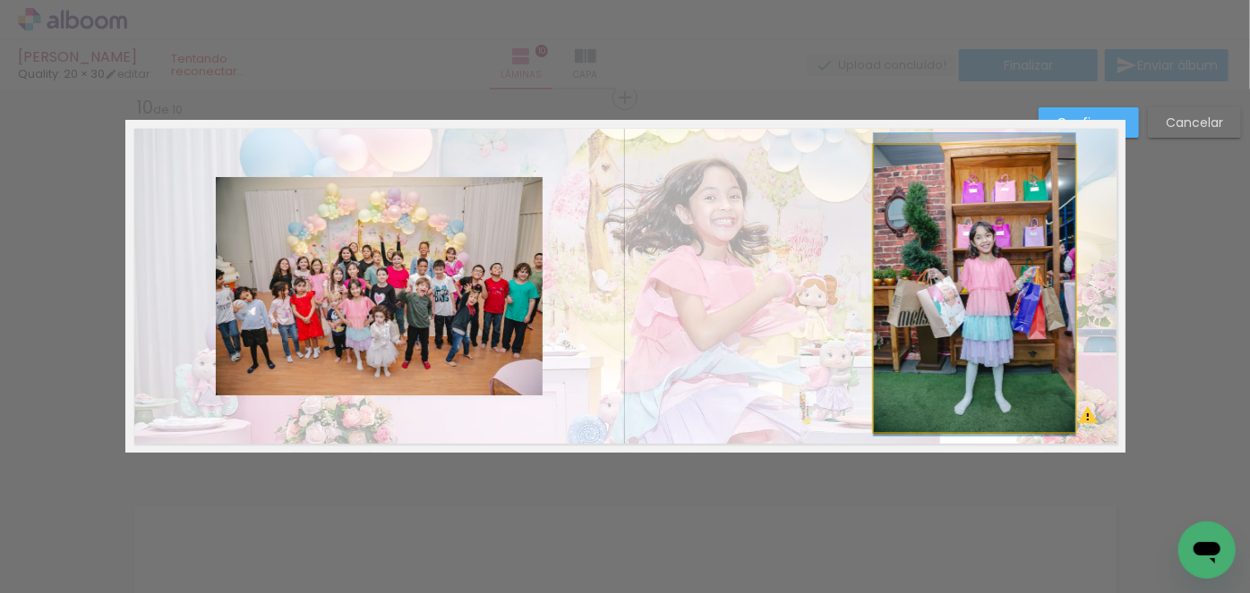
drag, startPoint x: 1013, startPoint y: 295, endPoint x: 1028, endPoint y: 291, distance: 14.8
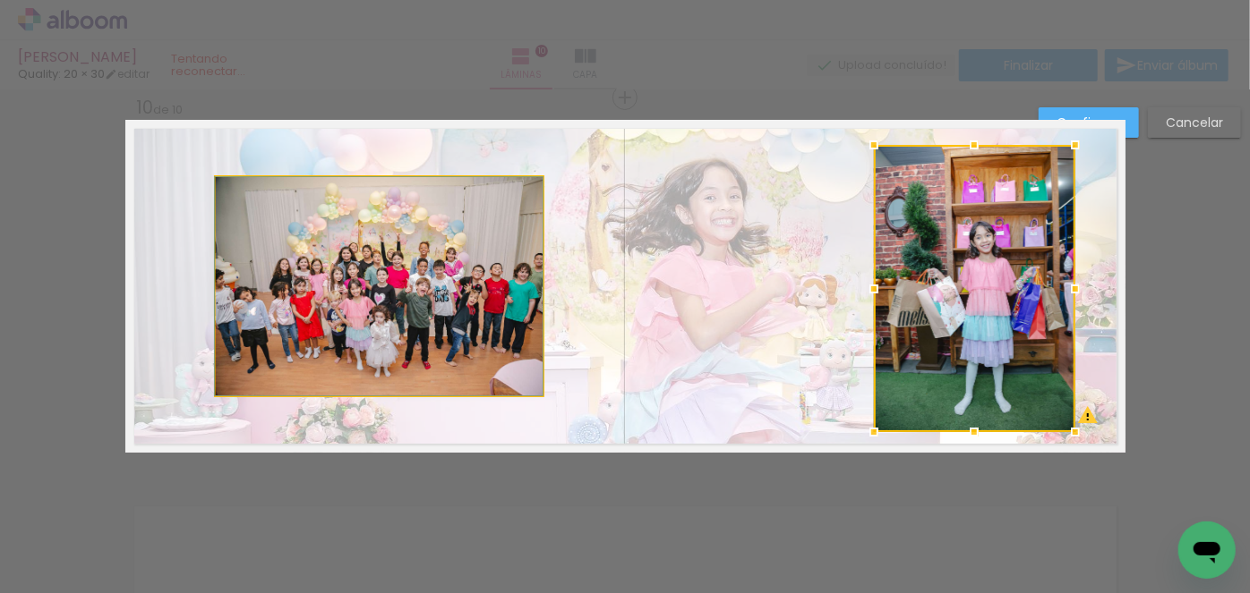
click at [438, 341] on quentale-photo at bounding box center [379, 286] width 327 height 218
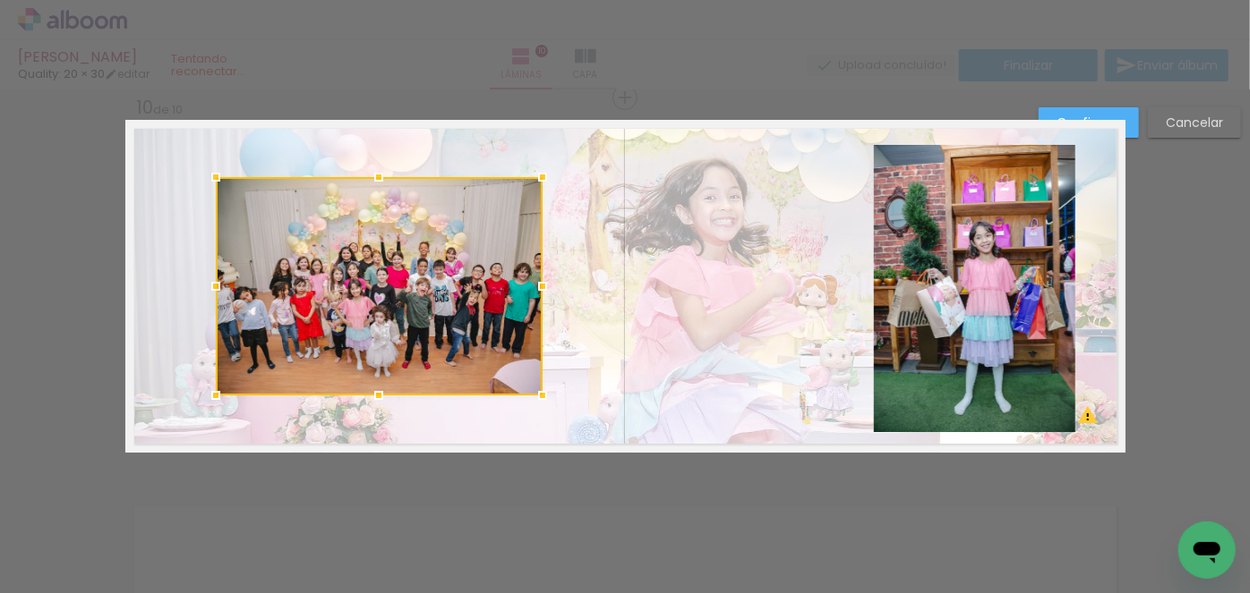
click at [434, 327] on div at bounding box center [379, 286] width 327 height 218
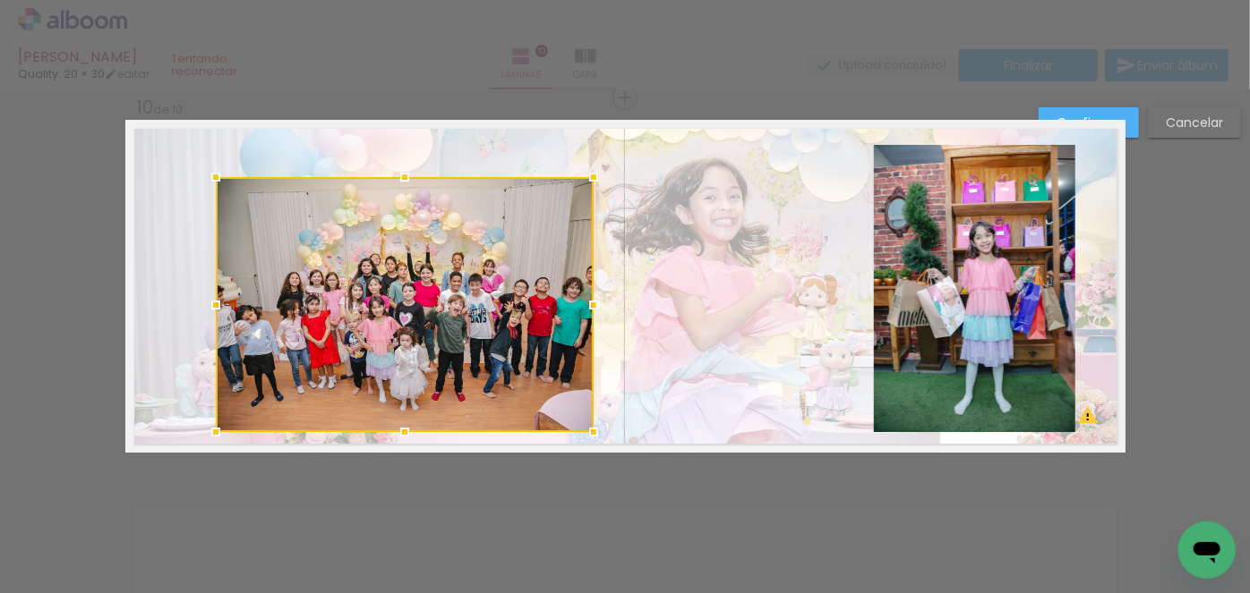
drag, startPoint x: 537, startPoint y: 393, endPoint x: 588, endPoint y: 430, distance: 62.9
click at [588, 430] on div at bounding box center [594, 432] width 36 height 36
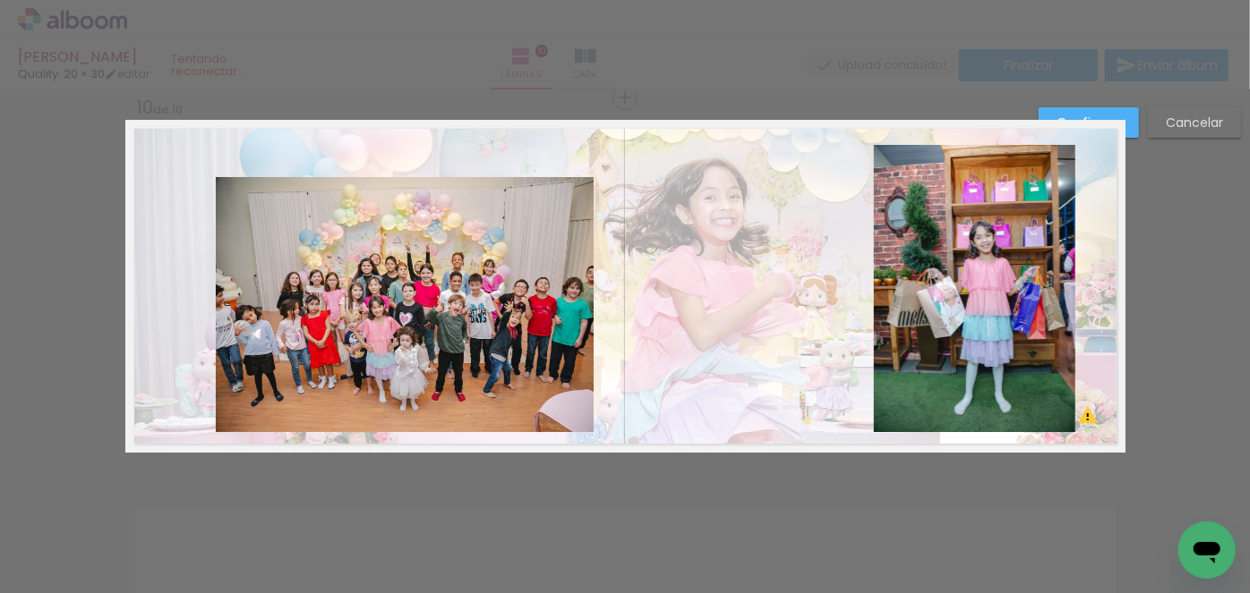
click at [224, 222] on quentale-photo at bounding box center [405, 304] width 378 height 255
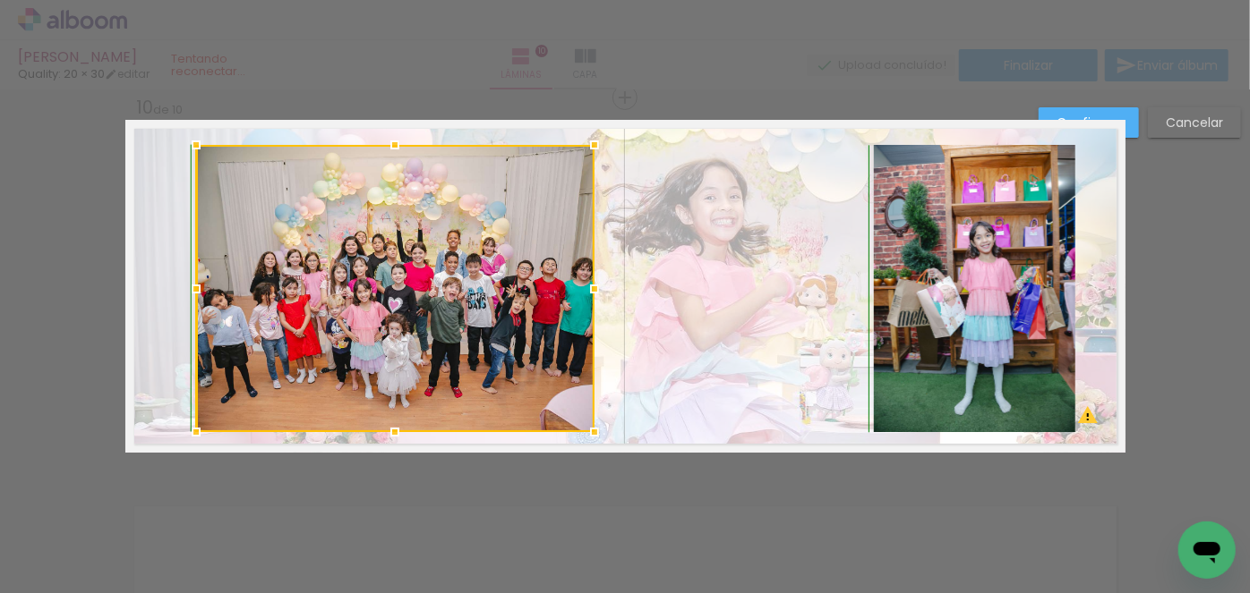
drag, startPoint x: 209, startPoint y: 175, endPoint x: 189, endPoint y: 149, distance: 33.1
click at [189, 149] on div at bounding box center [196, 145] width 36 height 36
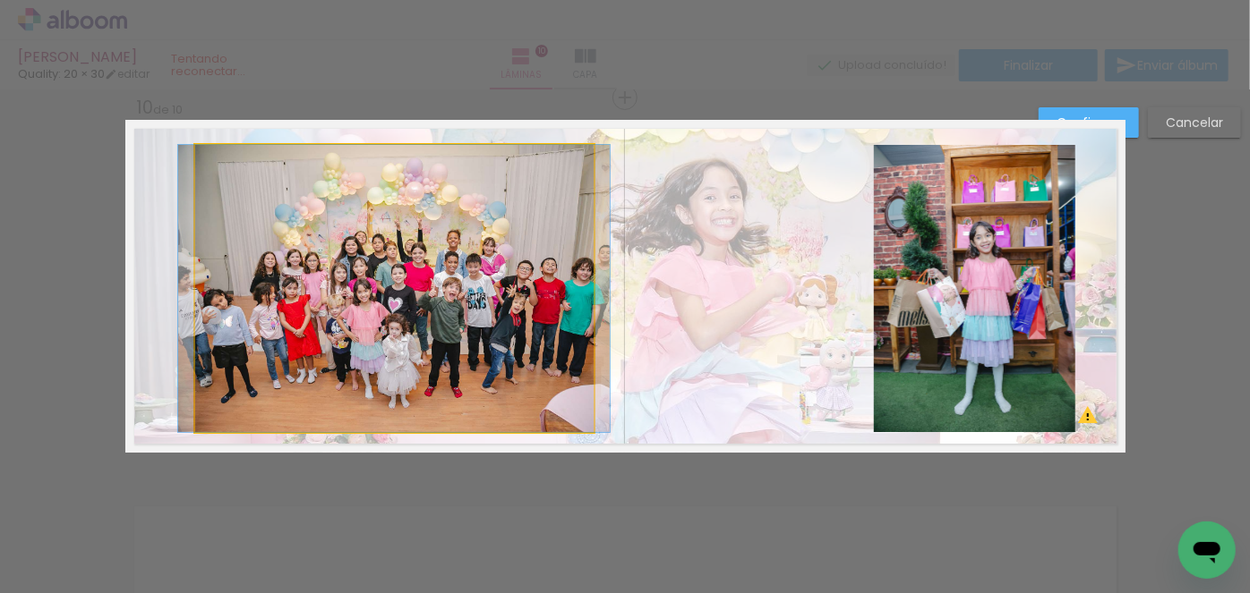
click at [354, 341] on quentale-photo at bounding box center [394, 288] width 398 height 287
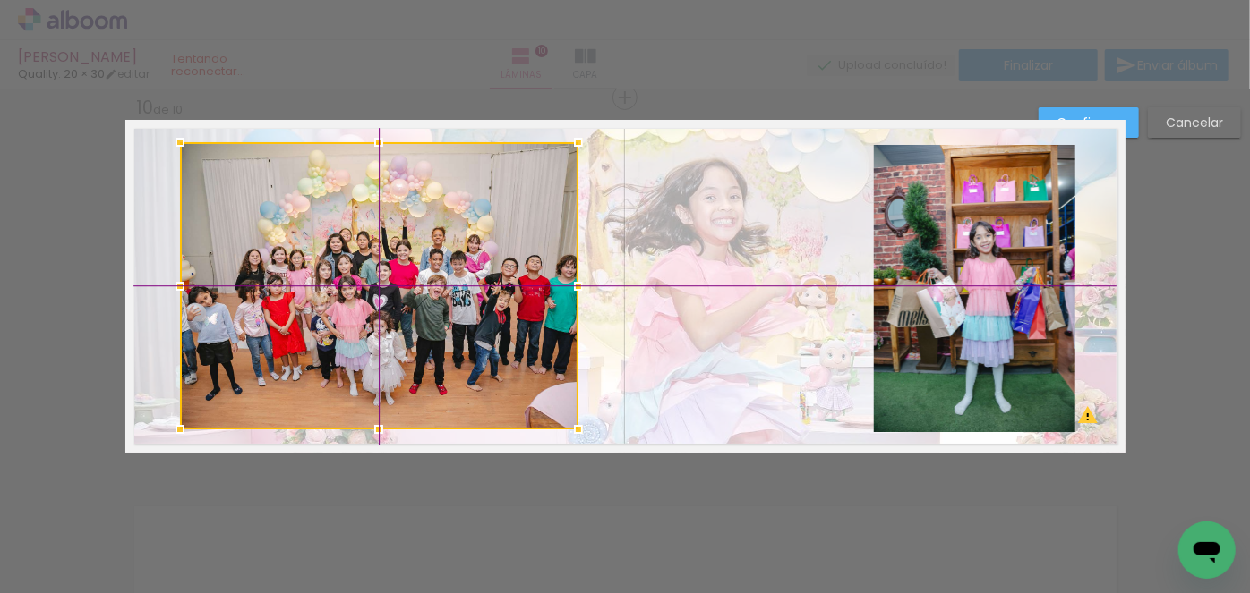
drag, startPoint x: 410, startPoint y: 333, endPoint x: 391, endPoint y: 323, distance: 21.2
click at [391, 323] on div at bounding box center [379, 285] width 398 height 287
click at [1117, 123] on quentale-layouter at bounding box center [625, 286] width 1000 height 333
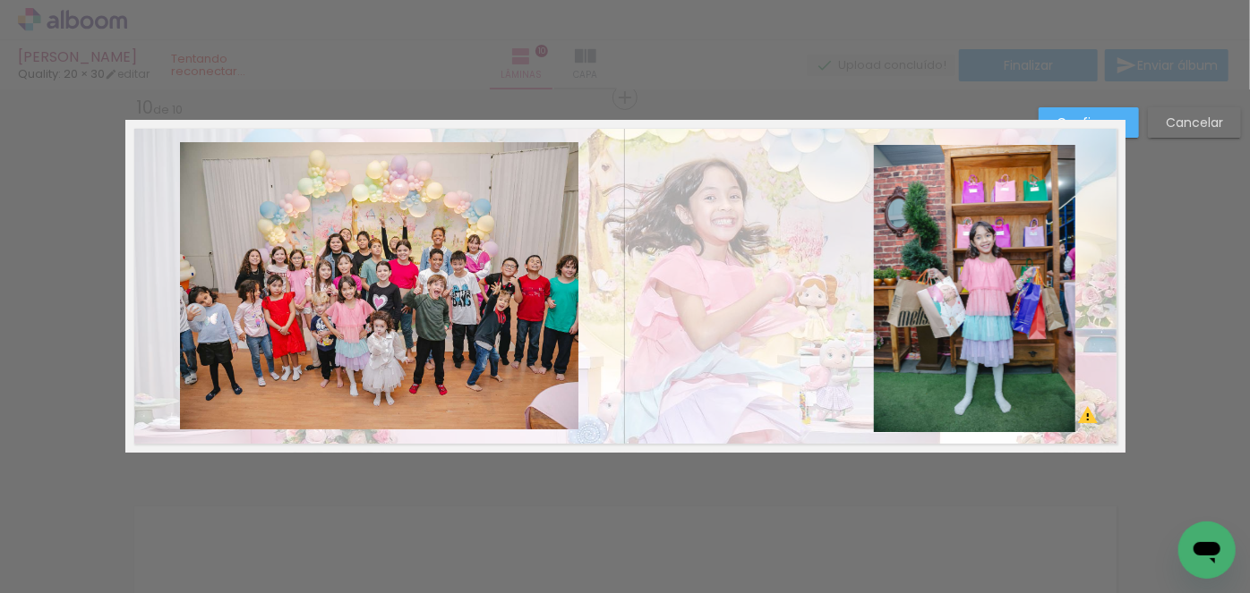
click at [1131, 114] on paper-button "Confirmar" at bounding box center [1088, 122] width 100 height 30
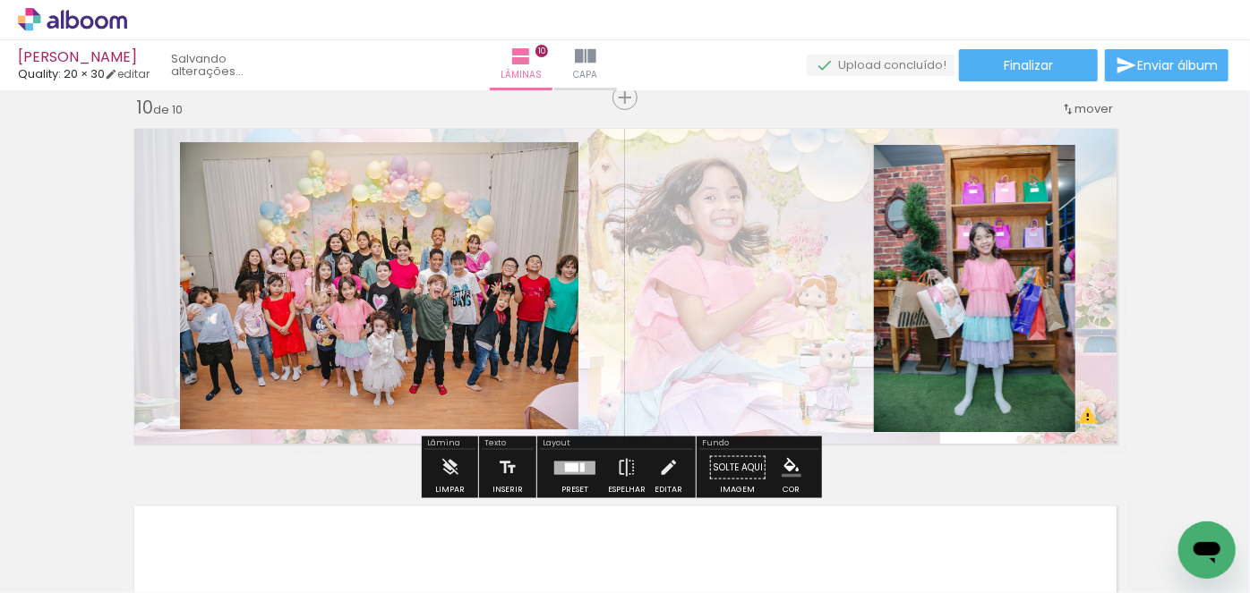
click at [739, 382] on quentale-layouter at bounding box center [625, 286] width 1000 height 333
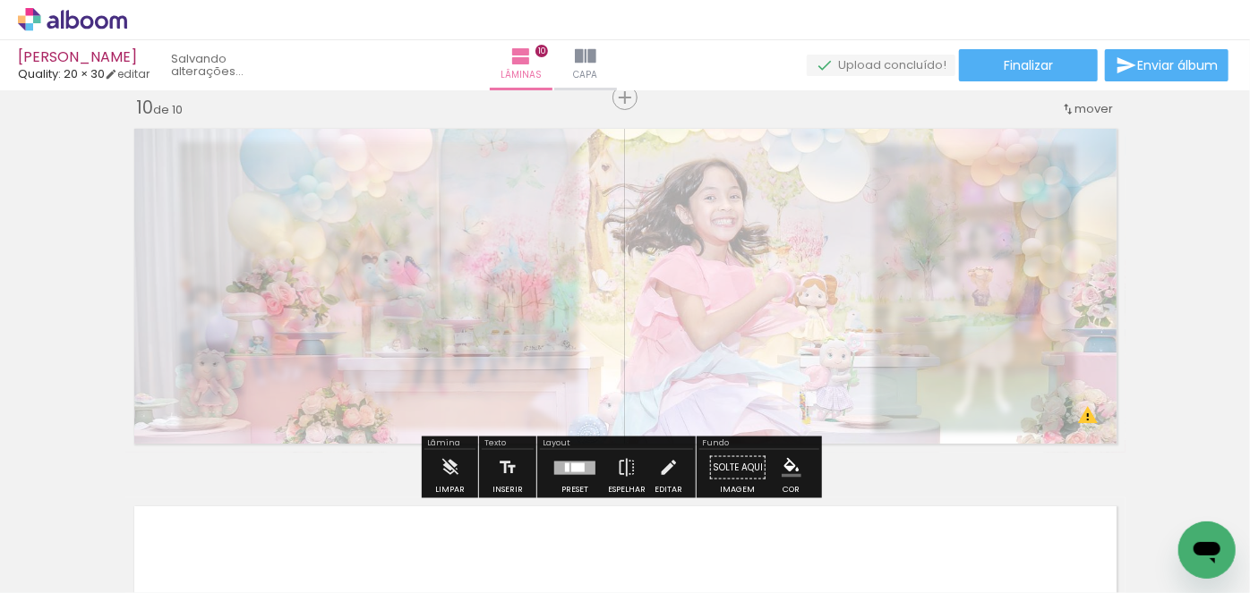
click at [746, 462] on paper-button "Solte aqui Imagem" at bounding box center [737, 473] width 64 height 46
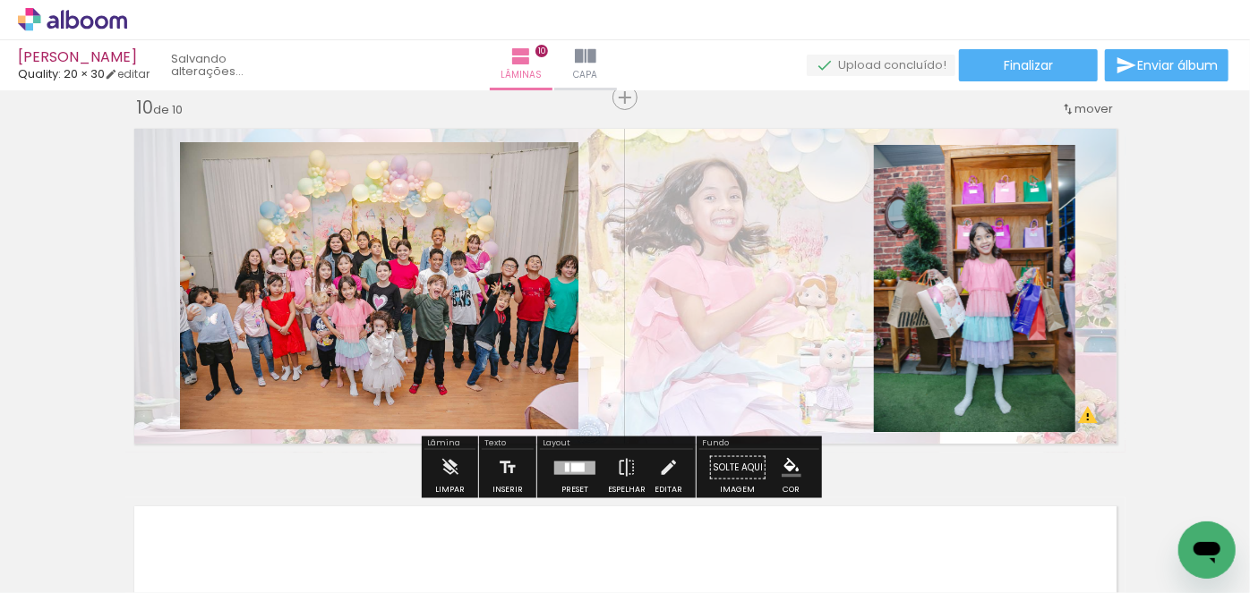
drag, startPoint x: 752, startPoint y: 368, endPoint x: 755, endPoint y: 345, distance: 23.4
click at [755, 345] on quentale-layouter at bounding box center [625, 286] width 1000 height 333
click at [732, 468] on paper-button "Solte aqui Imagem" at bounding box center [737, 473] width 64 height 46
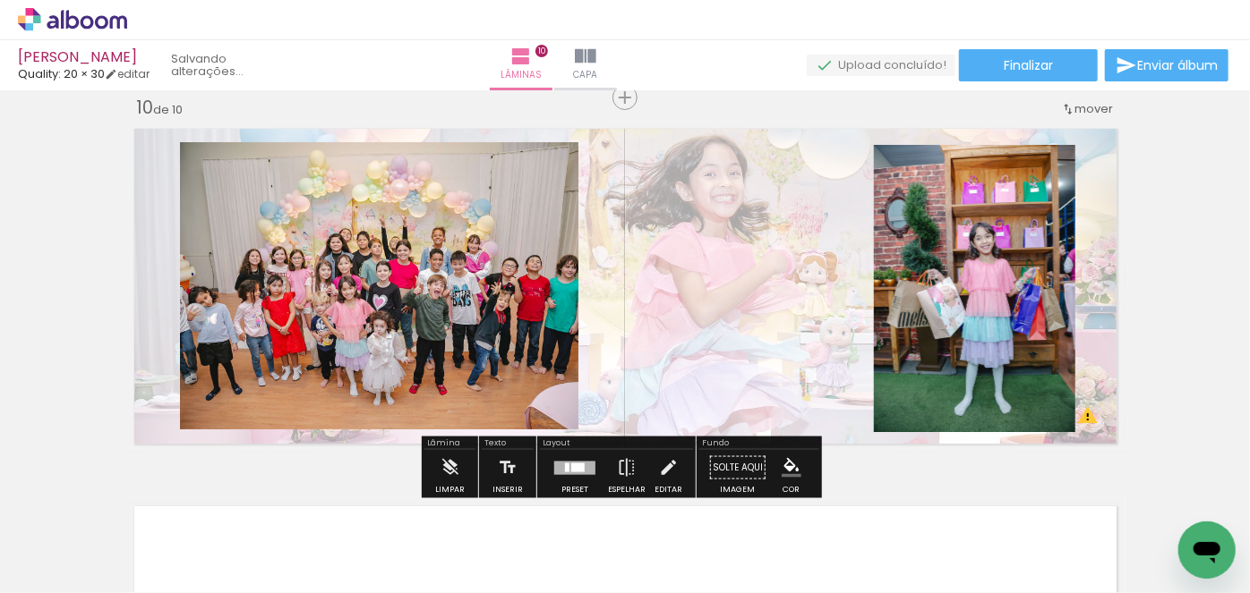
click at [362, 347] on quentale-photo at bounding box center [379, 285] width 398 height 287
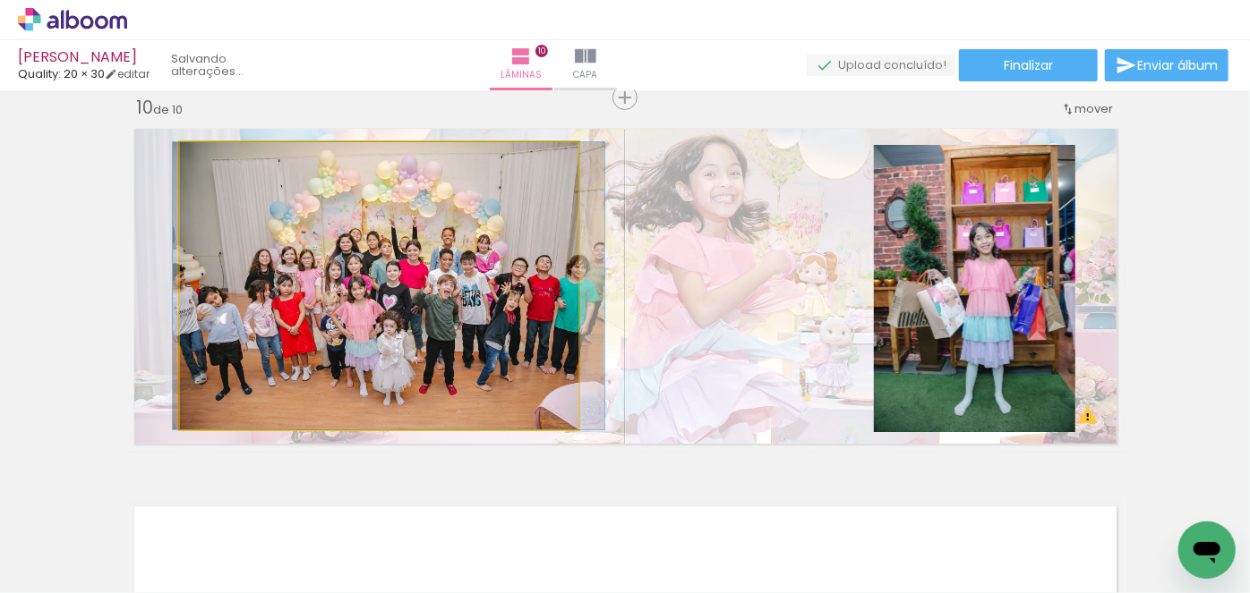
drag, startPoint x: 192, startPoint y: 334, endPoint x: 202, endPoint y: 336, distance: 10.9
click at [232, 226] on quentale-photo at bounding box center [379, 285] width 398 height 287
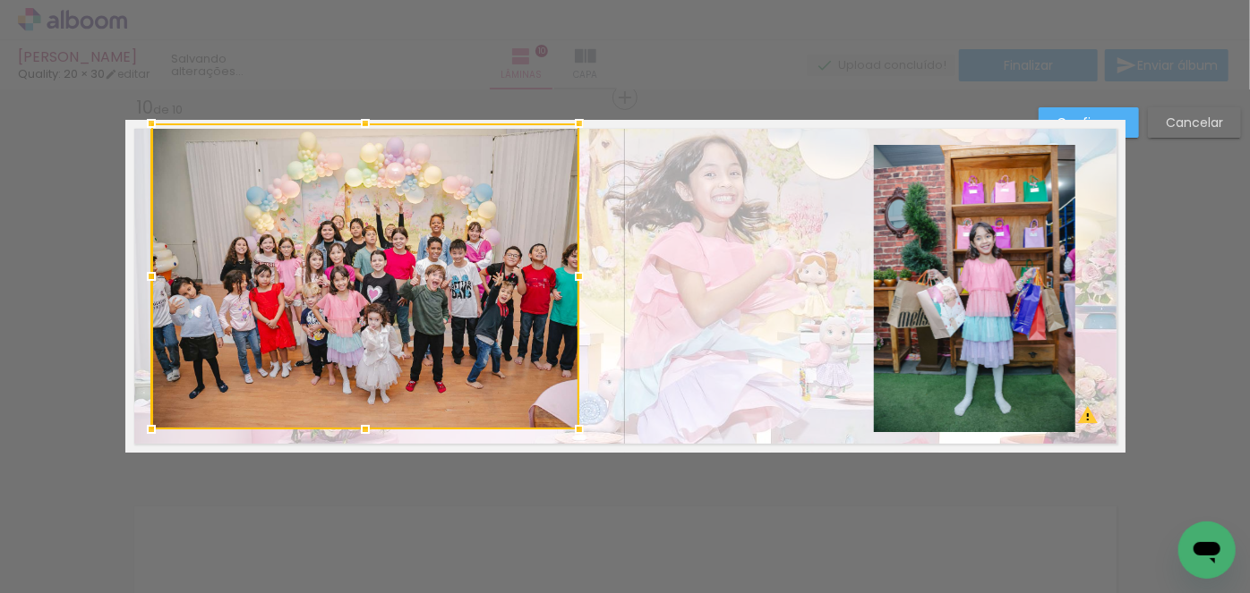
drag, startPoint x: 176, startPoint y: 143, endPoint x: 153, endPoint y: 134, distance: 24.9
click at [153, 134] on div at bounding box center [151, 124] width 36 height 36
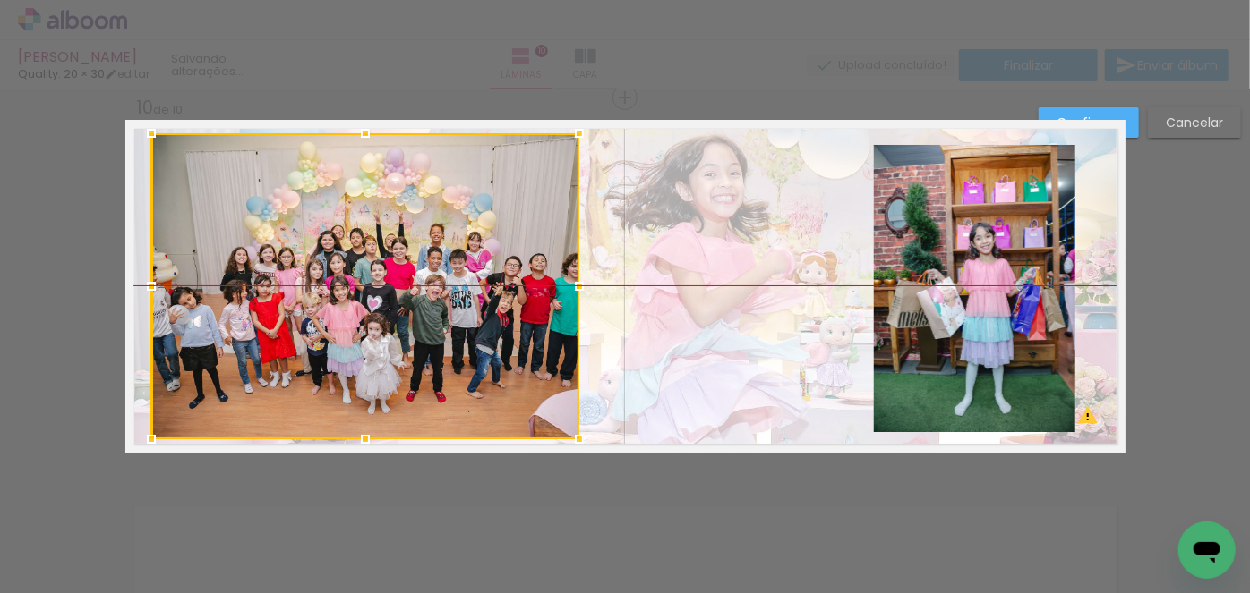
click at [330, 250] on div at bounding box center [365, 286] width 428 height 306
click at [1134, 110] on paper-button "Confirmar" at bounding box center [1088, 122] width 100 height 30
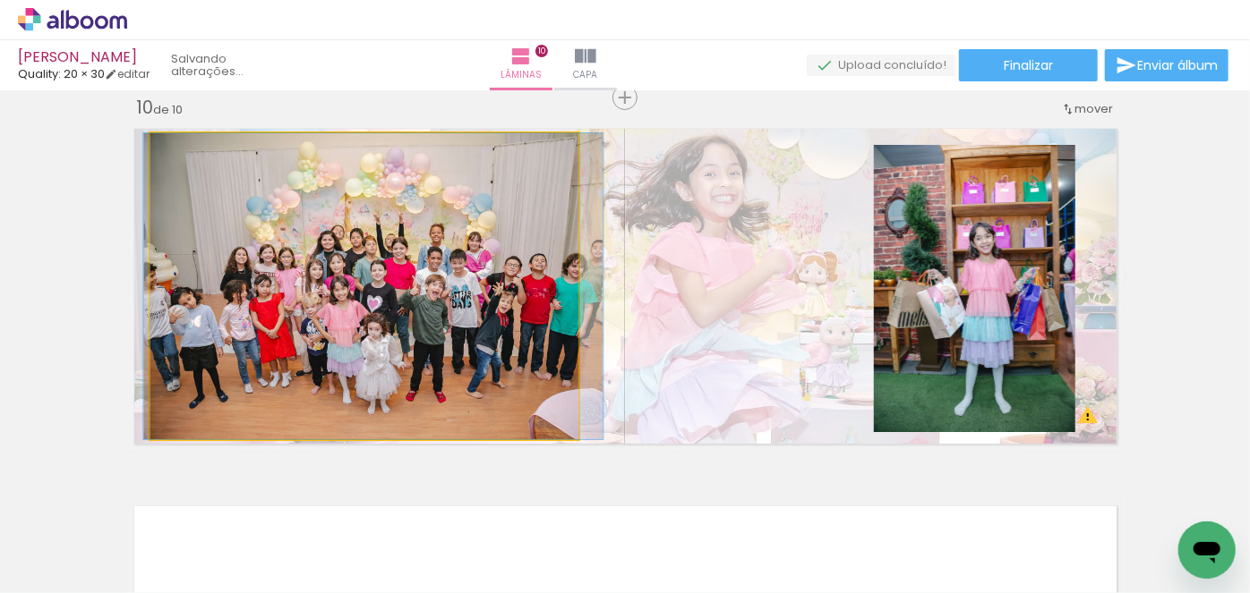
click at [411, 275] on quentale-photo at bounding box center [364, 286] width 428 height 306
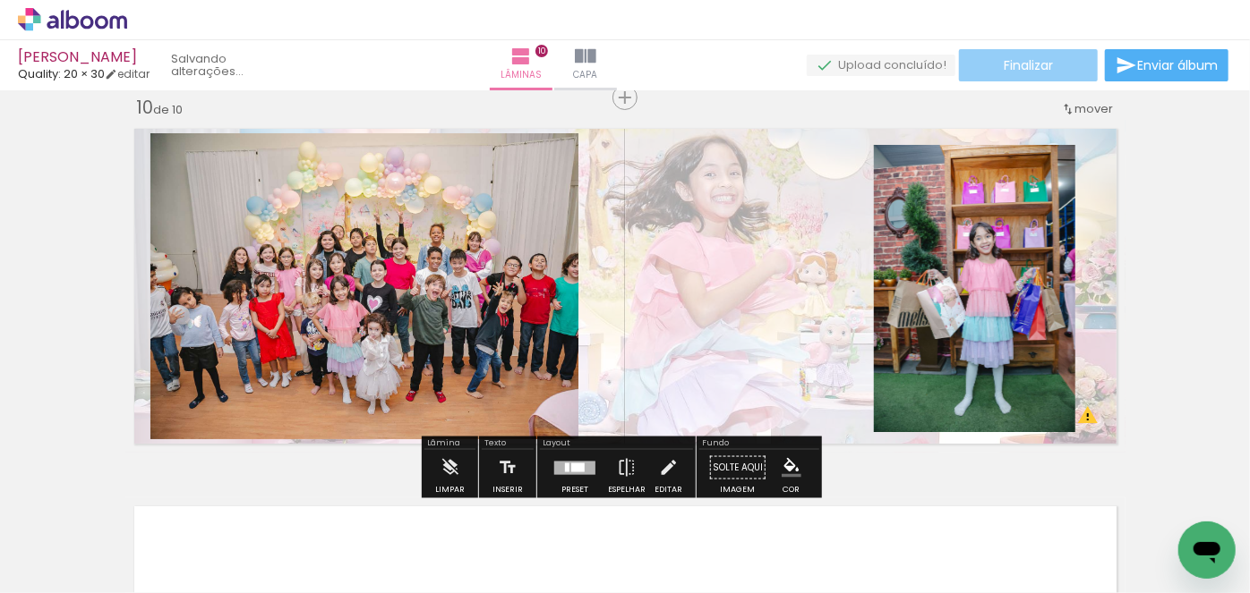
click at [1008, 60] on span "Finalizar" at bounding box center [1027, 65] width 49 height 13
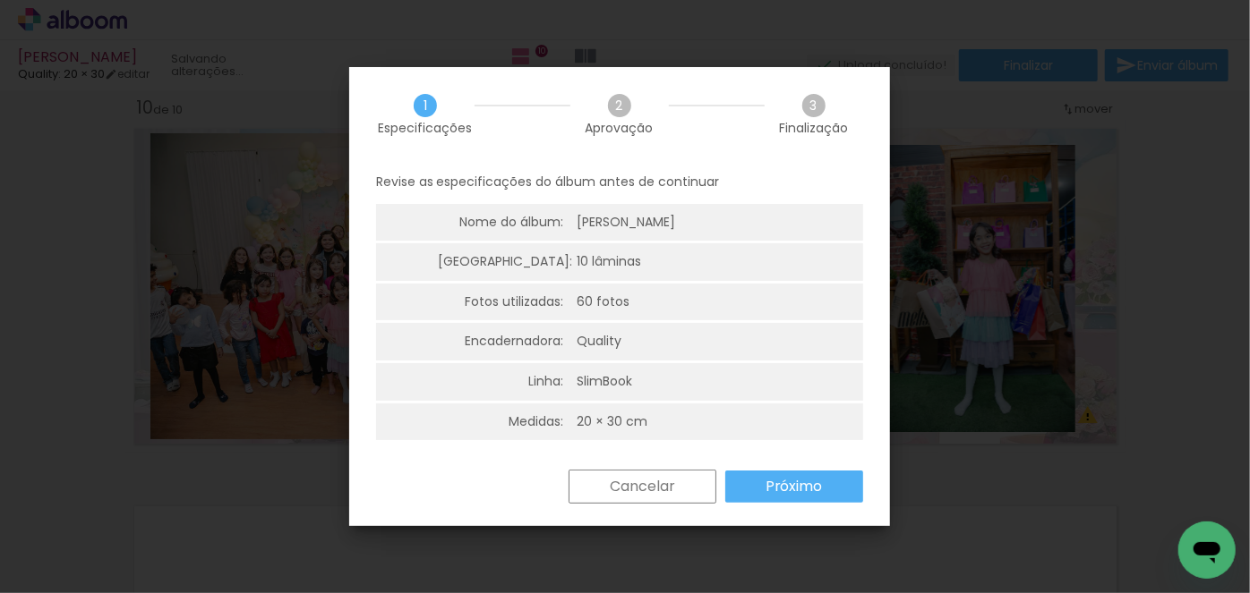
click at [0, 0] on slot "Próximo" at bounding box center [0, 0] width 0 height 0
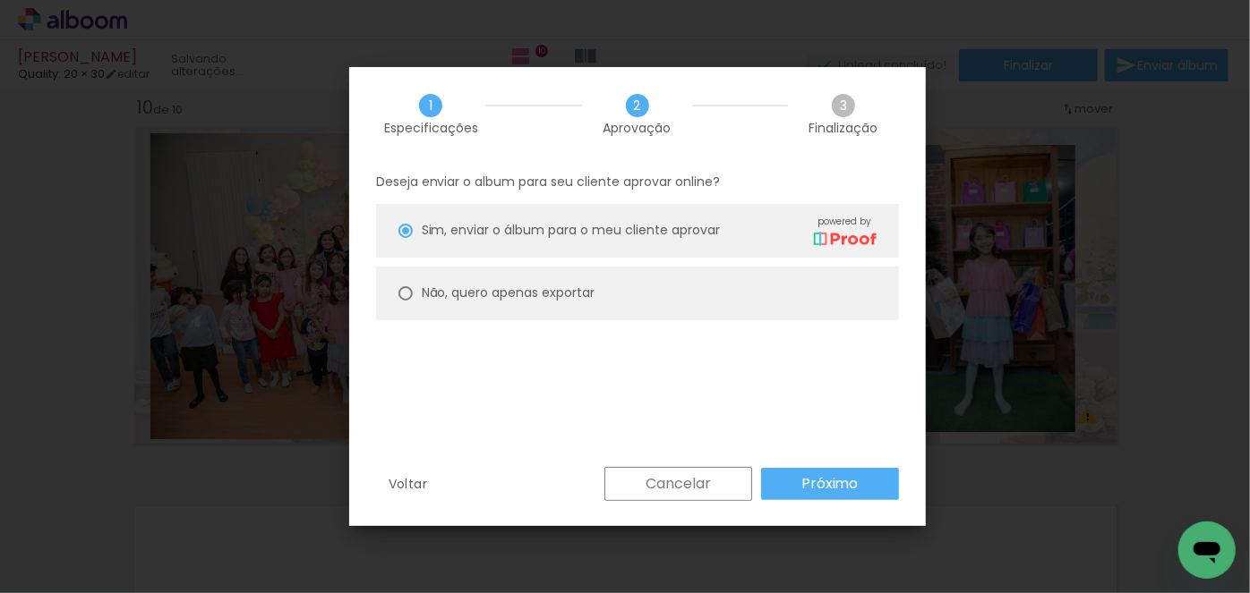
click at [416, 286] on paper-radio-button "Não, quero apenas exportar" at bounding box center [637, 294] width 523 height 54
type paper-radio-button "on"
click at [0, 0] on slot "Próximo" at bounding box center [0, 0] width 0 height 0
type input "Alta, 300 DPI"
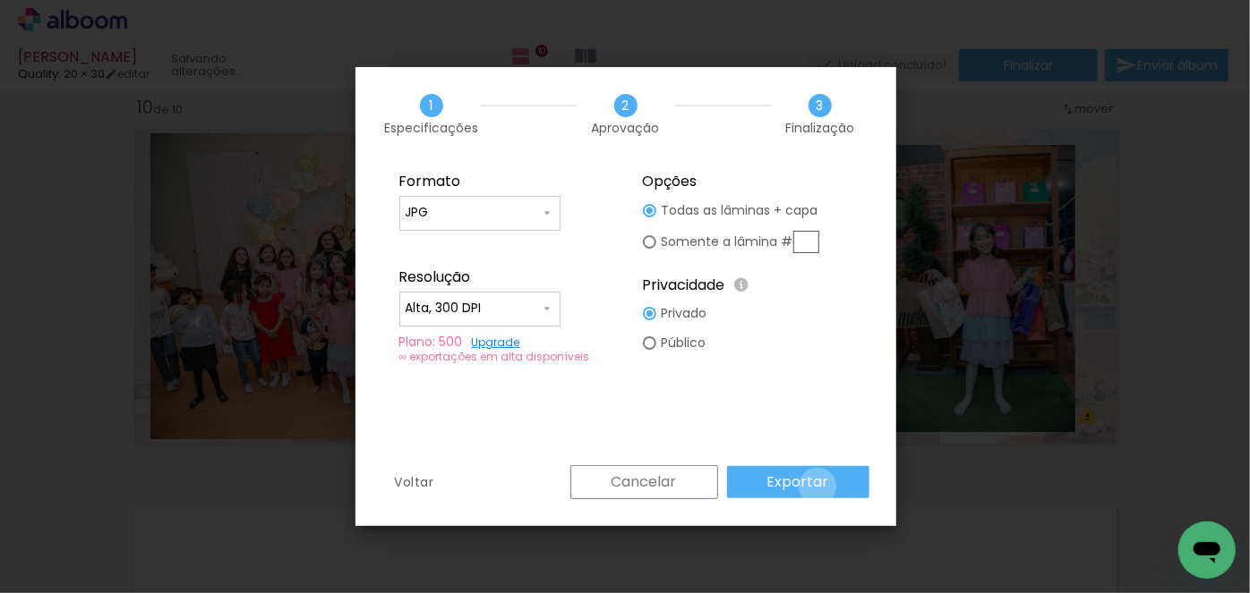
click at [0, 0] on slot "Exportar" at bounding box center [0, 0] width 0 height 0
